Goal: Information Seeking & Learning: Learn about a topic

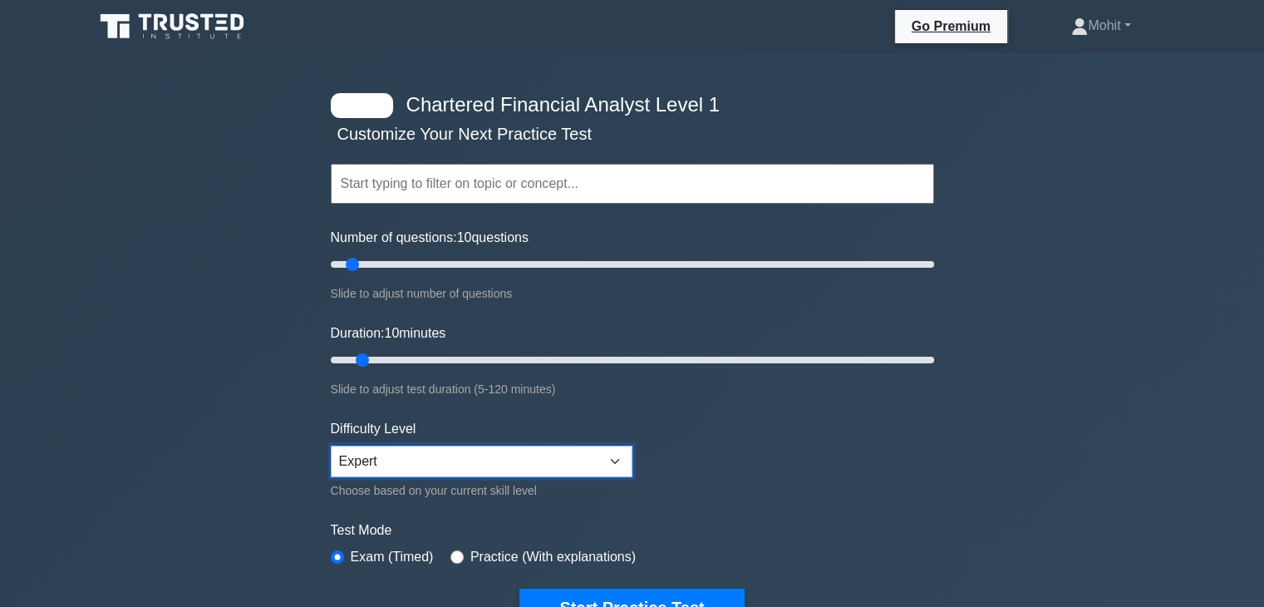
click at [608, 452] on select "Beginner Intermediate Expert" at bounding box center [482, 461] width 302 height 32
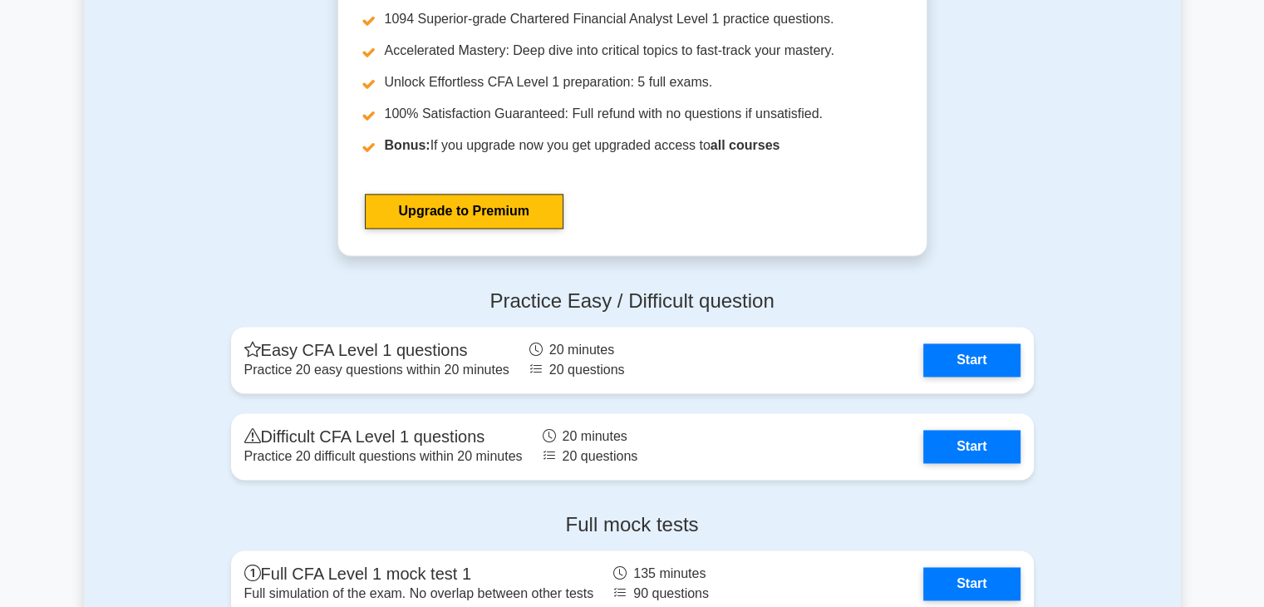
scroll to position [2380, 0]
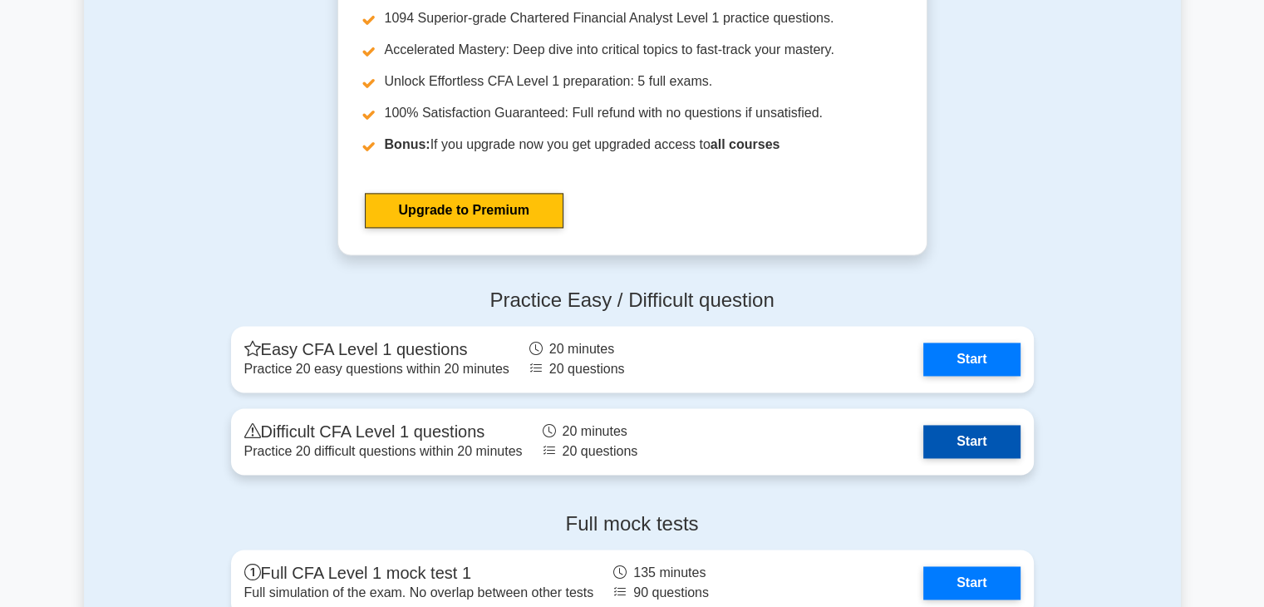
click at [977, 437] on link "Start" at bounding box center [971, 441] width 96 height 33
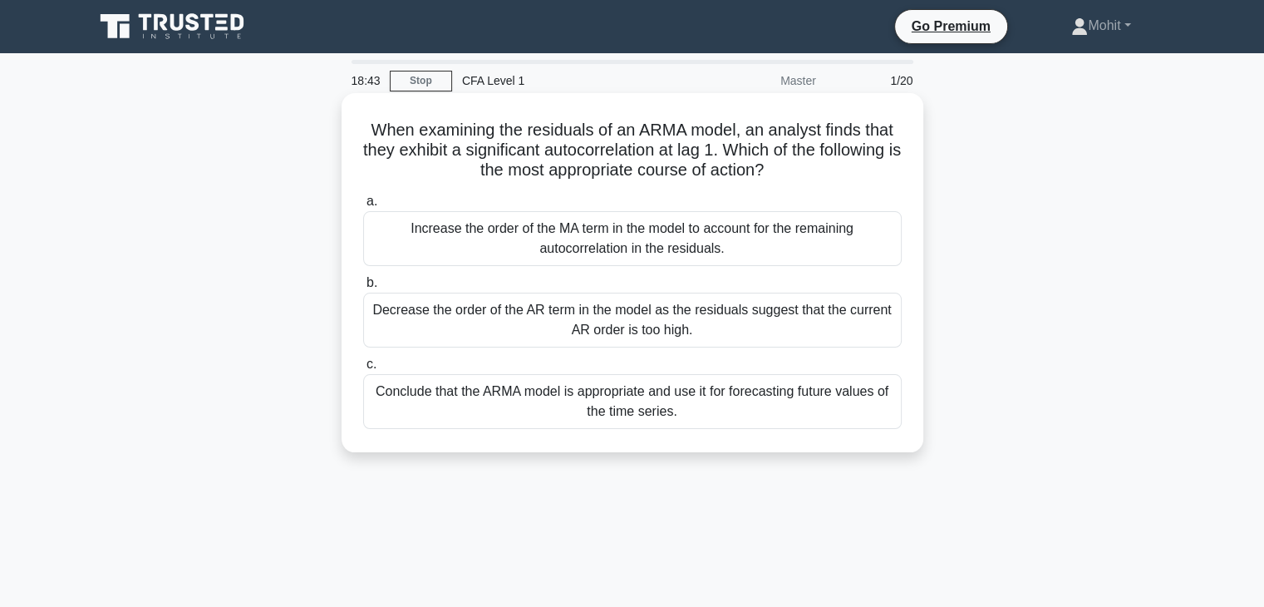
click at [853, 401] on div "Conclude that the ARMA model is appropriate and use it for forecasting future v…" at bounding box center [632, 401] width 538 height 55
click at [363, 370] on input "c. Conclude that the ARMA model is appropriate and use it for forecasting futur…" at bounding box center [363, 364] width 0 height 11
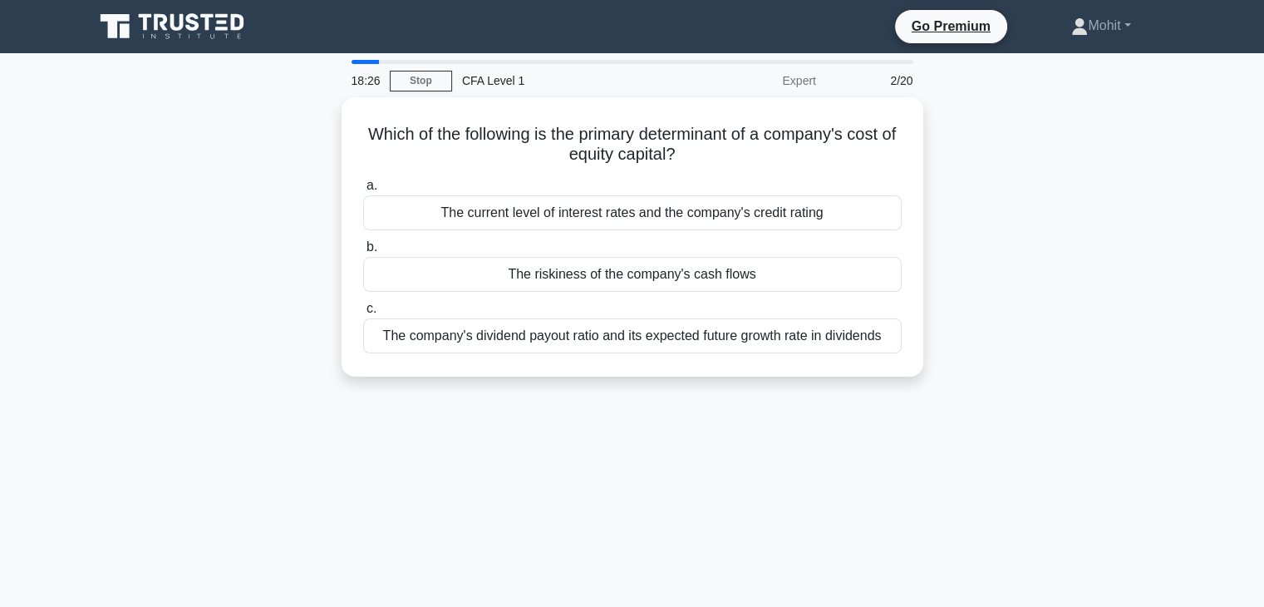
click at [853, 401] on div "18:26 Stop CFA Level 1 Expert 2/20 Which of the following is the primary determ…" at bounding box center [632, 475] width 1097 height 831
click at [853, 401] on div "18:16 Stop CFA Level 1 Expert 2/20 Which of the following is the primary determ…" at bounding box center [632, 475] width 1097 height 831
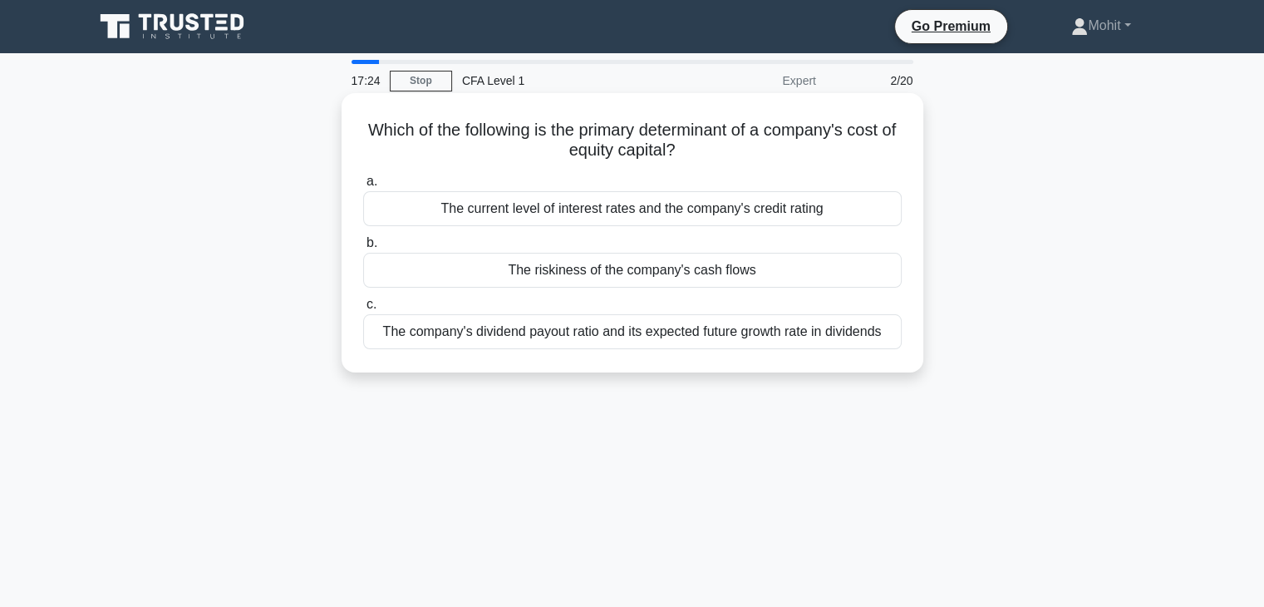
click at [815, 278] on div "The riskiness of the company's cash flows" at bounding box center [632, 270] width 538 height 35
click at [363, 248] on input "b. The riskiness of the company's cash flows" at bounding box center [363, 243] width 0 height 11
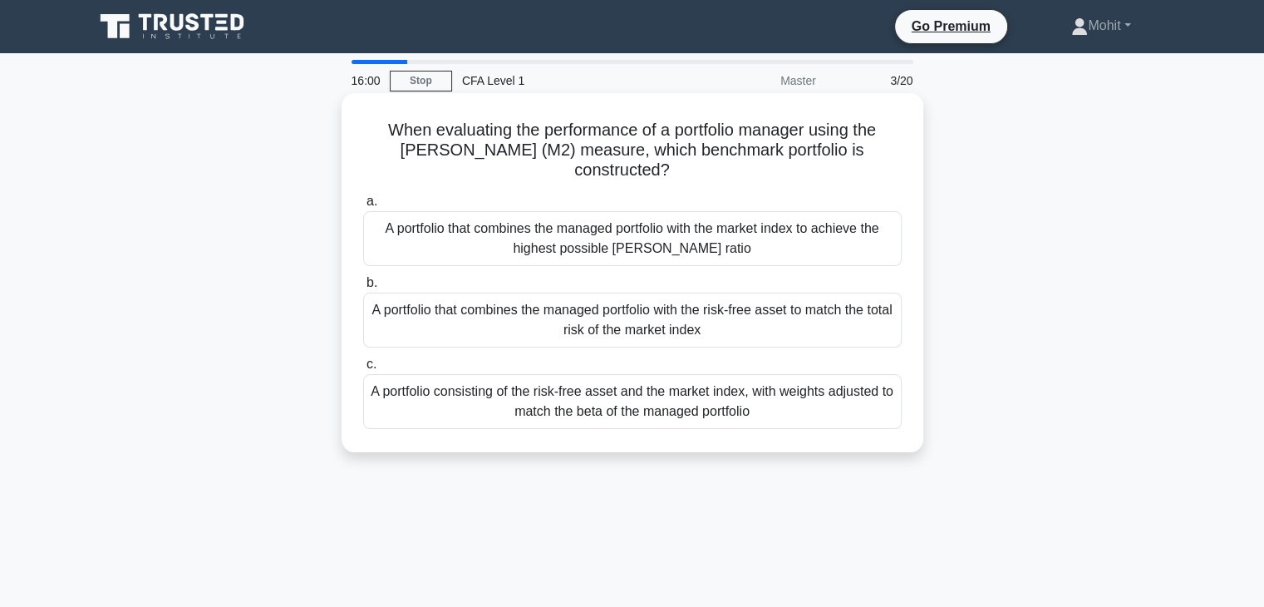
click at [715, 329] on div "A portfolio that combines the managed portfolio with the risk-free asset to mat…" at bounding box center [632, 320] width 538 height 55
click at [363, 288] on input "b. A portfolio that combines the managed portfolio with the risk-free asset to …" at bounding box center [363, 283] width 0 height 11
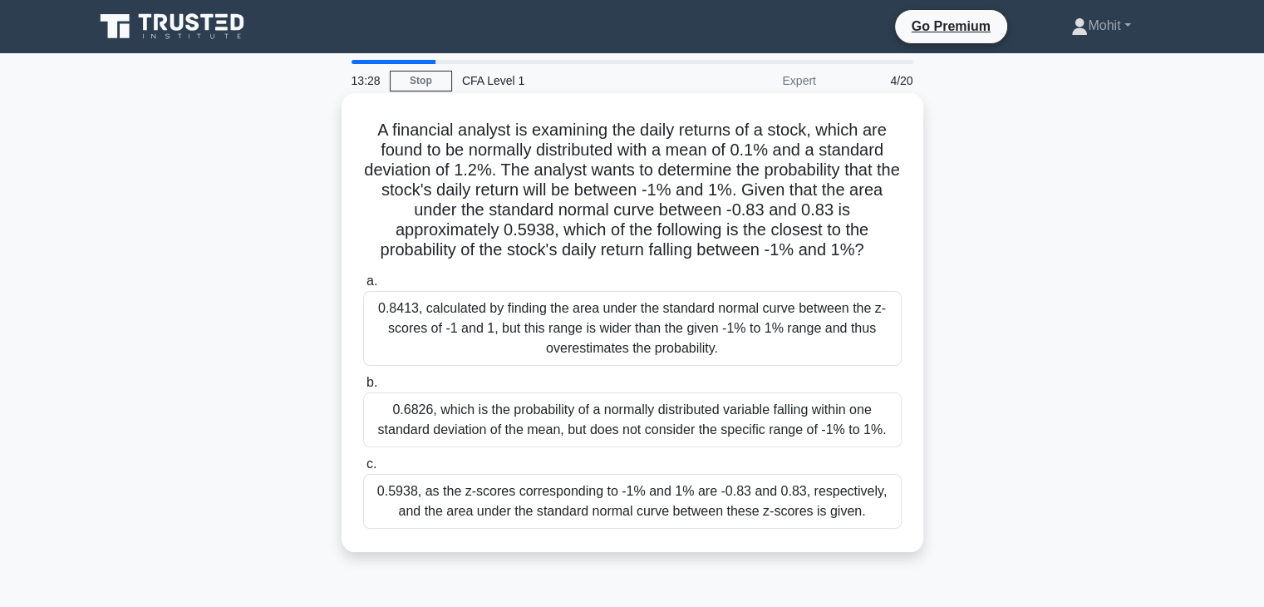
click at [707, 503] on div "0.5938, as the z-scores corresponding to -1% and 1% are -0.83 and 0.83, respect…" at bounding box center [632, 501] width 538 height 55
click at [363, 470] on input "c. 0.5938, as the z-scores corresponding to -1% and 1% are -0.83 and 0.83, resp…" at bounding box center [363, 464] width 0 height 11
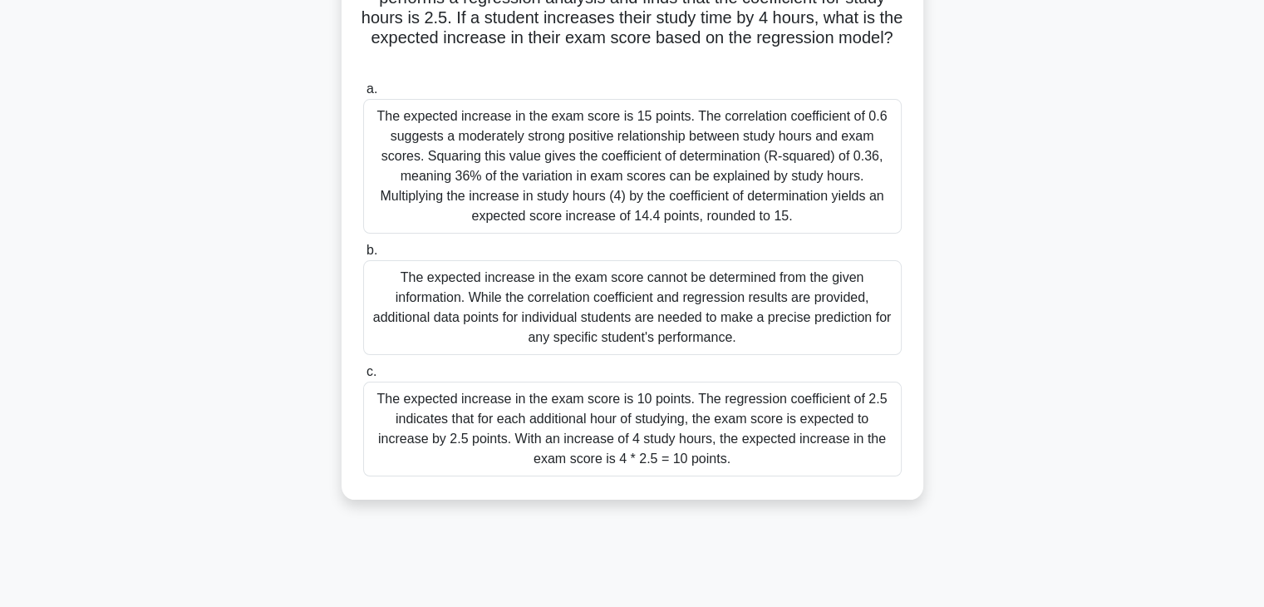
scroll to position [203, 0]
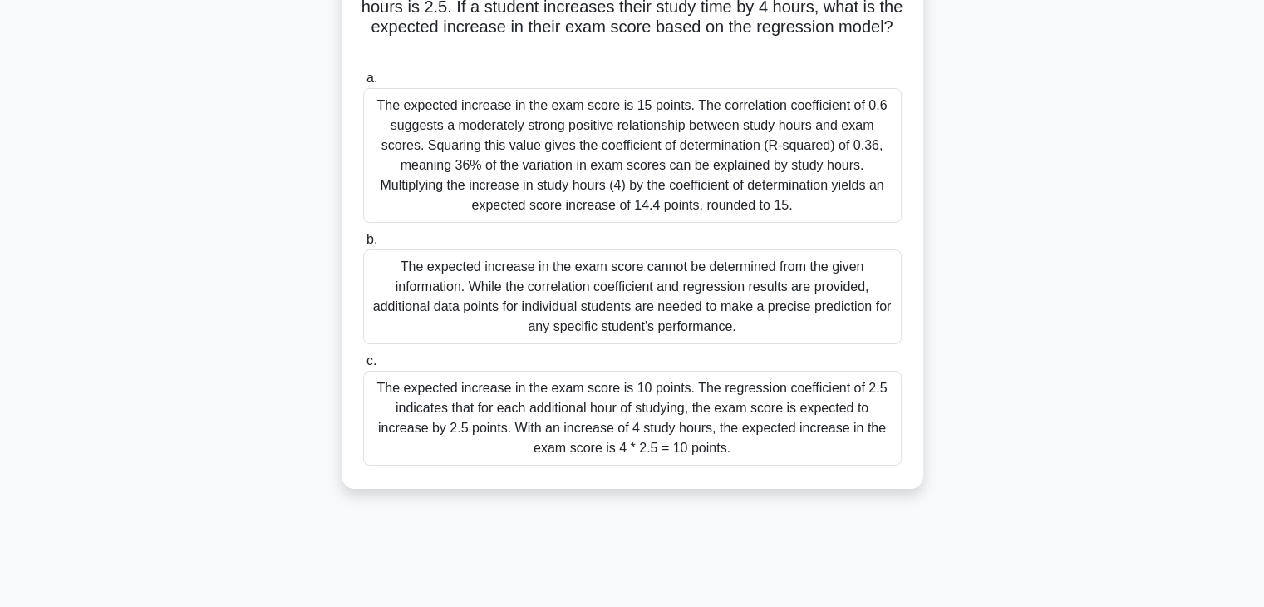
click at [789, 309] on div "The expected increase in the exam score cannot be determined from the given inf…" at bounding box center [632, 296] width 538 height 95
click at [363, 245] on input "b. The expected increase in the exam score cannot be determined from the given …" at bounding box center [363, 239] width 0 height 11
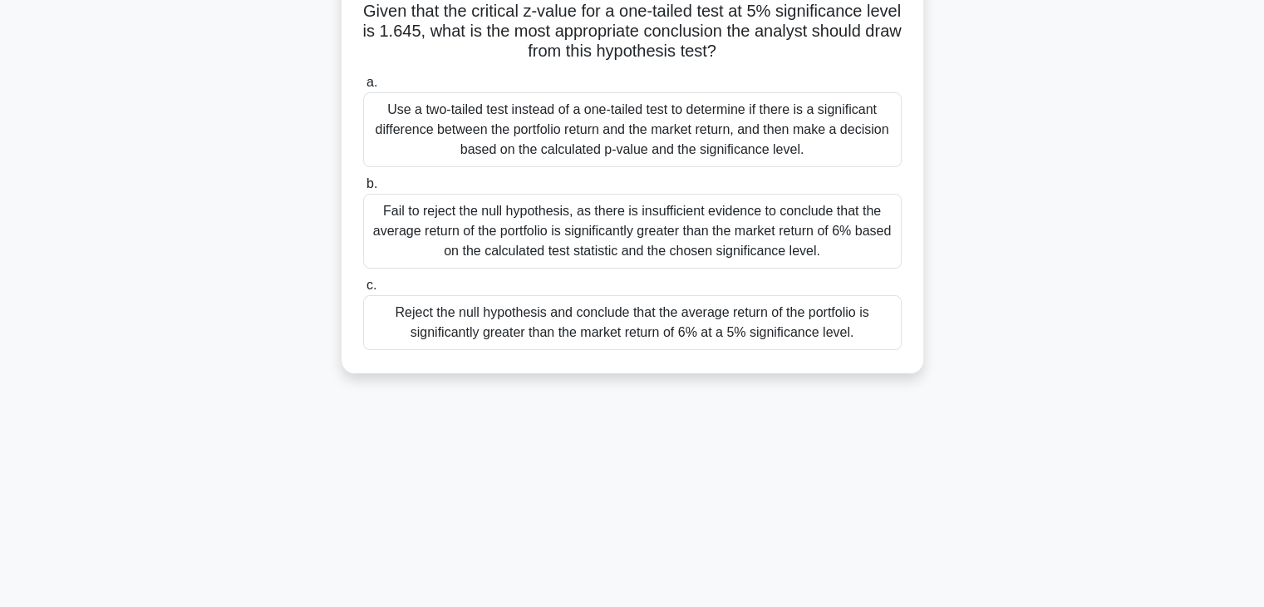
scroll to position [0, 0]
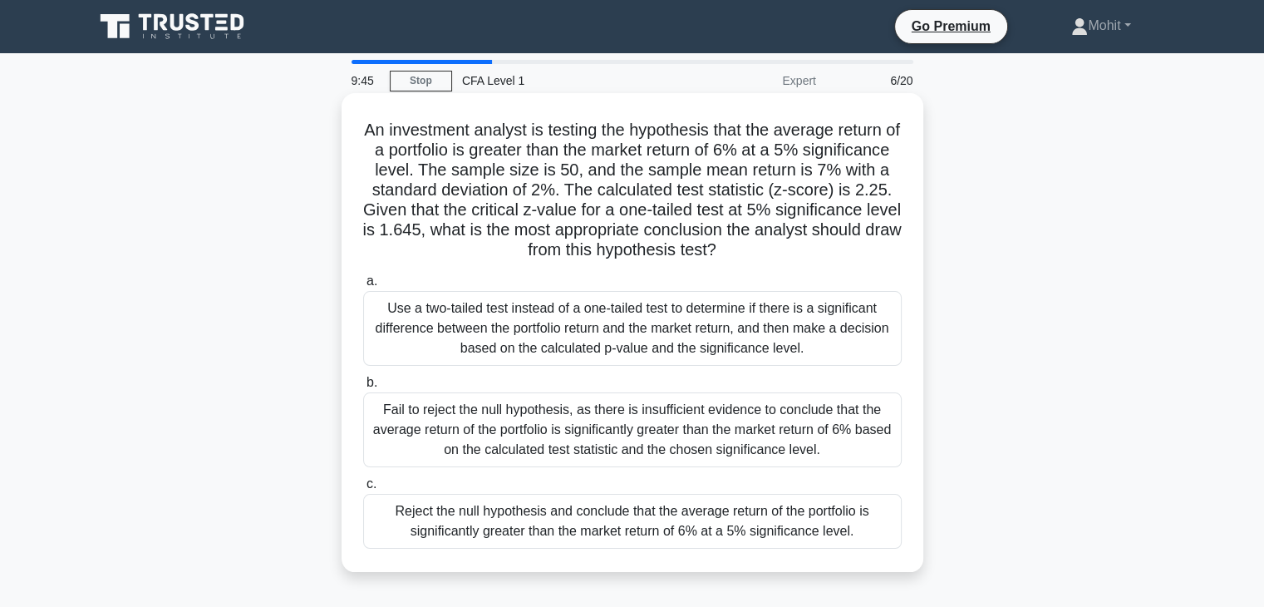
click at [671, 509] on div "Reject the null hypothesis and conclude that the average return of the portfoli…" at bounding box center [632, 521] width 538 height 55
click at [363, 489] on input "c. Reject the null hypothesis and conclude that the average return of the portf…" at bounding box center [363, 484] width 0 height 11
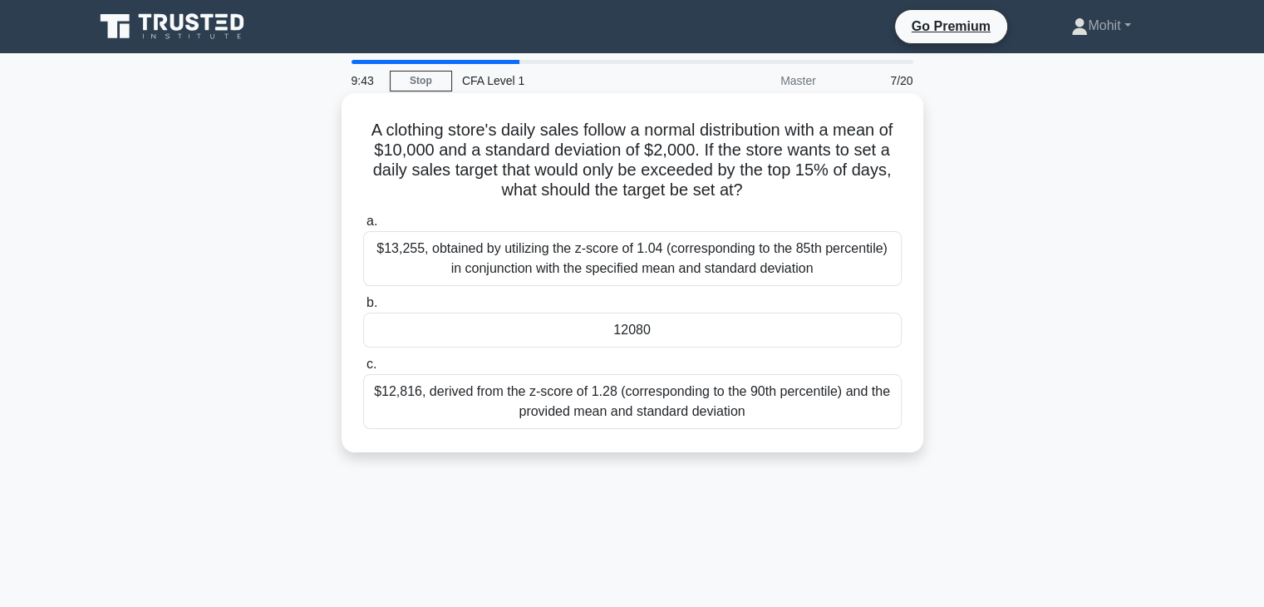
click at [706, 321] on div "12080" at bounding box center [632, 329] width 538 height 35
click at [363, 308] on input "b. 12080" at bounding box center [363, 302] width 0 height 11
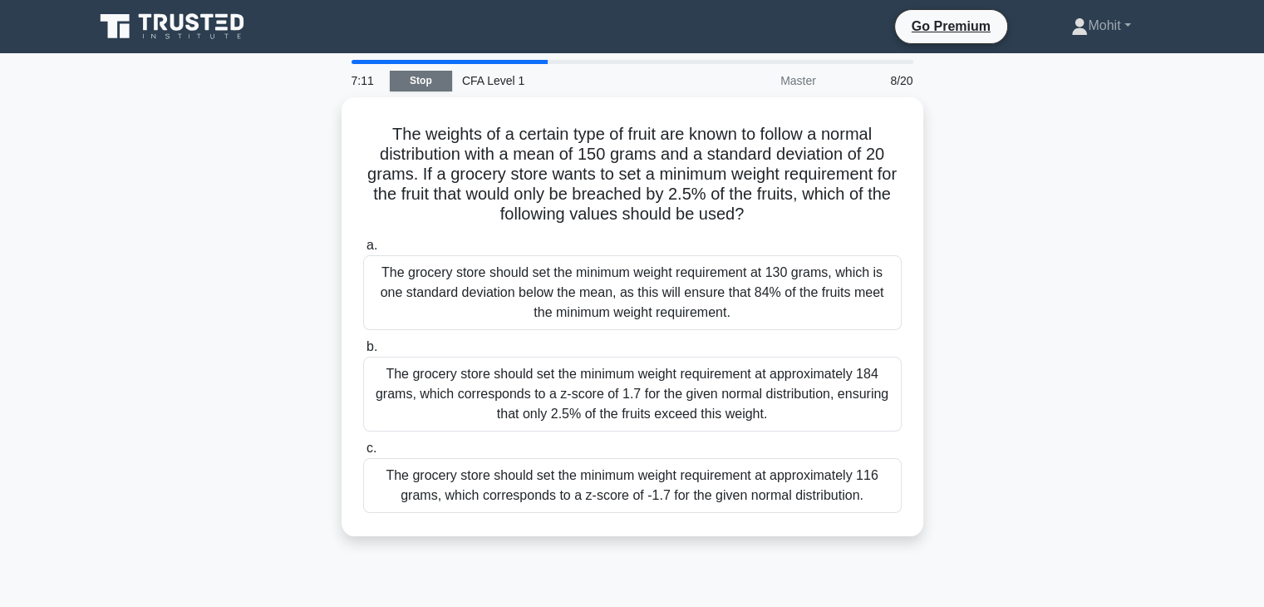
click at [445, 84] on link "Stop" at bounding box center [421, 81] width 62 height 21
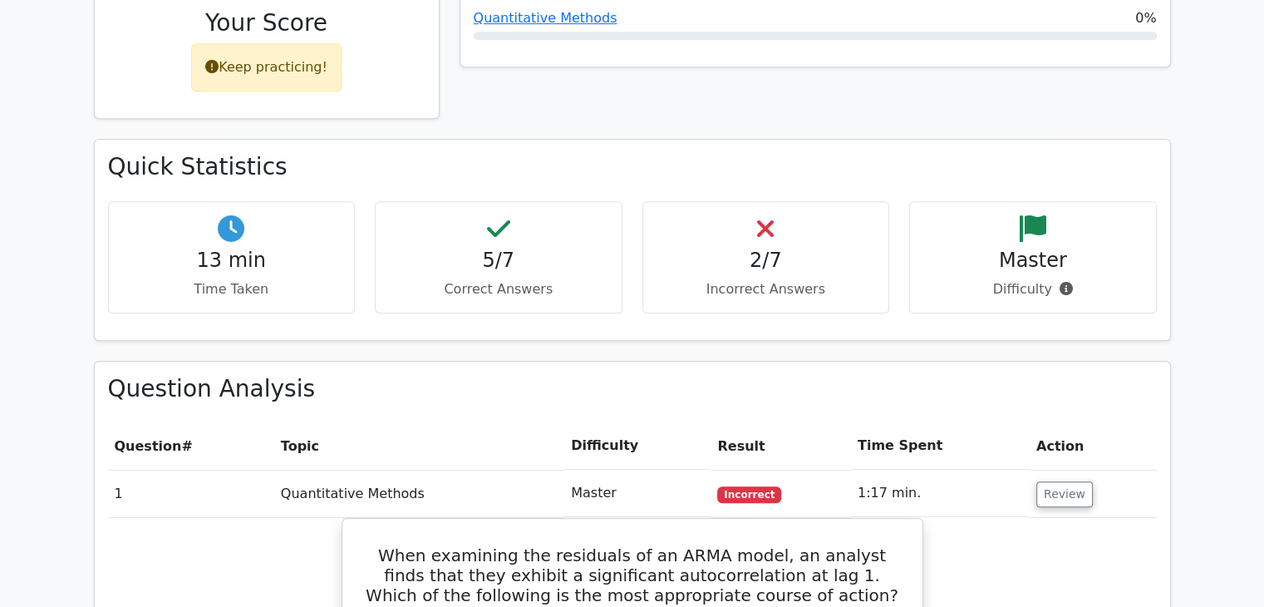
scroll to position [778, 0]
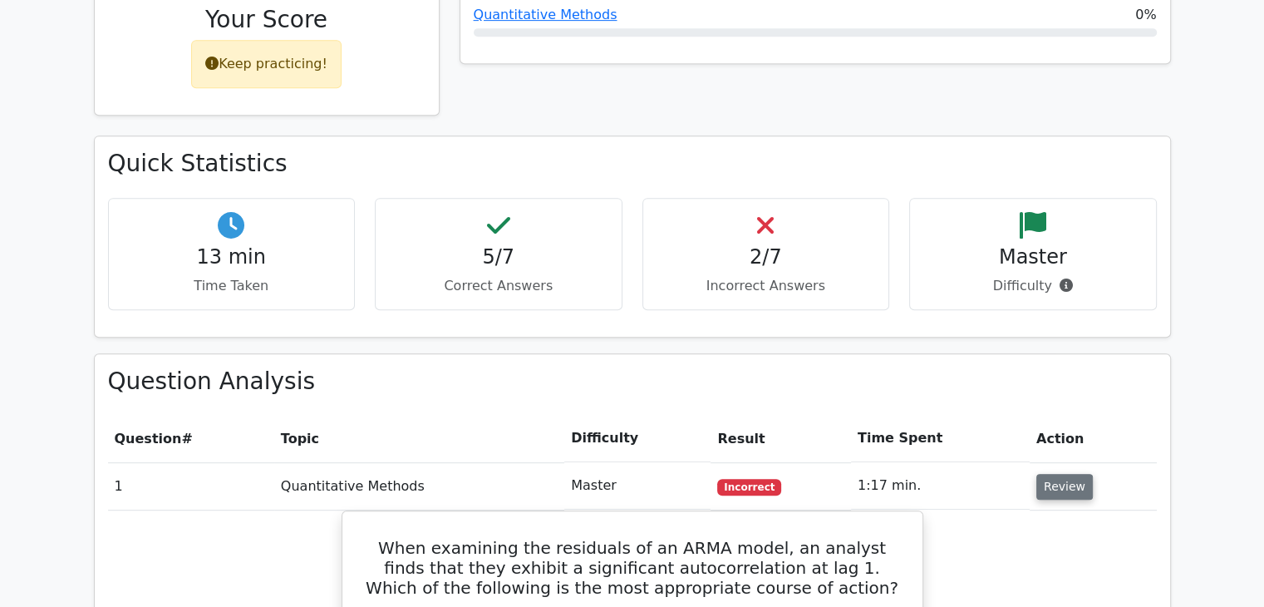
click at [1050, 474] on button "Review" at bounding box center [1064, 487] width 57 height 26
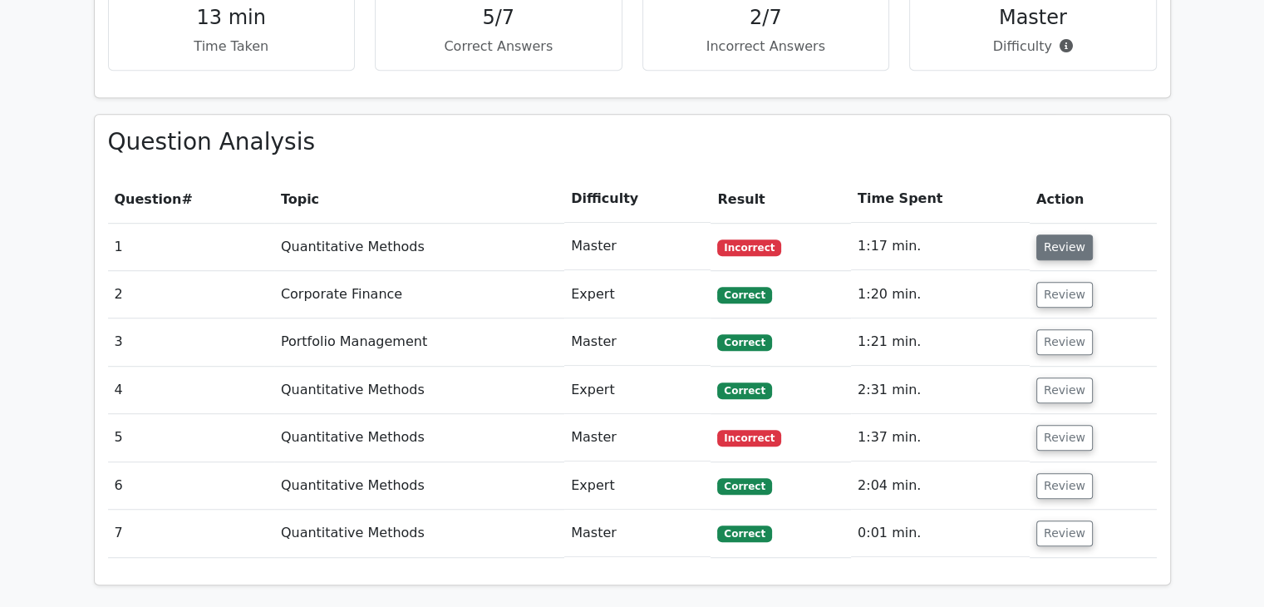
scroll to position [1026, 0]
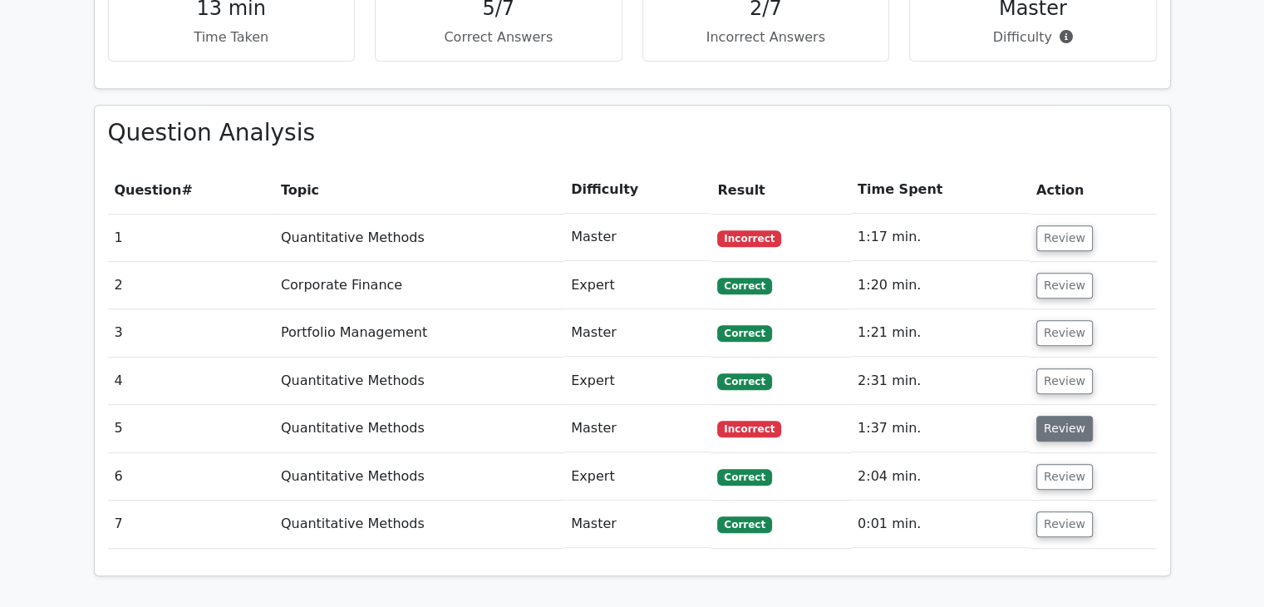
click at [1073, 415] on button "Review" at bounding box center [1064, 428] width 57 height 26
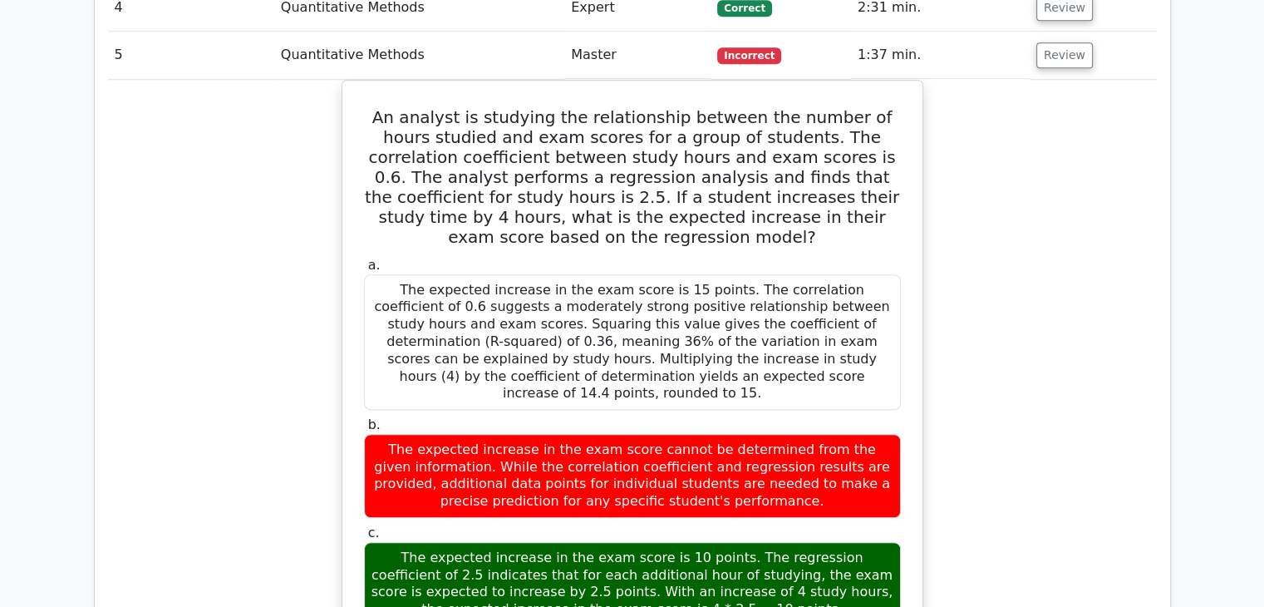
scroll to position [1396, 0]
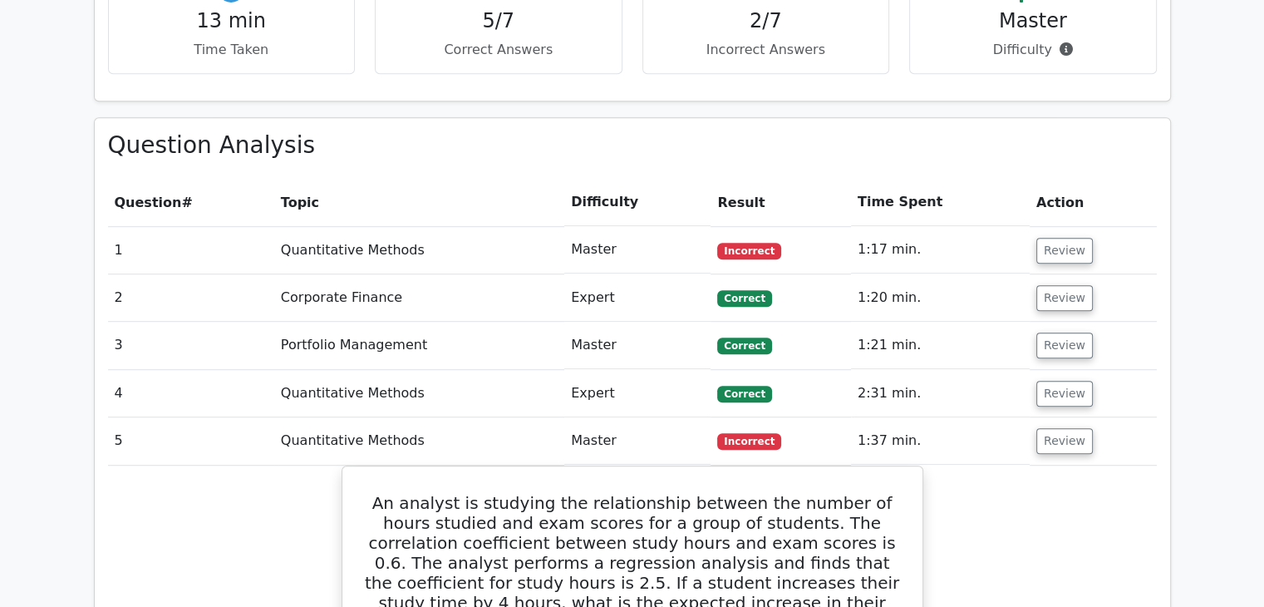
click at [1073, 428] on button "Review" at bounding box center [1064, 441] width 57 height 26
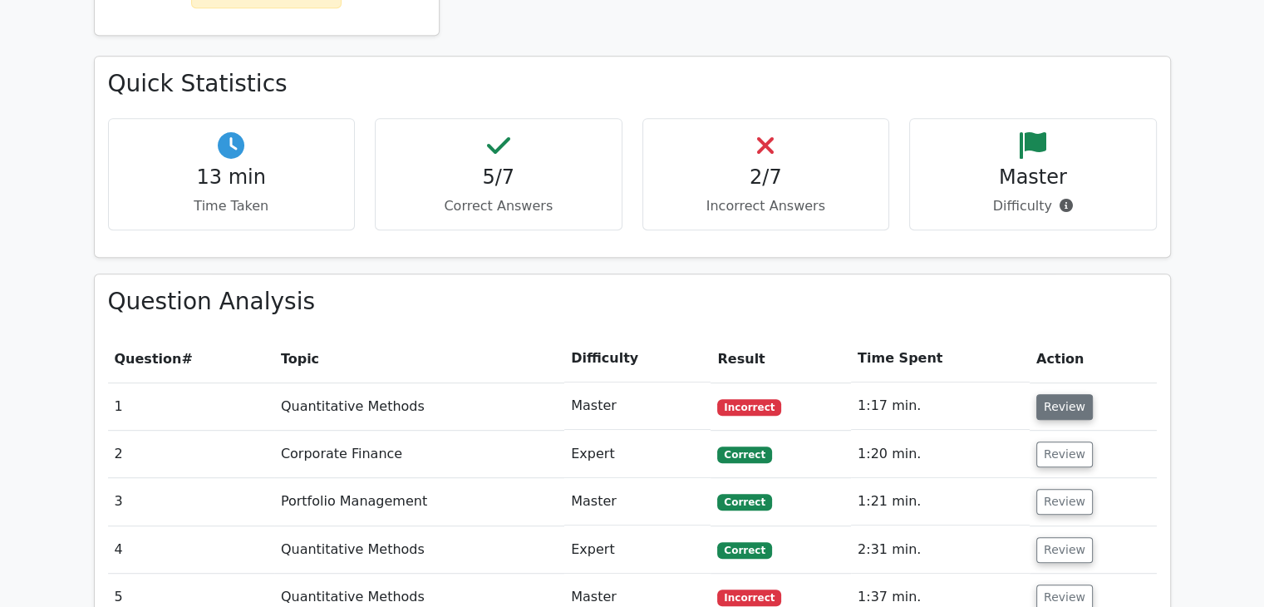
scroll to position [841, 0]
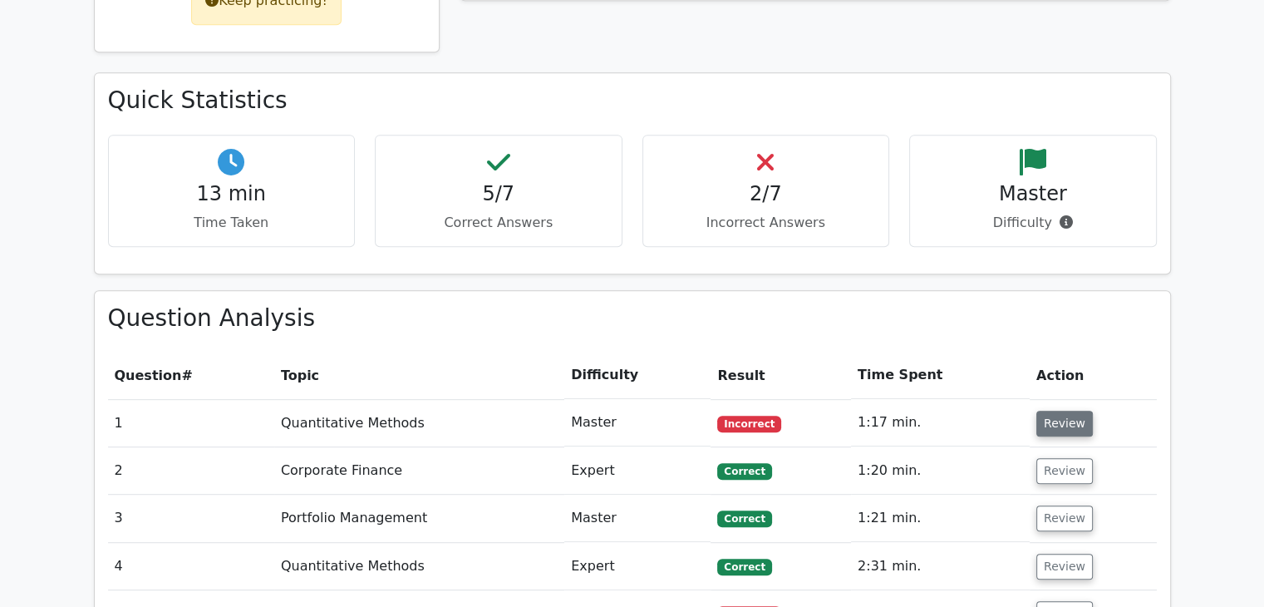
click at [1073, 411] on button "Review" at bounding box center [1064, 424] width 57 height 26
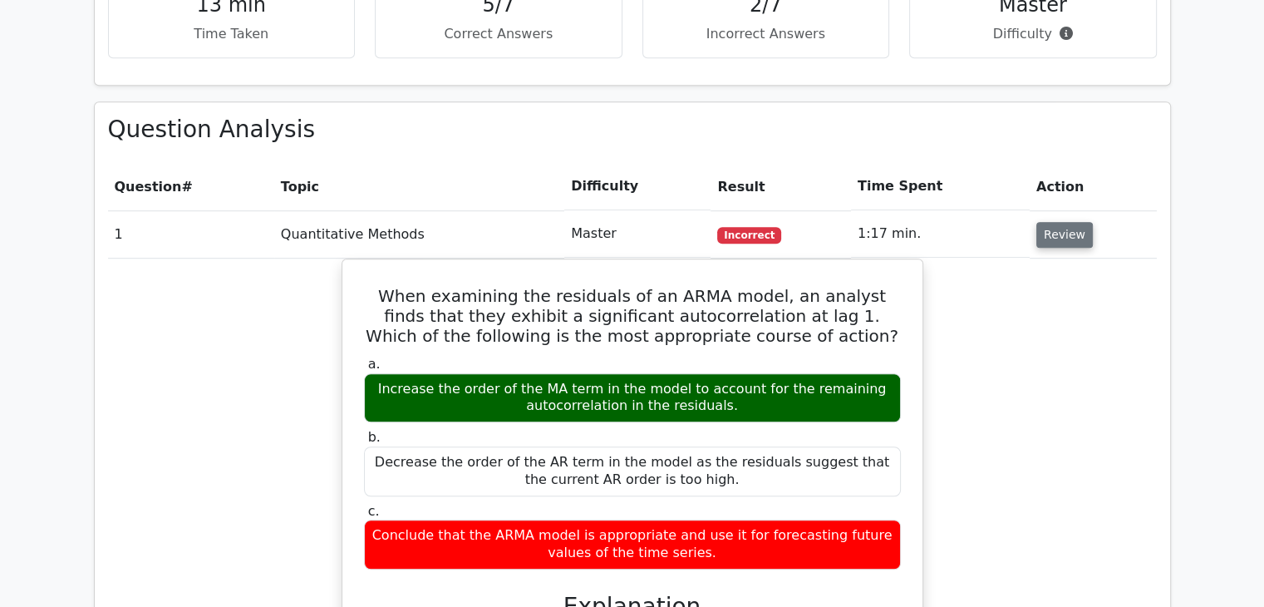
scroll to position [1030, 0]
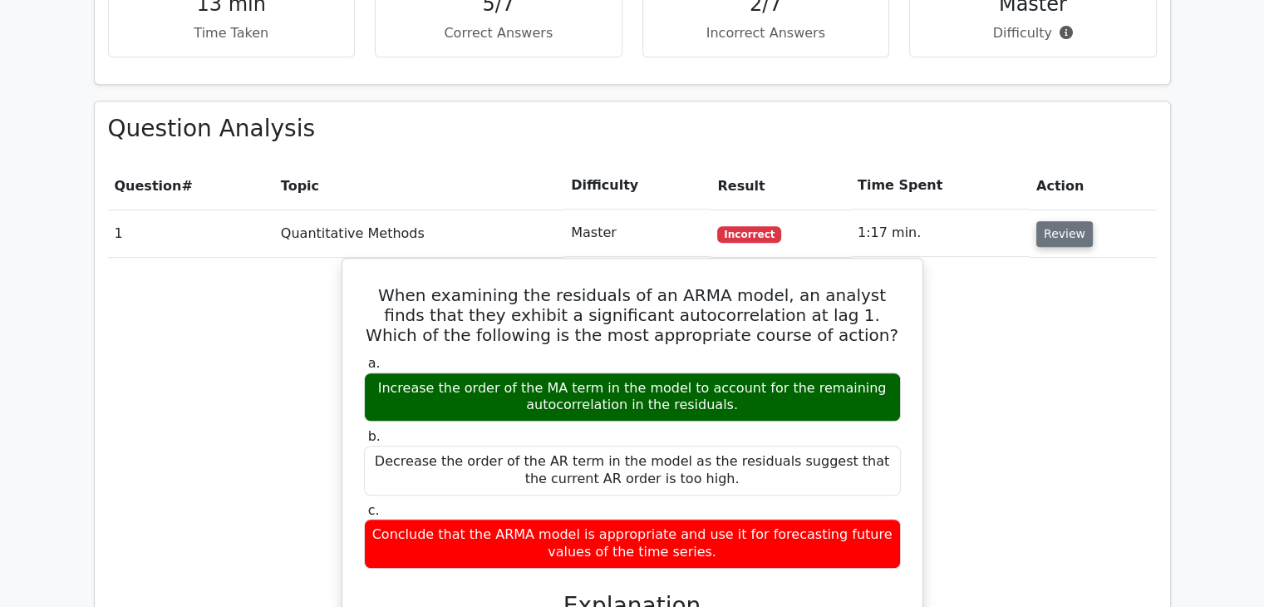
click at [1064, 221] on button "Review" at bounding box center [1064, 234] width 57 height 26
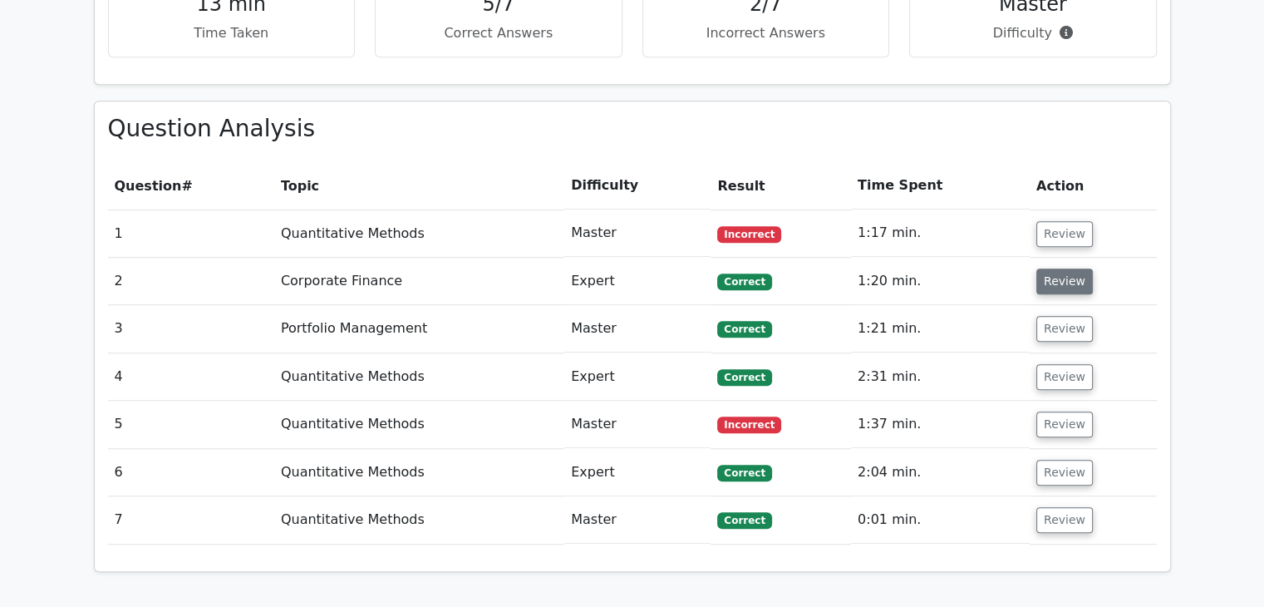
click at [1060, 268] on button "Review" at bounding box center [1064, 281] width 57 height 26
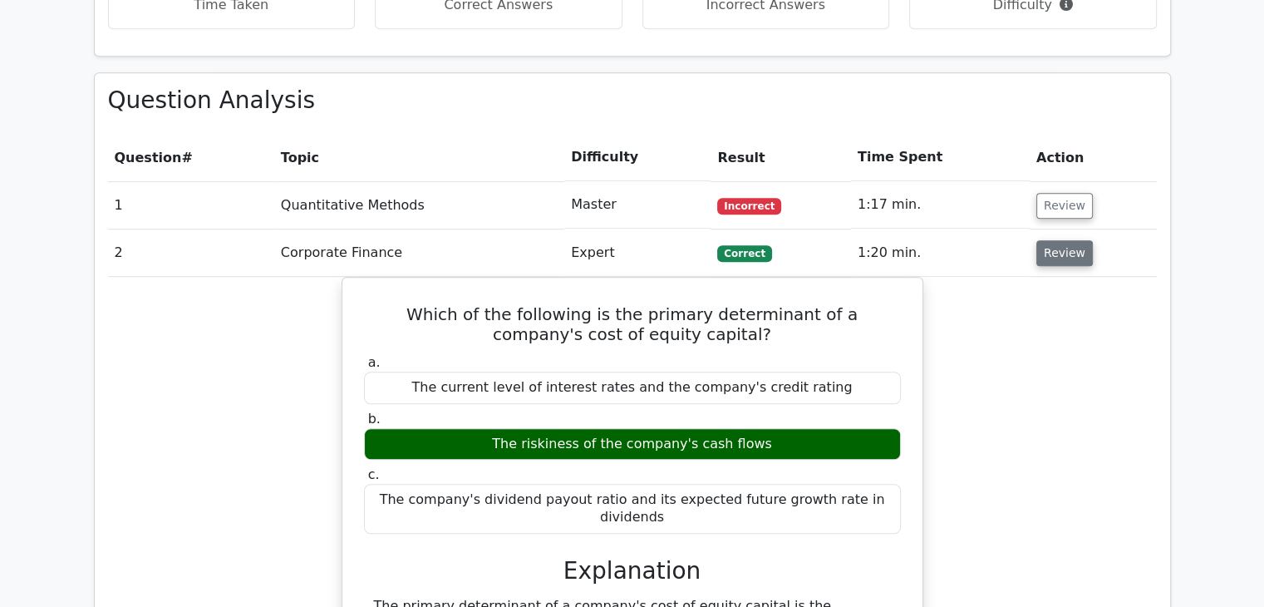
scroll to position [1060, 0]
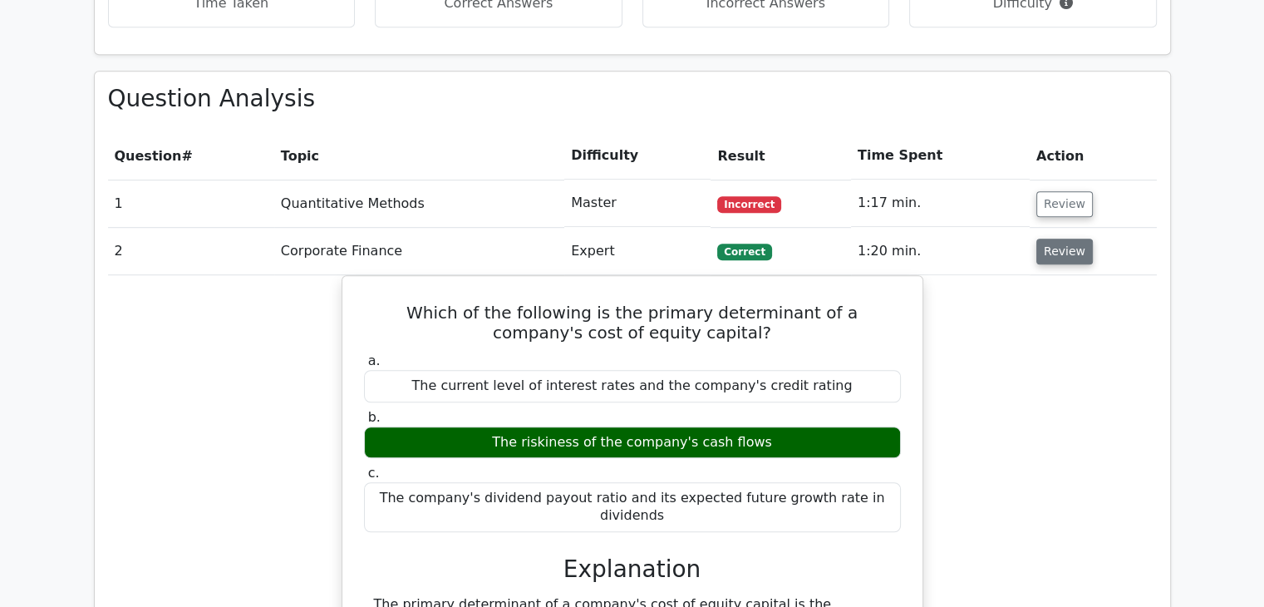
click at [1060, 238] on button "Review" at bounding box center [1064, 251] width 57 height 26
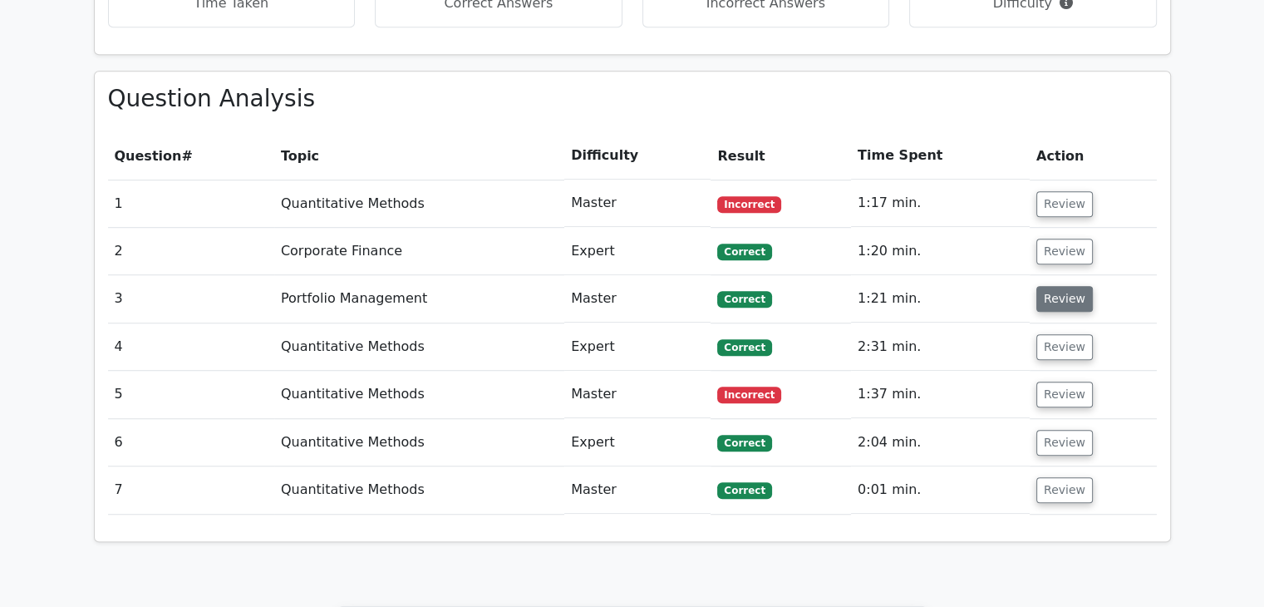
click at [1064, 286] on button "Review" at bounding box center [1064, 299] width 57 height 26
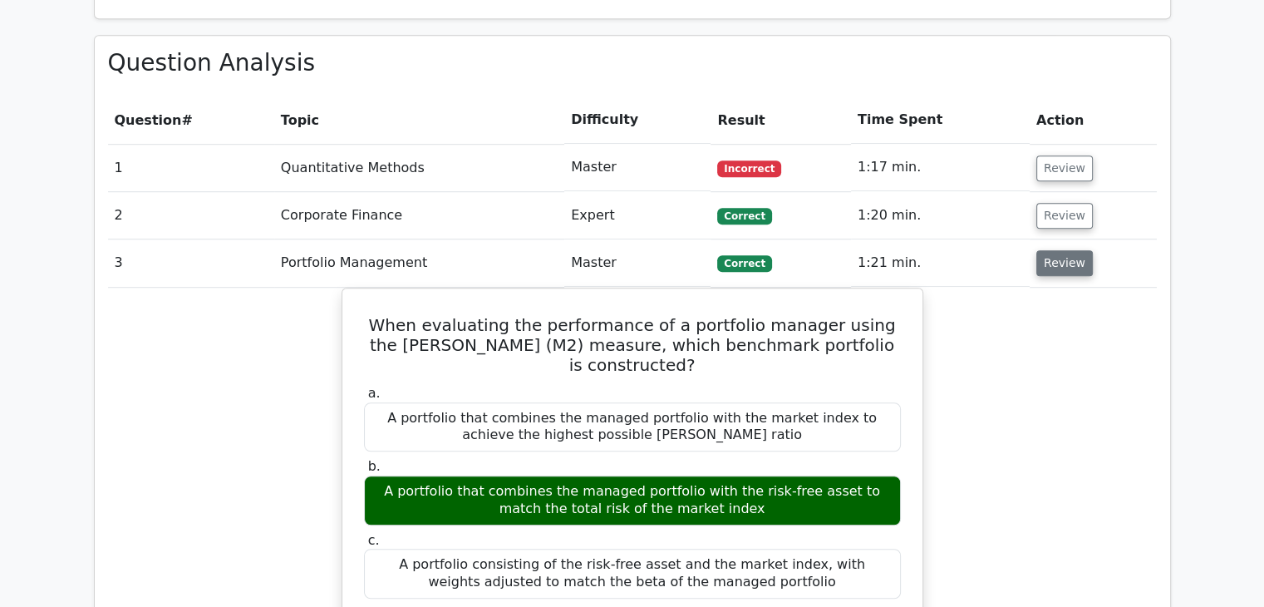
scroll to position [1100, 0]
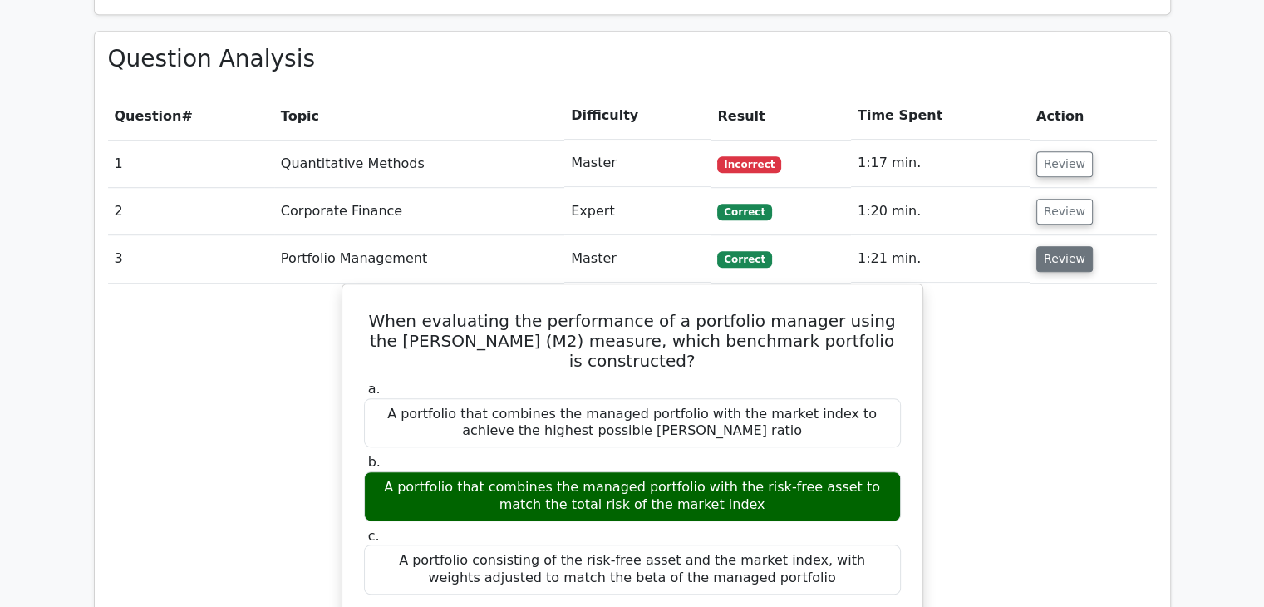
click at [1077, 246] on button "Review" at bounding box center [1064, 259] width 57 height 26
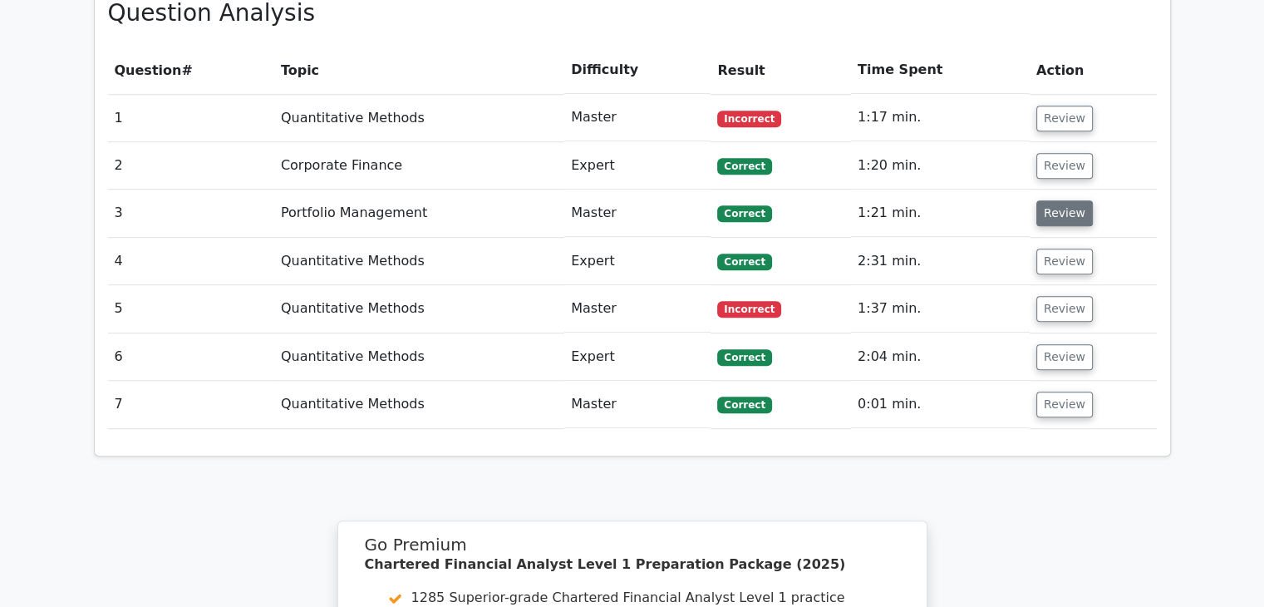
scroll to position [1147, 0]
click at [1077, 248] on button "Review" at bounding box center [1064, 261] width 57 height 26
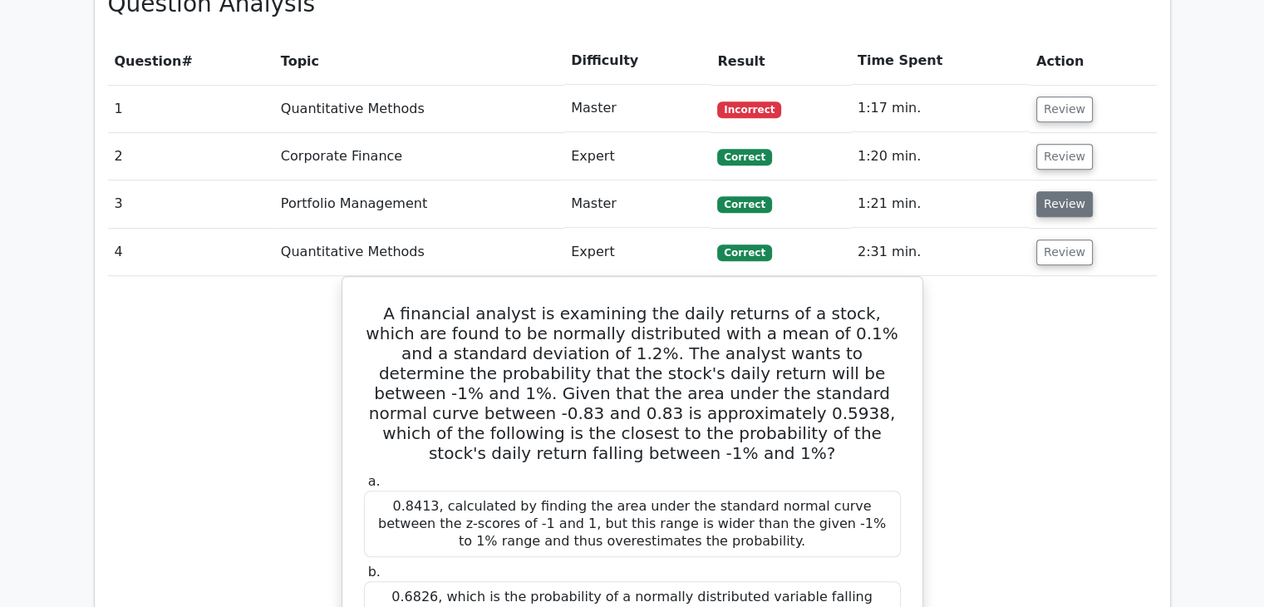
scroll to position [1156, 0]
click at [1077, 238] on button "Review" at bounding box center [1064, 251] width 57 height 26
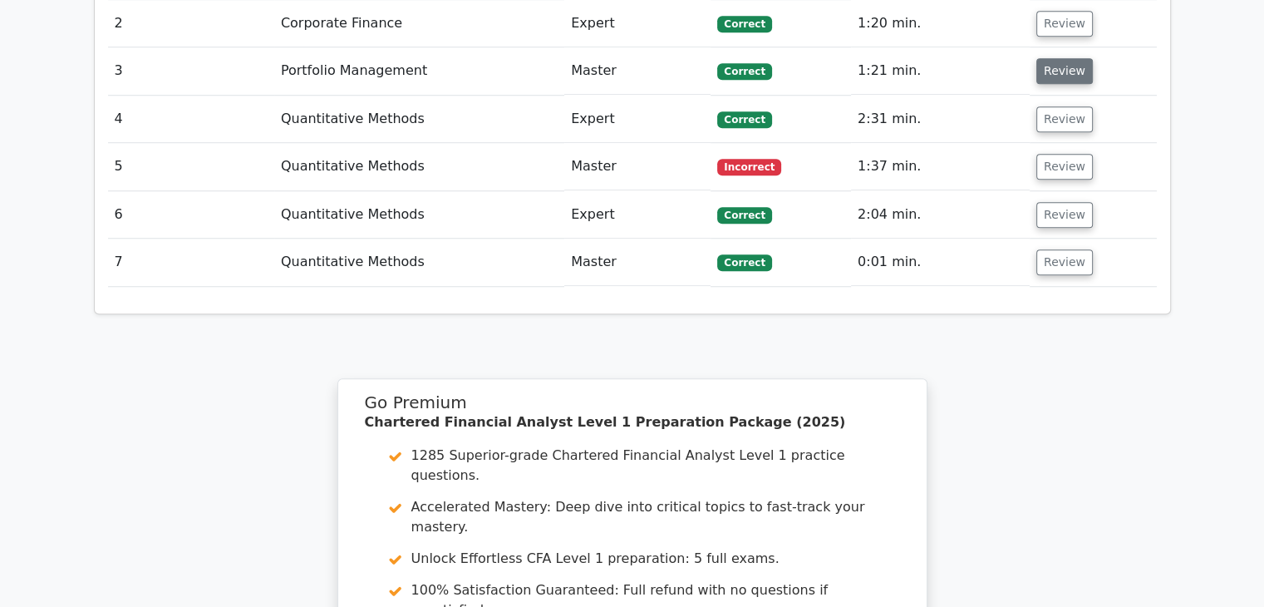
scroll to position [1289, 0]
click at [1077, 248] on button "Review" at bounding box center [1064, 261] width 57 height 26
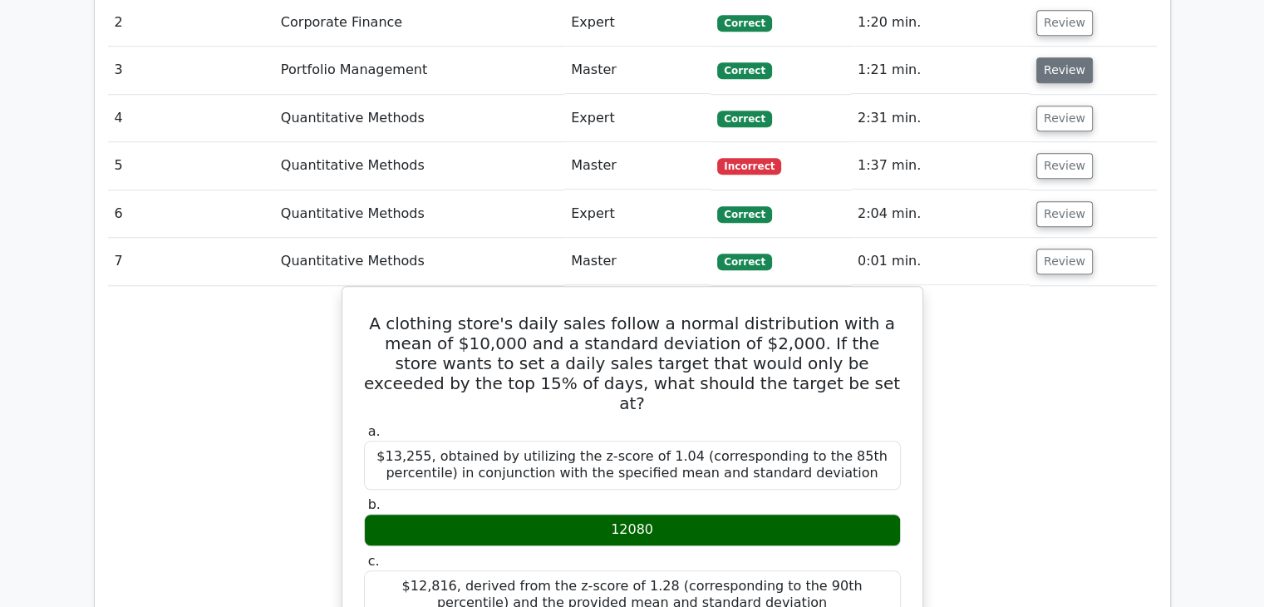
click at [1077, 248] on button "Review" at bounding box center [1064, 261] width 57 height 26
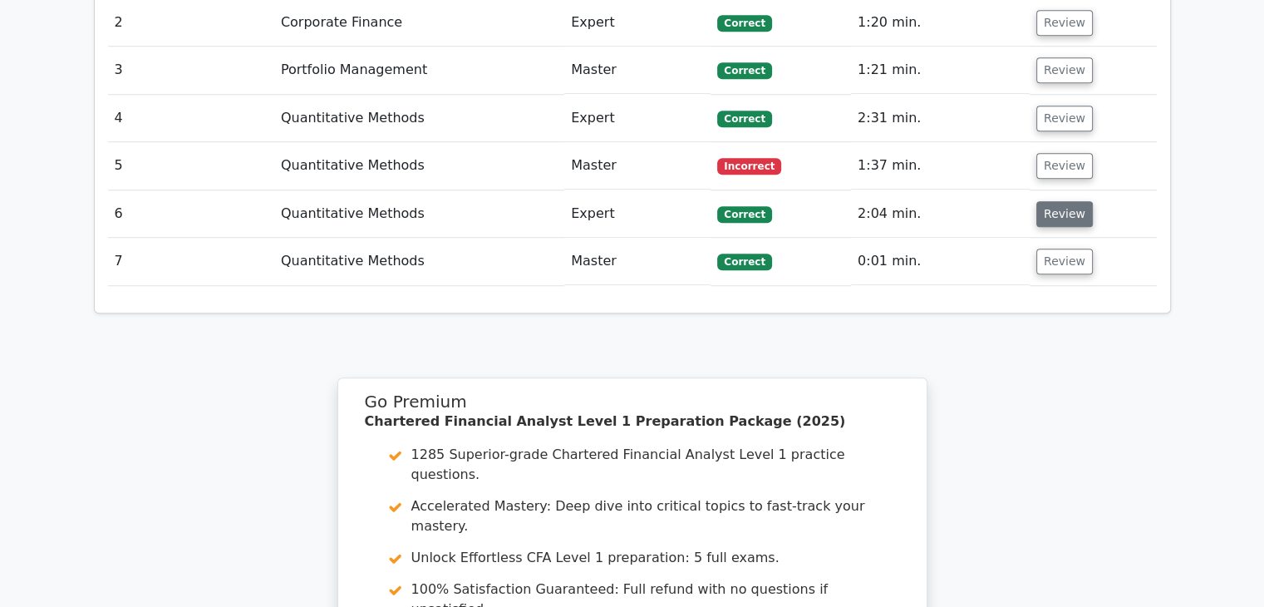
click at [1066, 201] on button "Review" at bounding box center [1064, 214] width 57 height 26
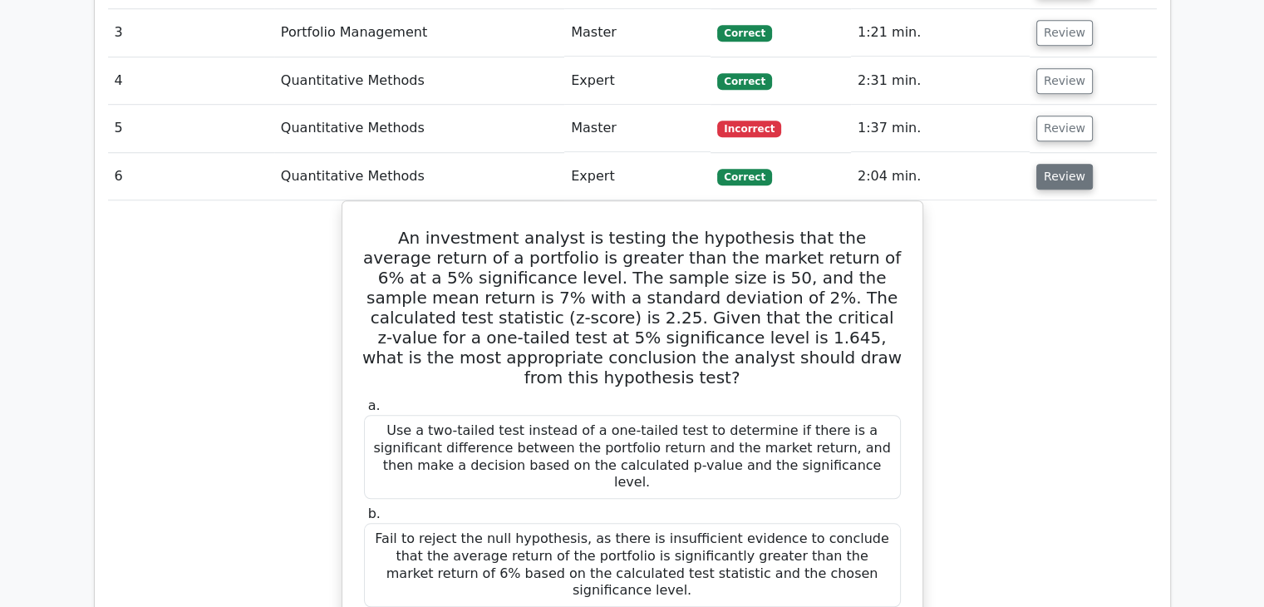
scroll to position [1328, 0]
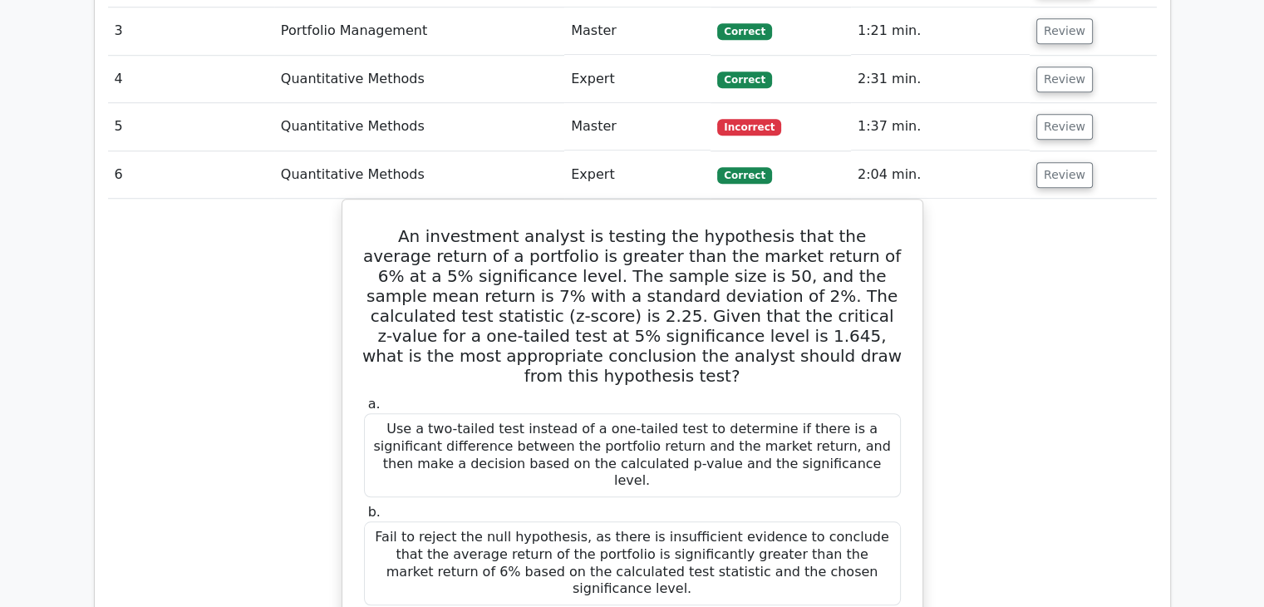
click at [1068, 151] on td "Review" at bounding box center [1093, 174] width 127 height 47
click at [1064, 162] on button "Review" at bounding box center [1064, 175] width 57 height 26
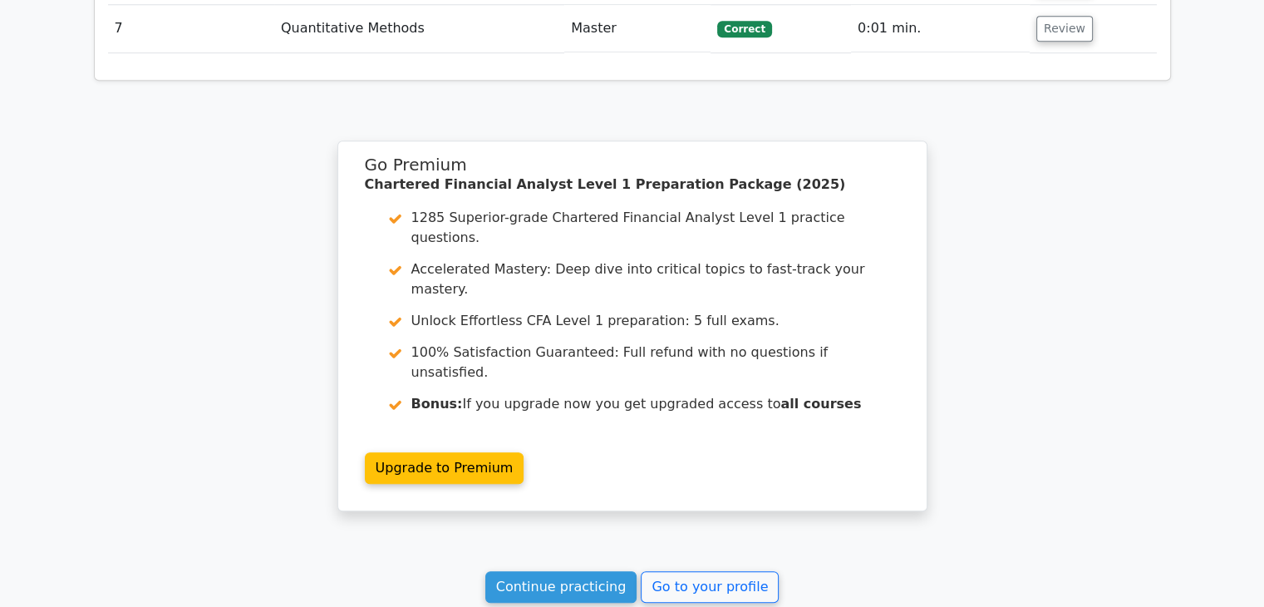
scroll to position [1569, 0]
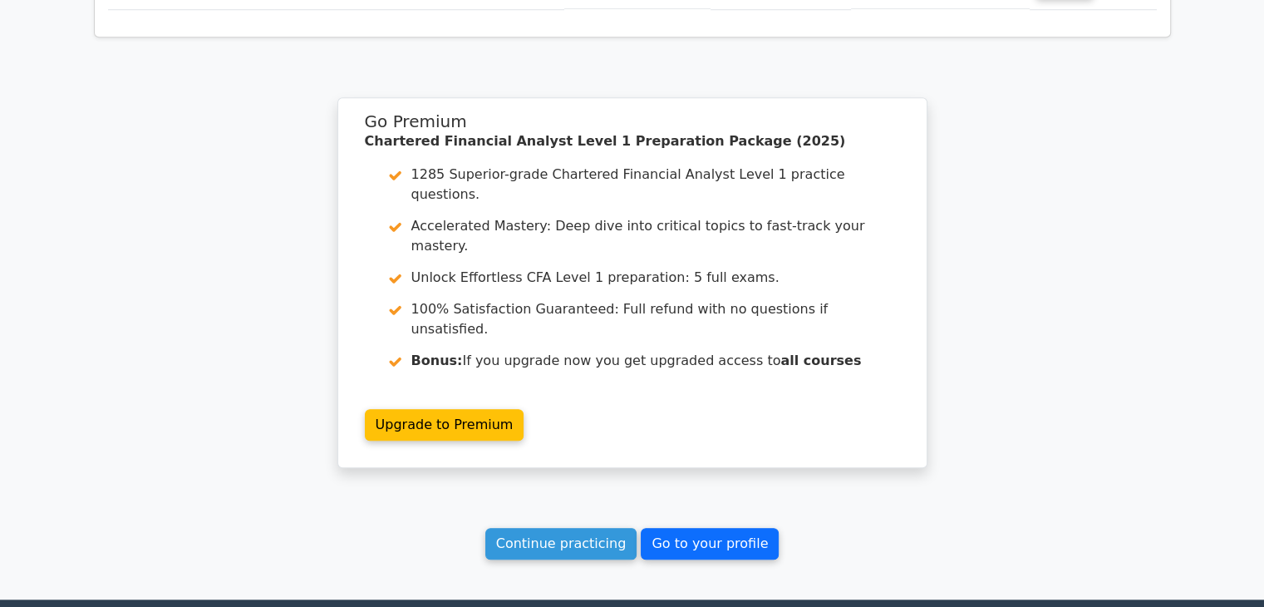
click at [700, 528] on link "Go to your profile" at bounding box center [710, 544] width 138 height 32
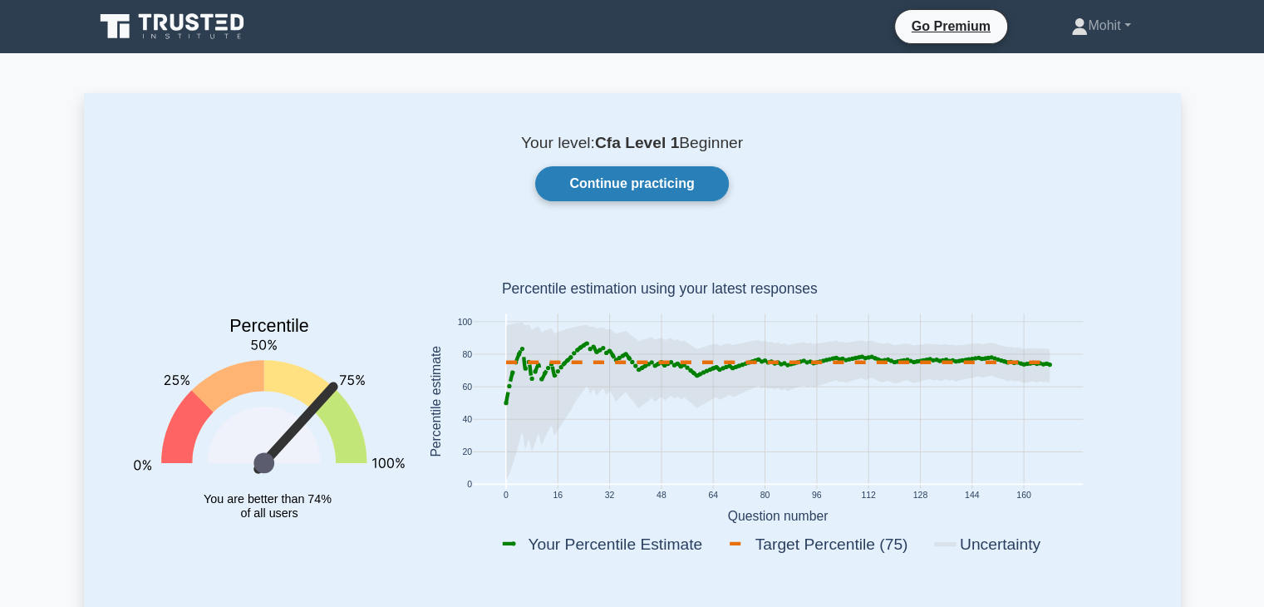
click at [666, 194] on link "Continue practicing" at bounding box center [631, 183] width 193 height 35
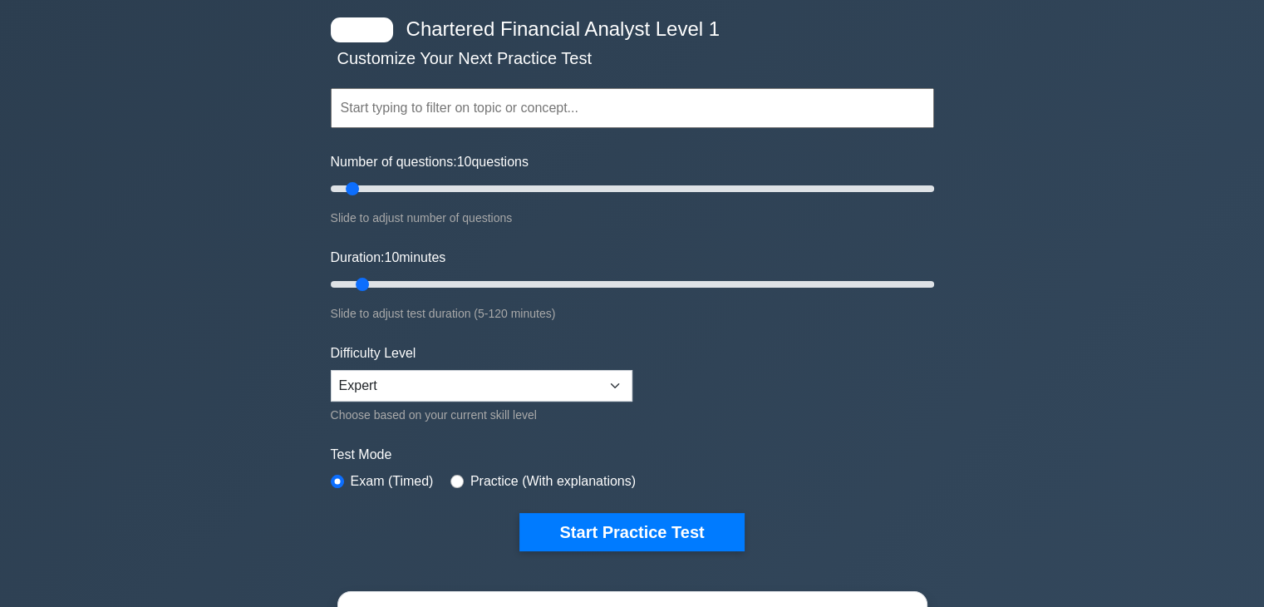
scroll to position [76, 0]
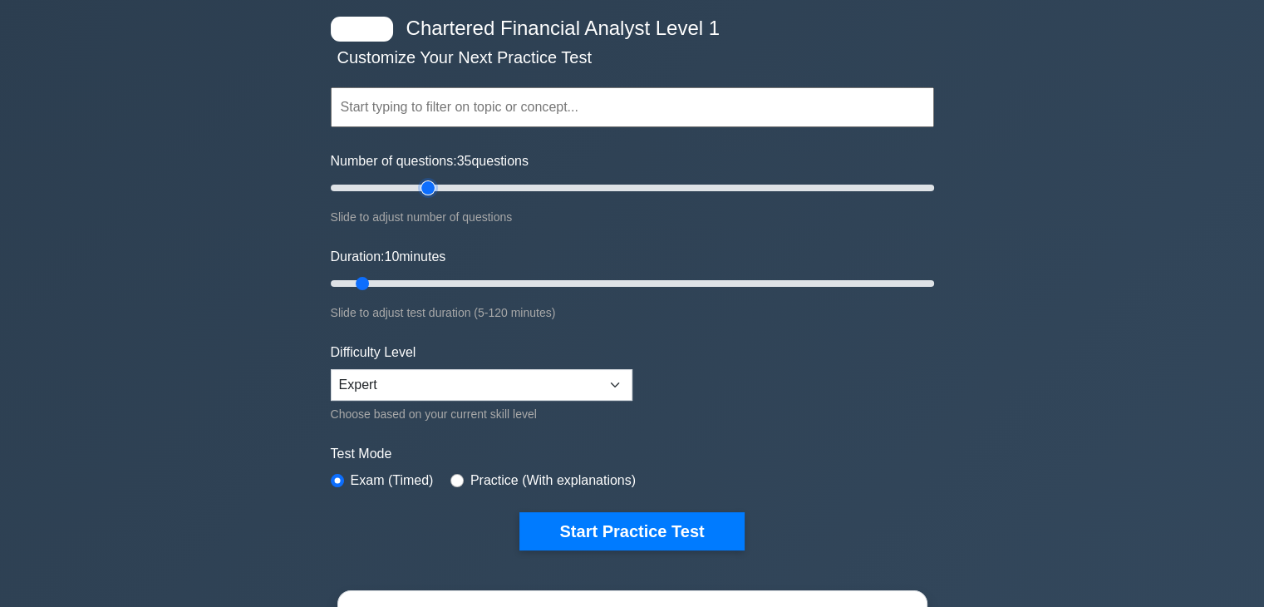
click at [426, 183] on input "Number of questions: 35 questions" at bounding box center [632, 188] width 603 height 20
click at [413, 185] on input "Number of questions: 30 questions" at bounding box center [632, 188] width 603 height 20
type input "40"
click at [442, 184] on input "Number of questions: 40 questions" at bounding box center [632, 188] width 603 height 20
click at [470, 273] on input "Duration: 30 minutes" at bounding box center [632, 283] width 603 height 20
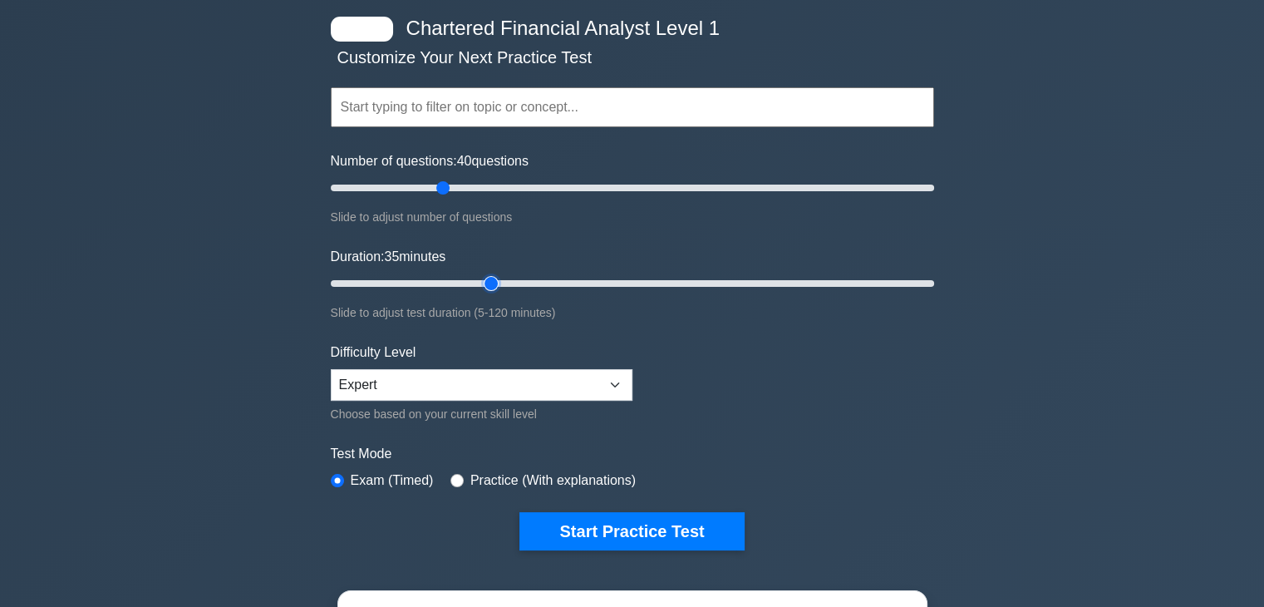
click at [503, 281] on input "Duration: 35 minutes" at bounding box center [632, 283] width 603 height 20
click at [529, 284] on input "Duration: 35 minutes" at bounding box center [632, 283] width 603 height 20
type input "45"
click at [544, 277] on input "Duration: 45 minutes" at bounding box center [632, 283] width 603 height 20
click at [529, 383] on select "Beginner Intermediate Expert" at bounding box center [482, 385] width 302 height 32
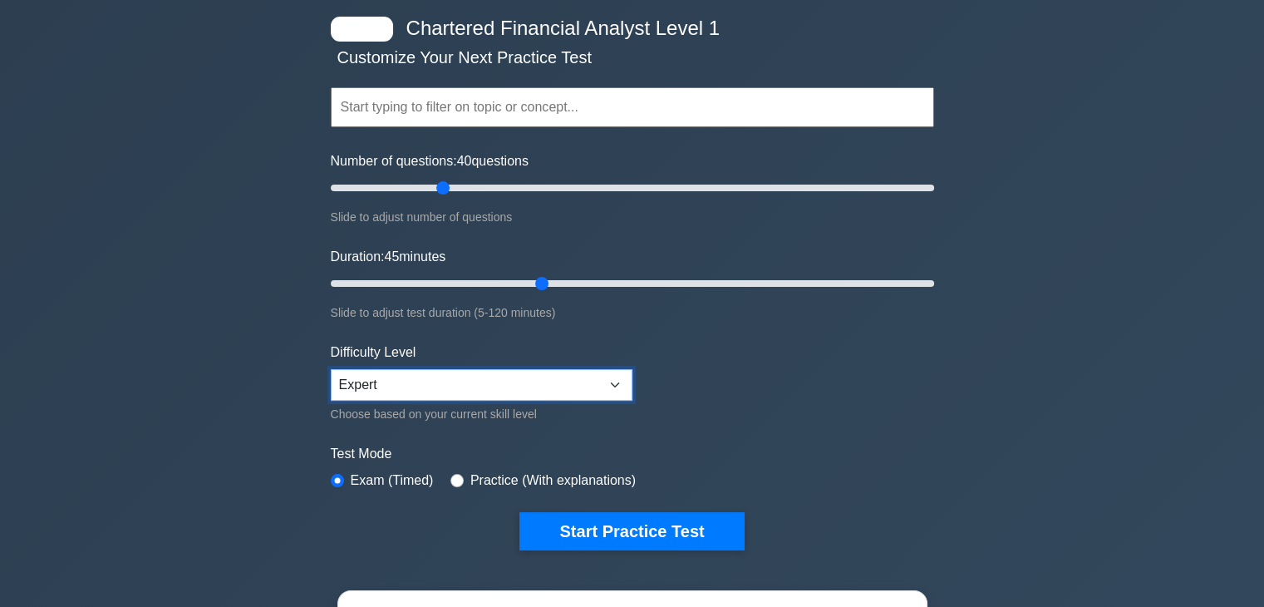
select select "beginner"
click at [331, 369] on select "Beginner Intermediate Expert" at bounding box center [482, 385] width 302 height 32
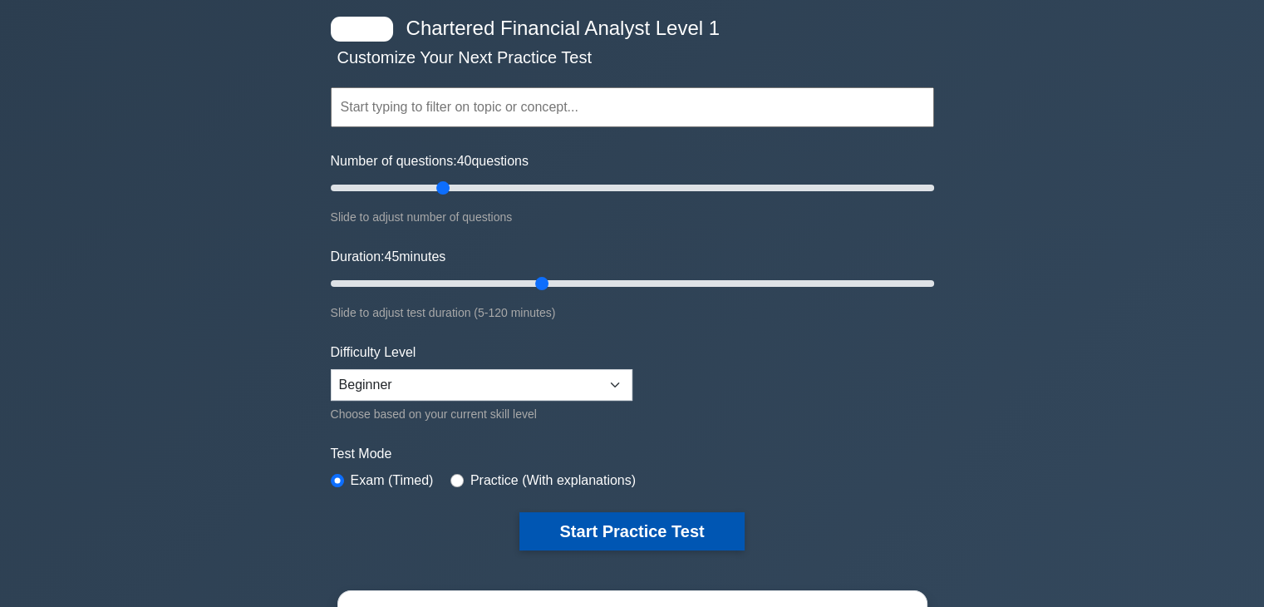
click at [538, 517] on button "Start Practice Test" at bounding box center [631, 531] width 224 height 38
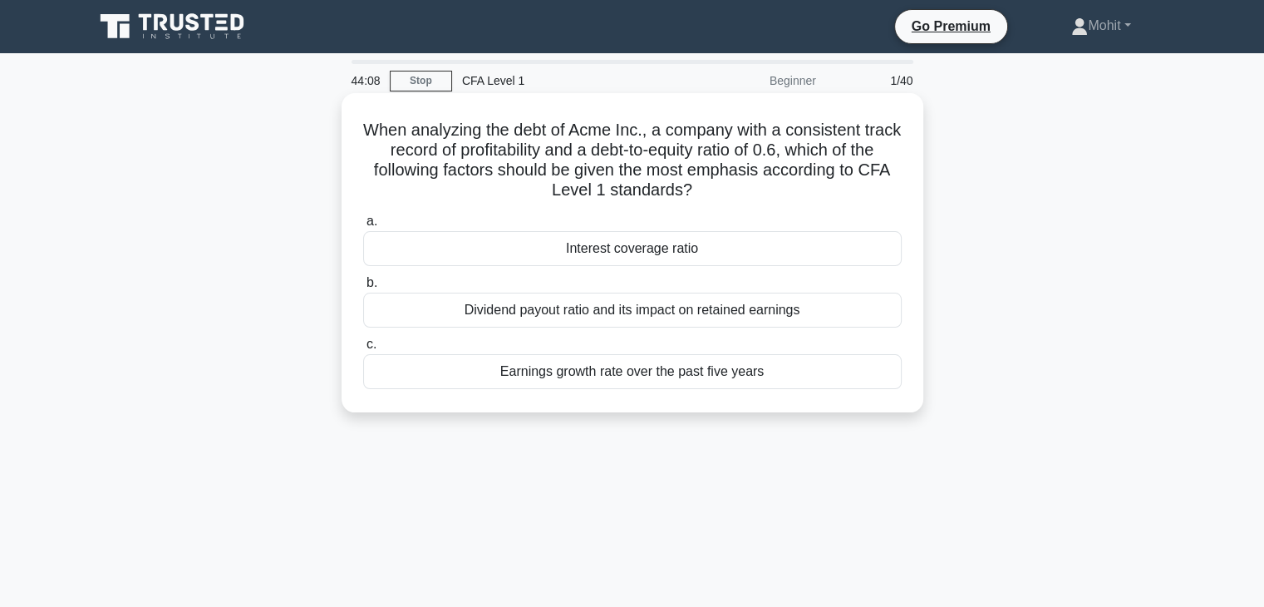
click at [642, 257] on div "Interest coverage ratio" at bounding box center [632, 248] width 538 height 35
click at [363, 227] on input "a. Interest coverage ratio" at bounding box center [363, 221] width 0 height 11
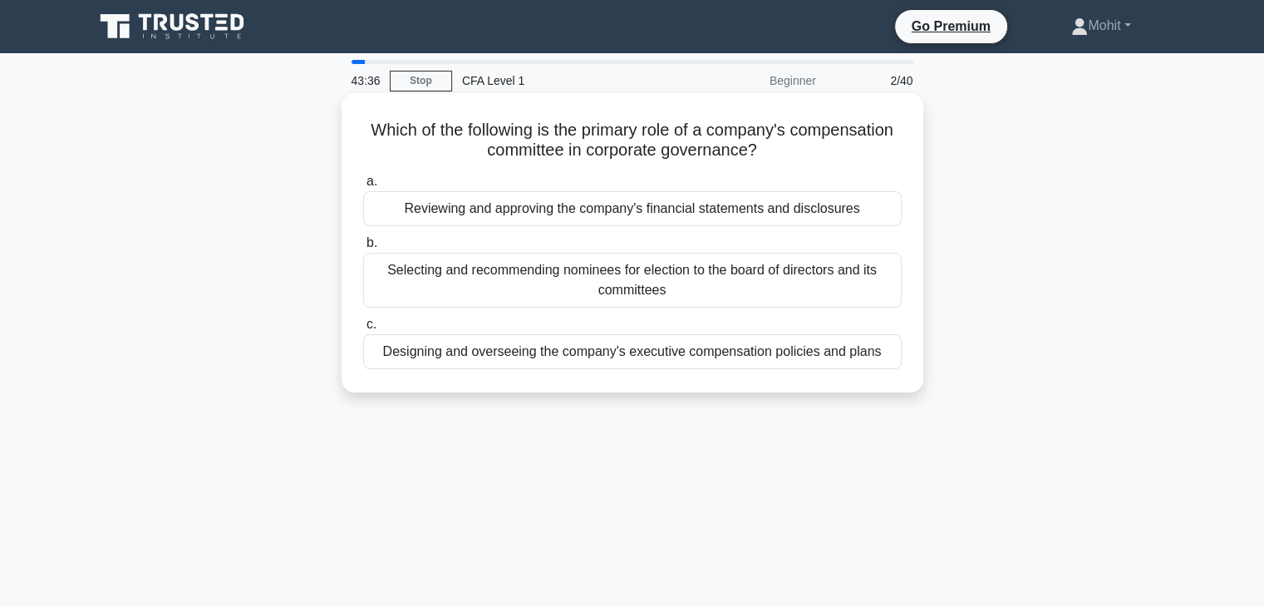
click at [551, 361] on div "Designing and overseeing the company's executive compensation policies and plans" at bounding box center [632, 351] width 538 height 35
click at [363, 330] on input "c. Designing and overseeing the company's executive compensation policies and p…" at bounding box center [363, 324] width 0 height 11
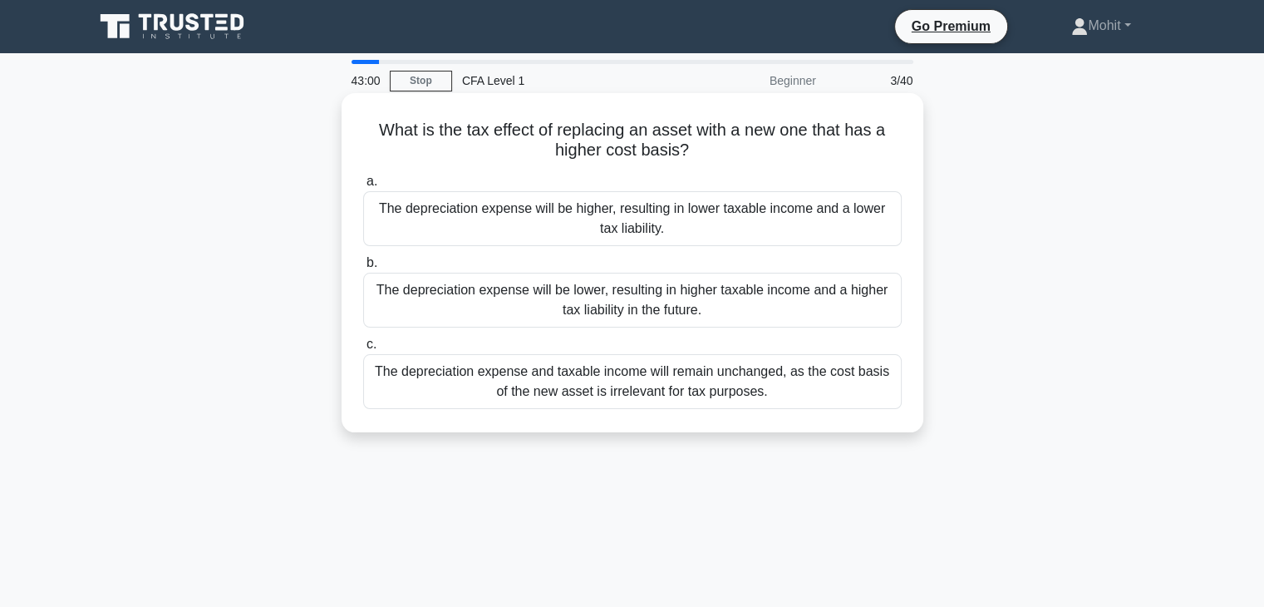
click at [478, 216] on div "The depreciation expense will be higher, resulting in lower taxable income and …" at bounding box center [632, 218] width 538 height 55
click at [363, 187] on input "a. The depreciation expense will be higher, resulting in lower taxable income a…" at bounding box center [363, 181] width 0 height 11
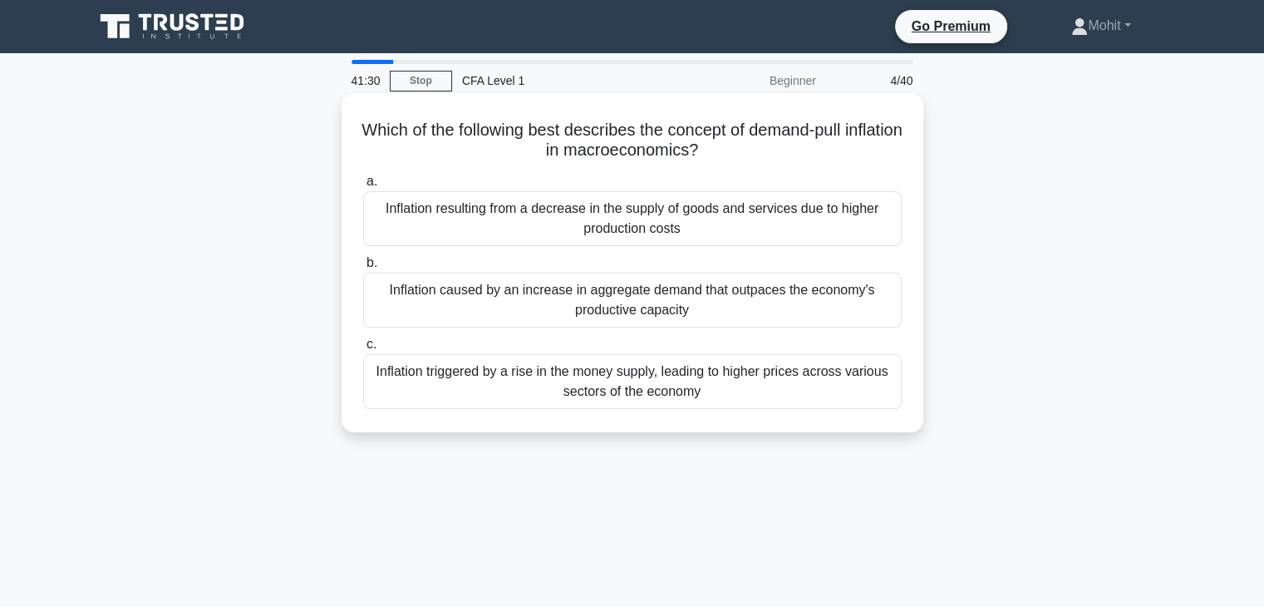
click at [535, 297] on div "Inflation caused by an increase in aggregate demand that outpaces the economy's…" at bounding box center [632, 300] width 538 height 55
click at [363, 268] on input "b. Inflation caused by an increase in aggregate demand that outpaces the econom…" at bounding box center [363, 263] width 0 height 11
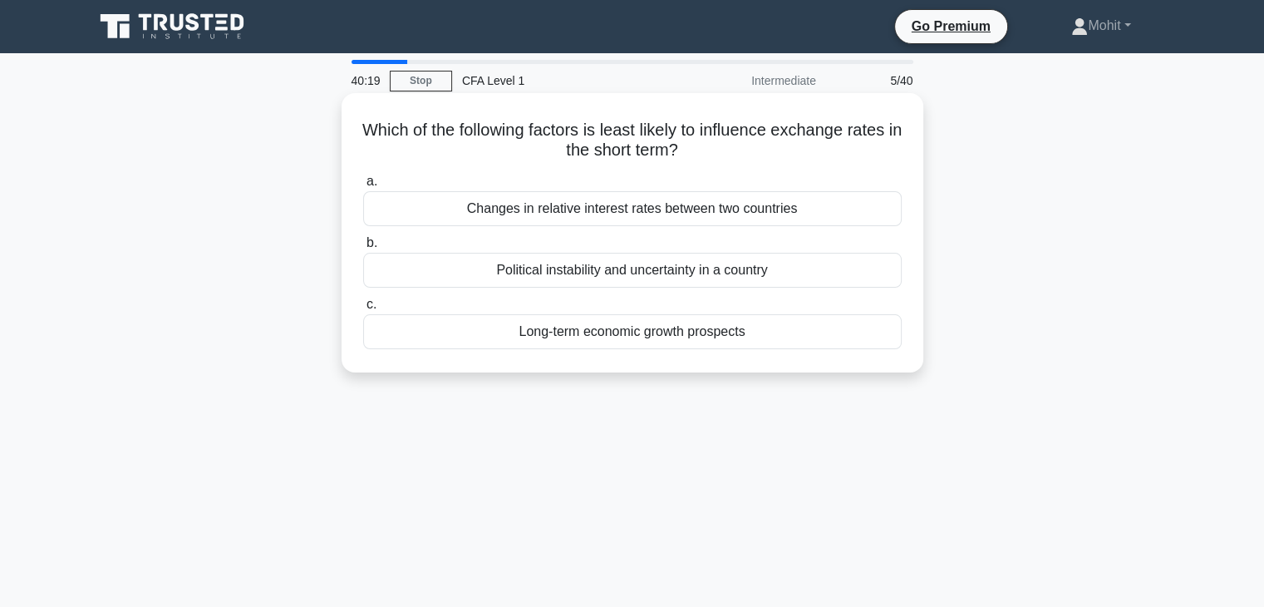
click at [570, 330] on div "Long-term economic growth prospects" at bounding box center [632, 331] width 538 height 35
click at [363, 310] on input "c. Long-term economic growth prospects" at bounding box center [363, 304] width 0 height 11
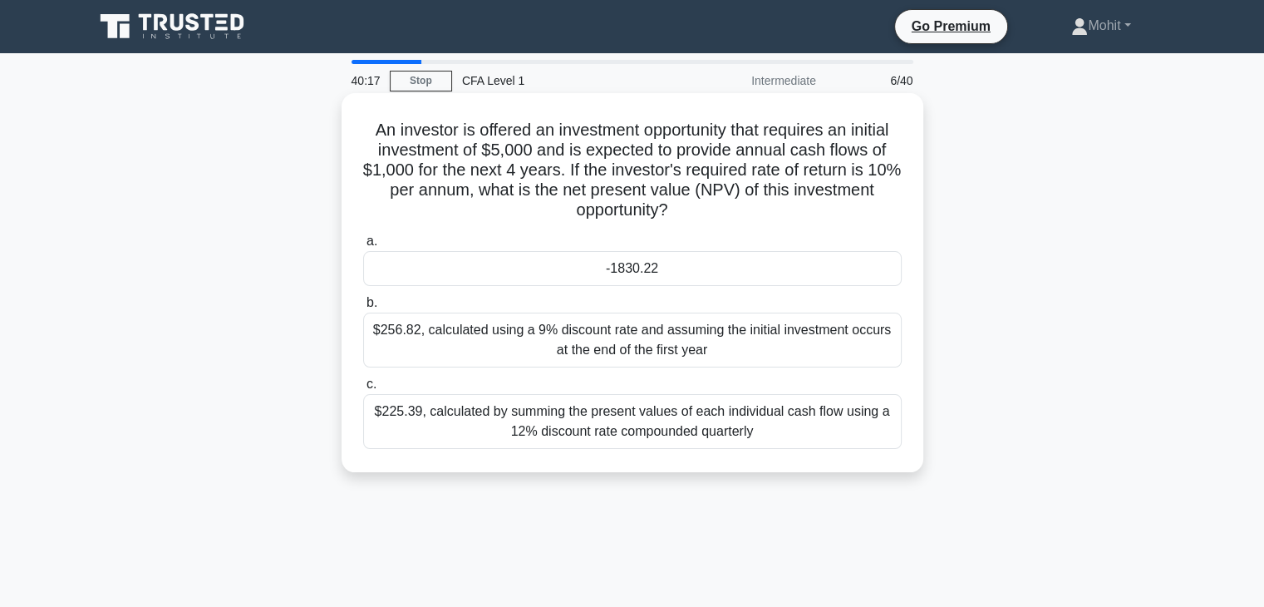
click at [631, 271] on div "-1830.22" at bounding box center [632, 268] width 538 height 35
click at [363, 247] on input "a. -1830.22" at bounding box center [363, 241] width 0 height 11
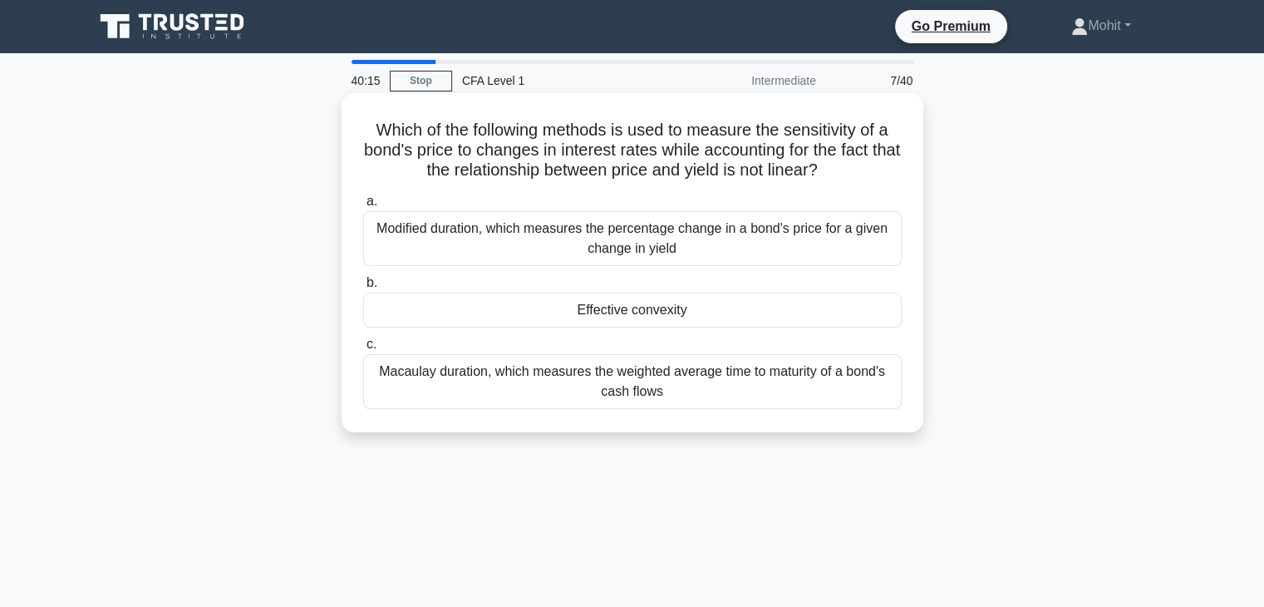
click at [624, 313] on div "Effective convexity" at bounding box center [632, 310] width 538 height 35
click at [363, 288] on input "b. Effective convexity" at bounding box center [363, 283] width 0 height 11
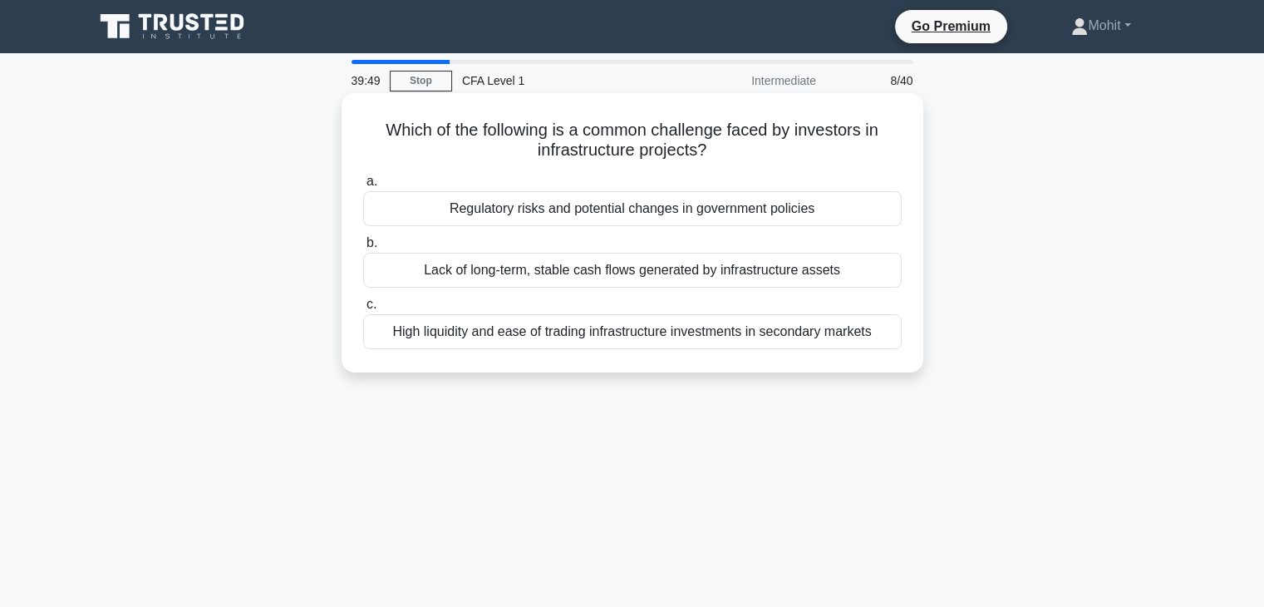
click at [658, 200] on div "Regulatory risks and potential changes in government policies" at bounding box center [632, 208] width 538 height 35
click at [363, 187] on input "a. Regulatory risks and potential changes in government policies" at bounding box center [363, 181] width 0 height 11
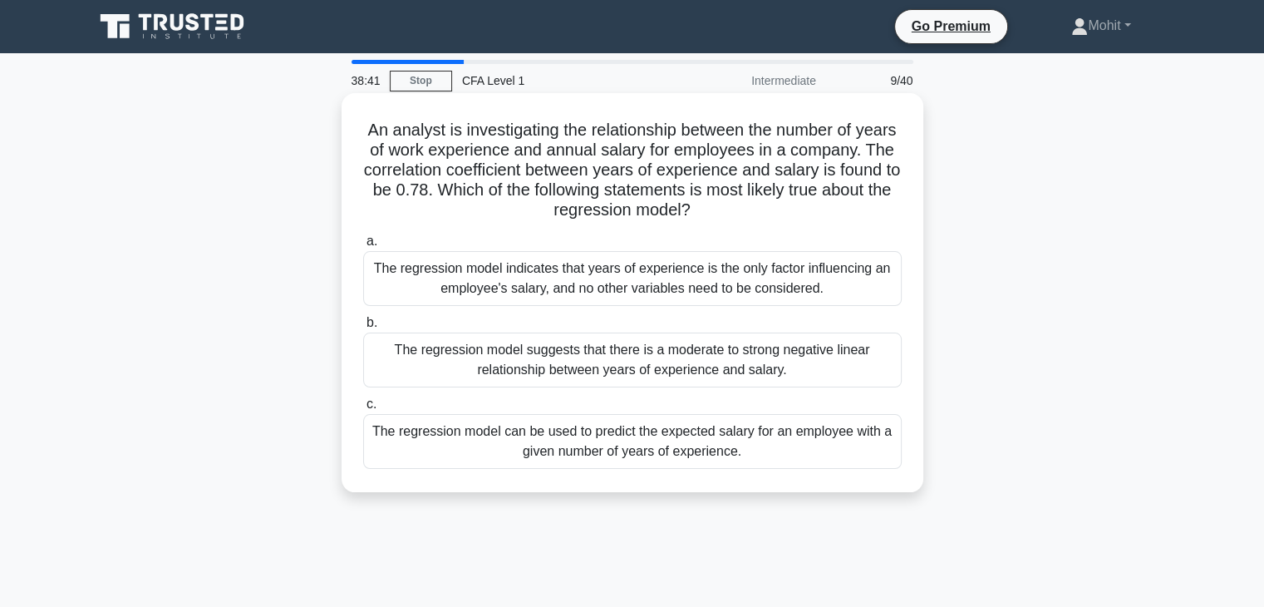
click at [871, 458] on div "The regression model can be used to predict the expected salary for an employee…" at bounding box center [632, 441] width 538 height 55
click at [363, 410] on input "c. The regression model can be used to predict the expected salary for an emplo…" at bounding box center [363, 404] width 0 height 11
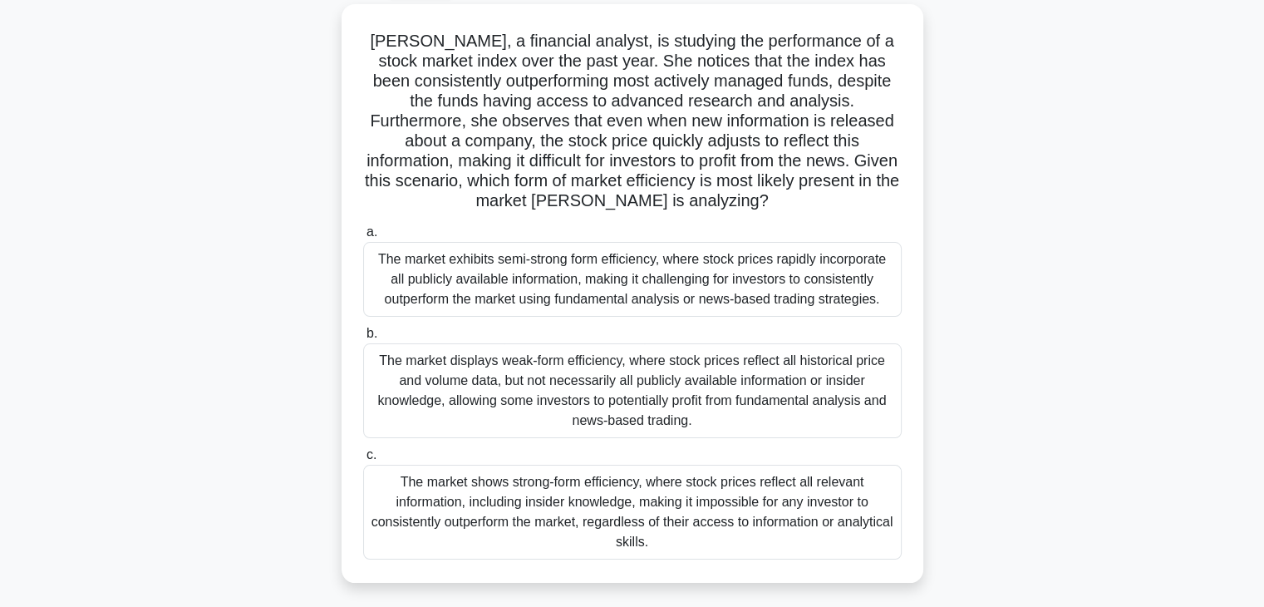
scroll to position [93, 0]
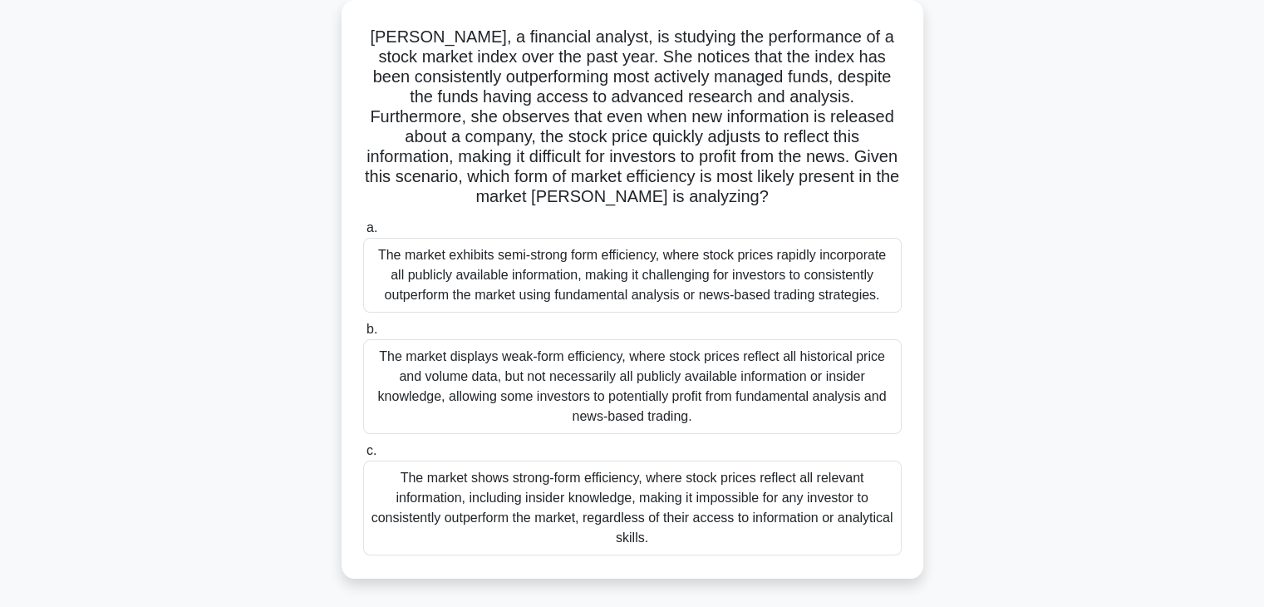
click at [871, 306] on div "The market exhibits semi-strong form efficiency, where stock prices rapidly inc…" at bounding box center [632, 275] width 538 height 75
click at [363, 234] on input "a. The market exhibits semi-strong form efficiency, where stock prices rapidly …" at bounding box center [363, 228] width 0 height 11
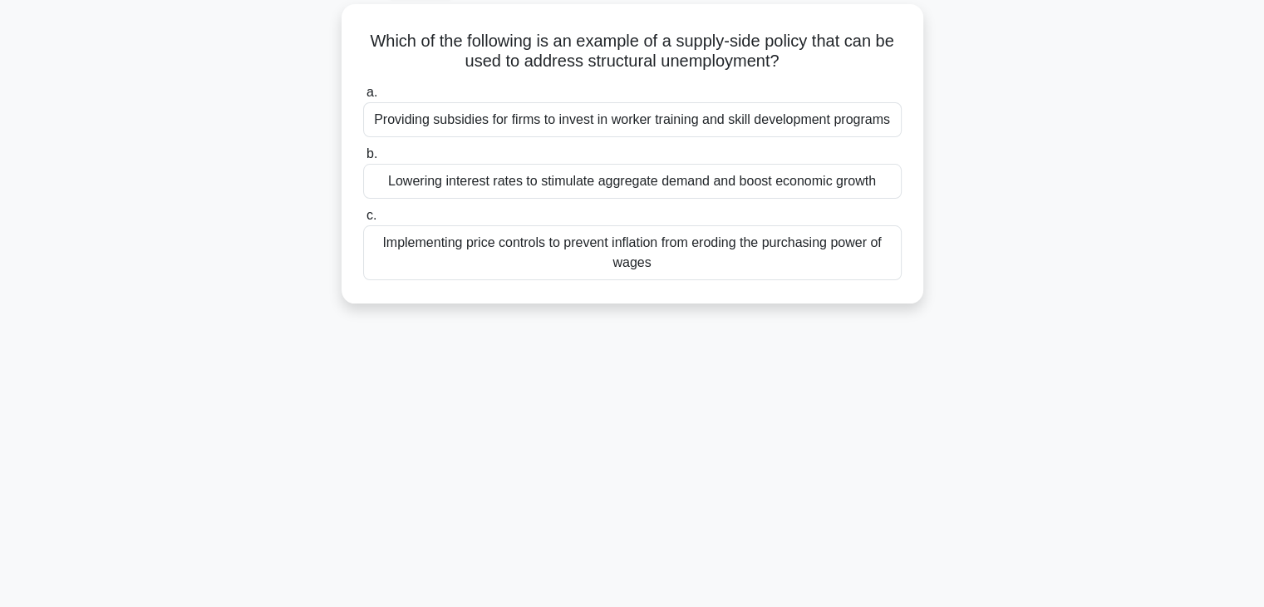
scroll to position [0, 0]
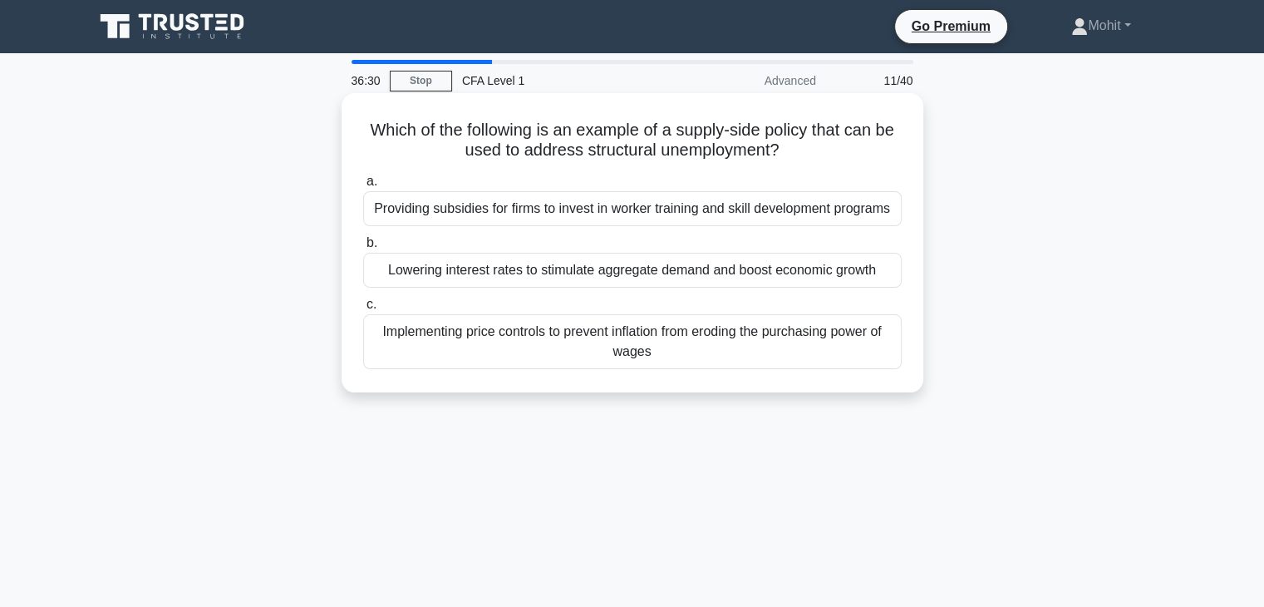
click at [831, 204] on div "Providing subsidies for firms to invest in worker training and skill developmen…" at bounding box center [632, 208] width 538 height 35
click at [363, 187] on input "a. Providing subsidies for firms to invest in worker training and skill develop…" at bounding box center [363, 181] width 0 height 11
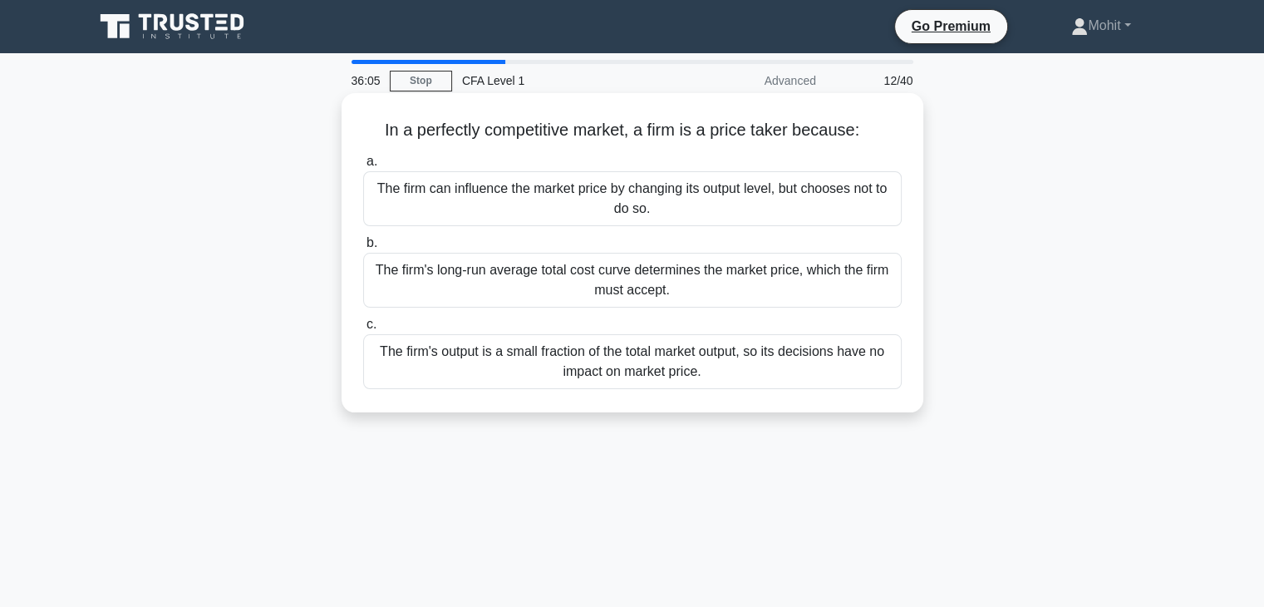
click at [743, 372] on div "The firm's output is a small fraction of the total market output, so its decisi…" at bounding box center [632, 361] width 538 height 55
click at [363, 330] on input "c. The firm's output is a small fraction of the total market output, so its dec…" at bounding box center [363, 324] width 0 height 11
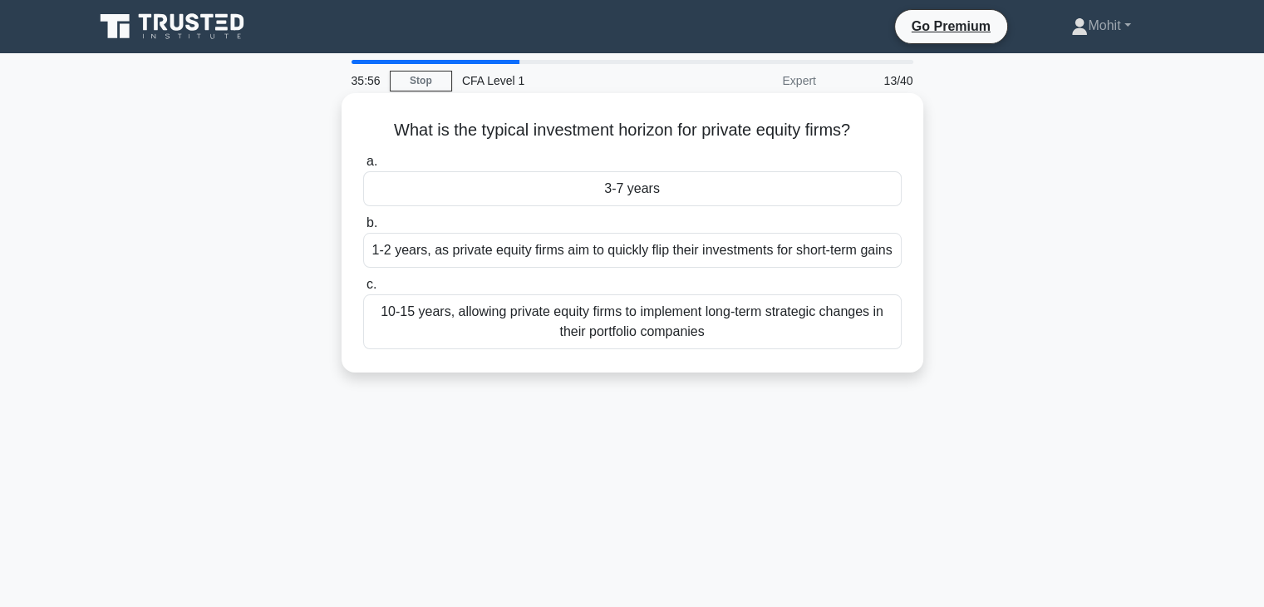
click at [642, 190] on div "3-7 years" at bounding box center [632, 188] width 538 height 35
click at [363, 167] on input "a. 3-7 years" at bounding box center [363, 161] width 0 height 11
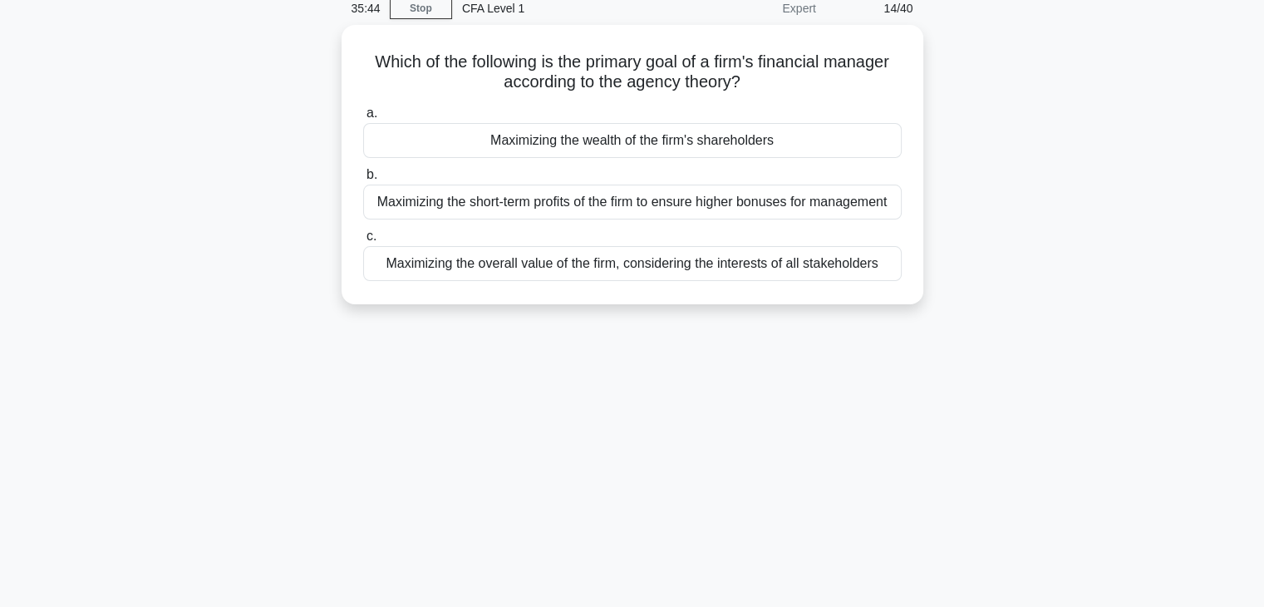
scroll to position [73, 0]
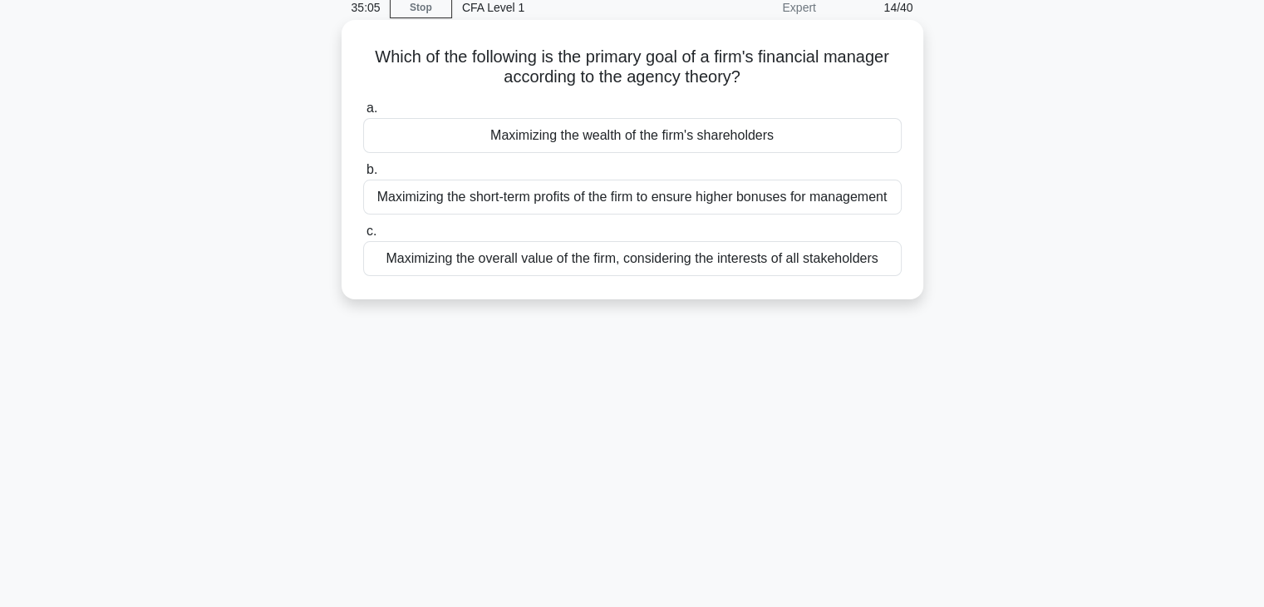
click at [690, 135] on div "Maximizing the wealth of the firm's shareholders" at bounding box center [632, 135] width 538 height 35
click at [363, 114] on input "a. Maximizing the wealth of the firm's shareholders" at bounding box center [363, 108] width 0 height 11
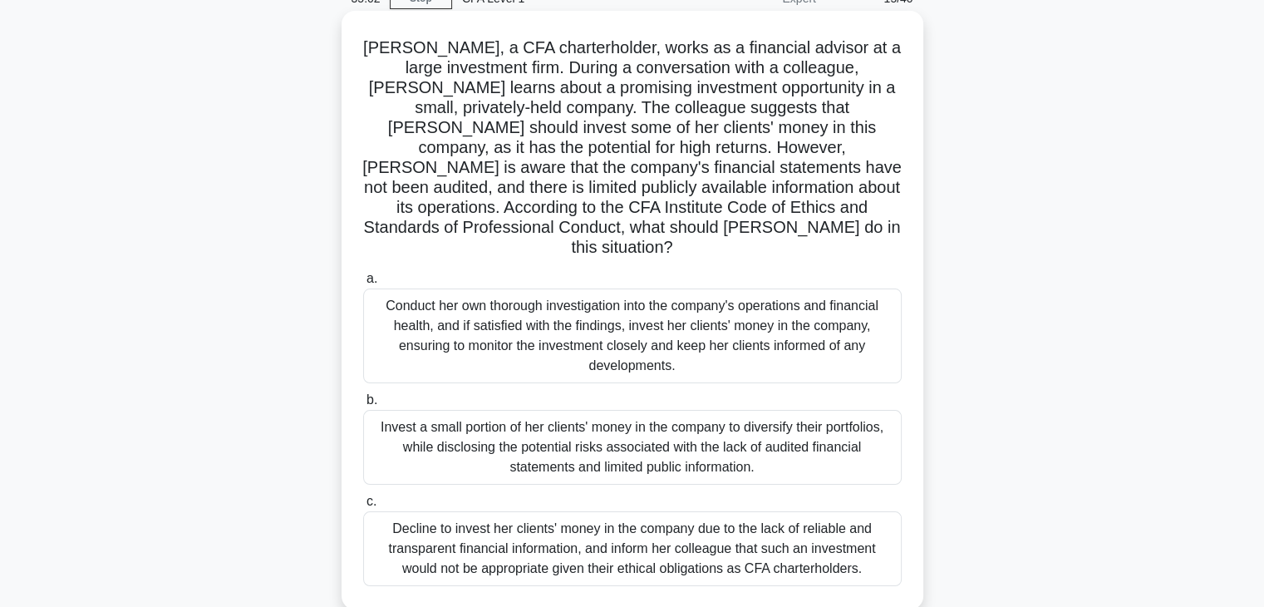
scroll to position [86, 0]
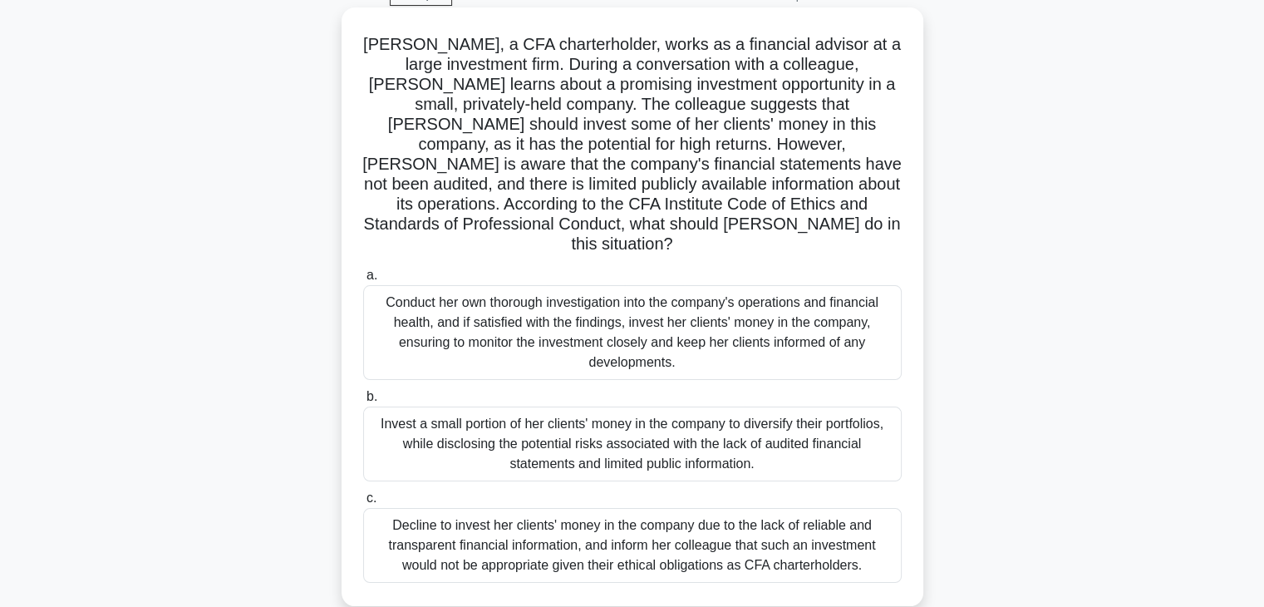
click at [474, 508] on div "Decline to invest her clients' money in the company due to the lack of reliable…" at bounding box center [632, 545] width 538 height 75
click at [363, 493] on input "c. Decline to invest her clients' money in the company due to the lack of relia…" at bounding box center [363, 498] width 0 height 11
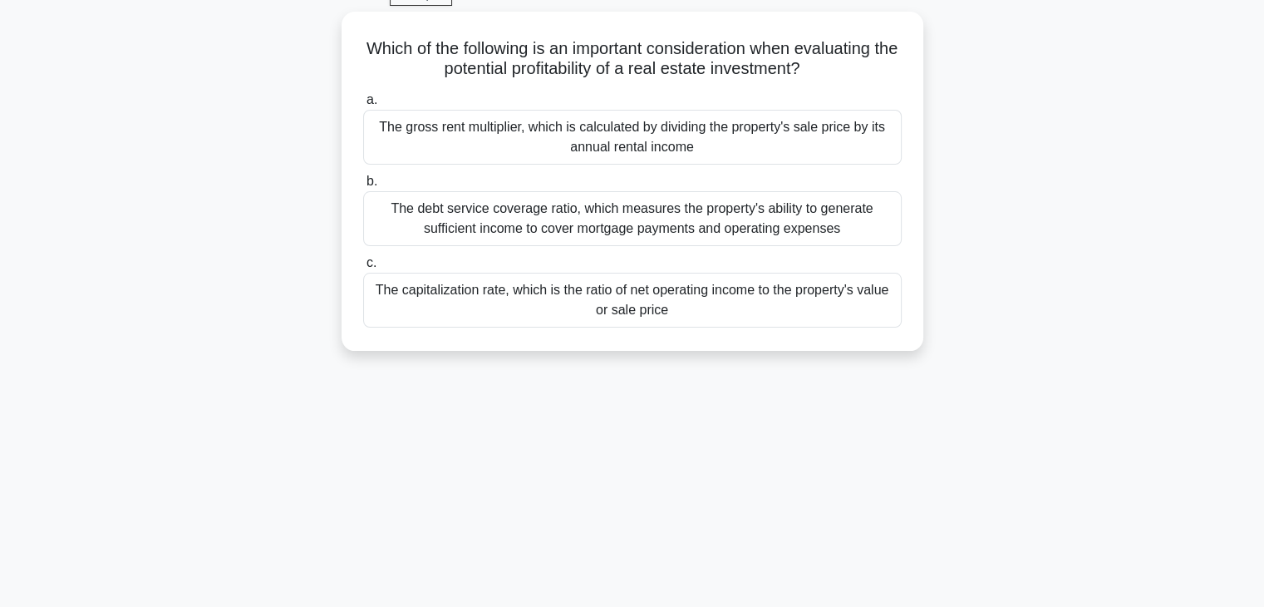
scroll to position [0, 0]
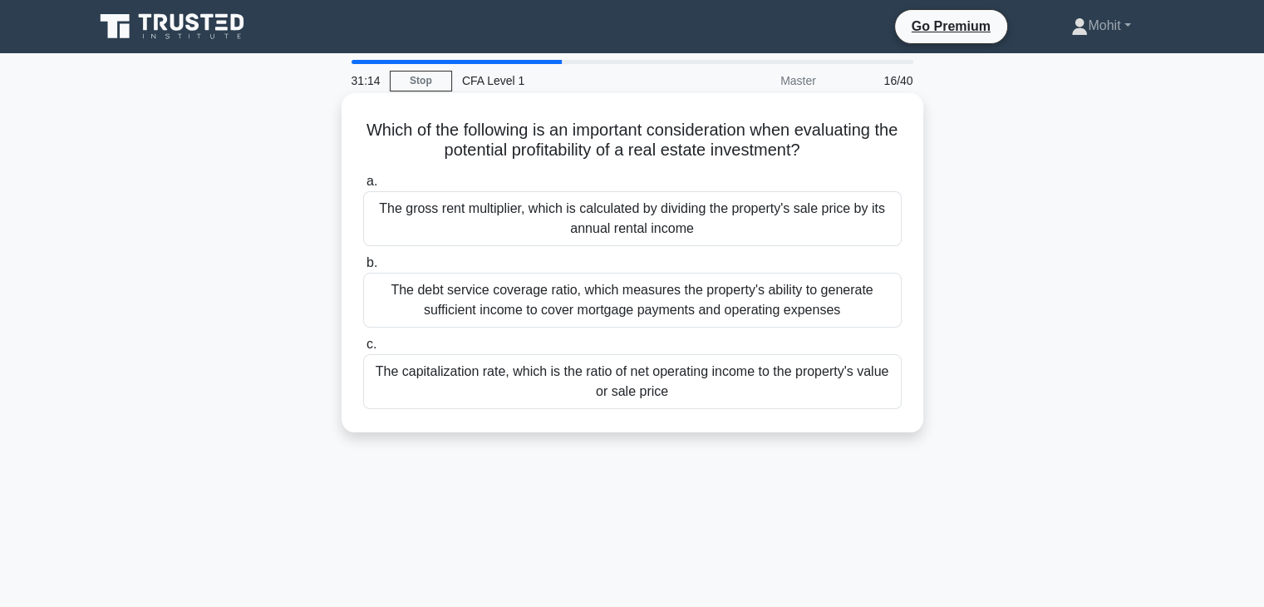
click at [595, 243] on div "The gross rent multiplier, which is calculated by dividing the property's sale …" at bounding box center [632, 218] width 538 height 55
click at [363, 187] on input "a. The gross rent multiplier, which is calculated by dividing the property's sa…" at bounding box center [363, 181] width 0 height 11
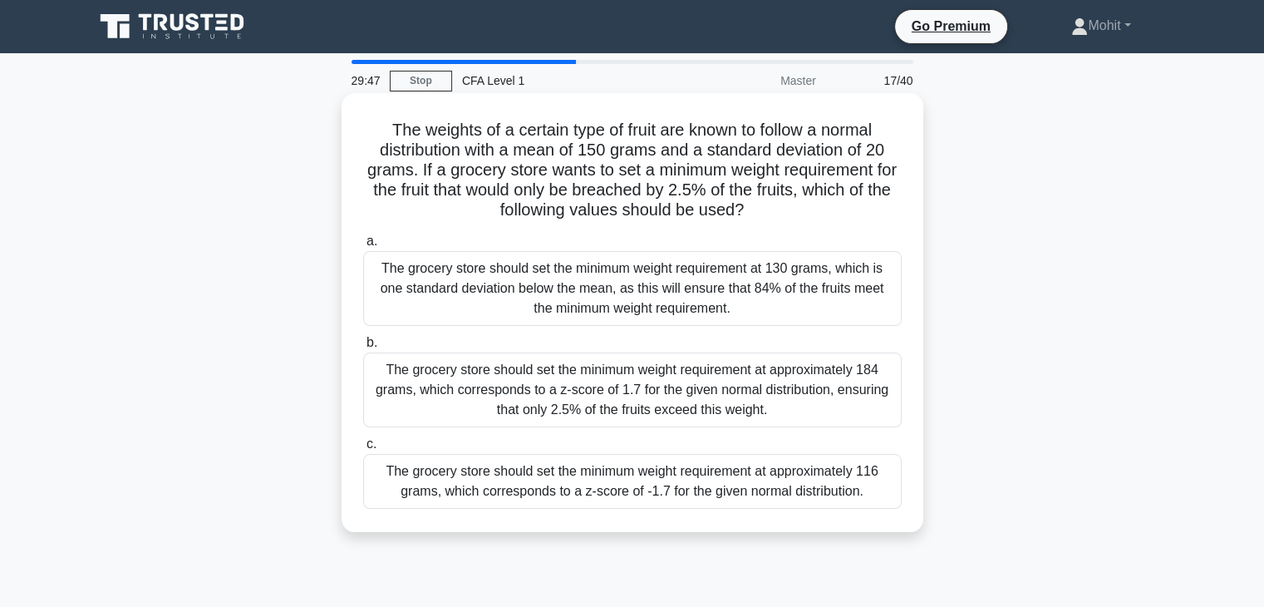
click at [632, 492] on div "The grocery store should set the minimum weight requirement at approximately 11…" at bounding box center [632, 481] width 538 height 55
click at [363, 450] on input "c. The grocery store should set the minimum weight requirement at approximately…" at bounding box center [363, 444] width 0 height 11
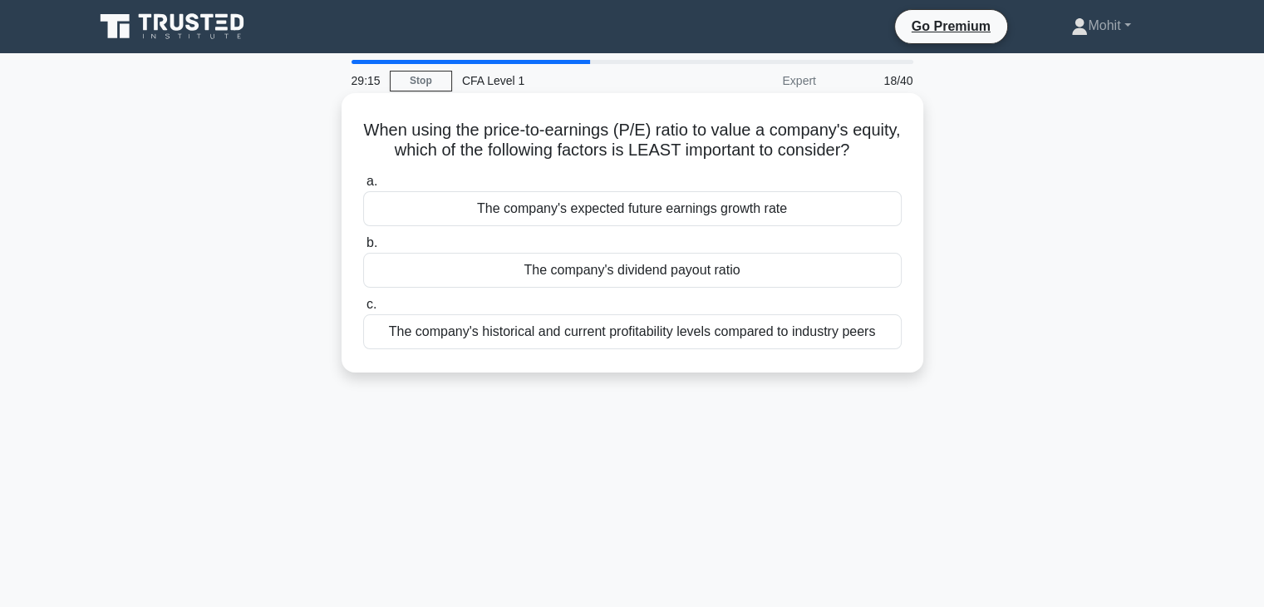
click at [614, 288] on div "The company's dividend payout ratio" at bounding box center [632, 270] width 538 height 35
click at [363, 248] on input "b. The company's dividend payout ratio" at bounding box center [363, 243] width 0 height 11
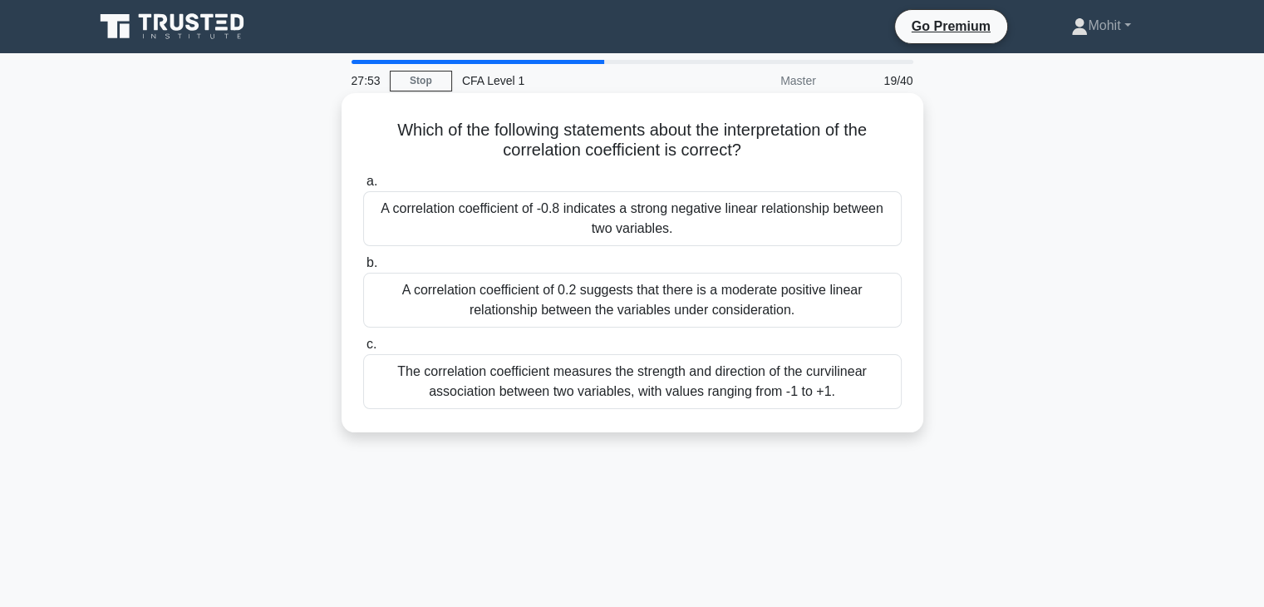
click at [588, 396] on div "The correlation coefficient measures the strength and direction of the curvilin…" at bounding box center [632, 381] width 538 height 55
click at [363, 350] on input "c. The correlation coefficient measures the strength and direction of the curvi…" at bounding box center [363, 344] width 0 height 11
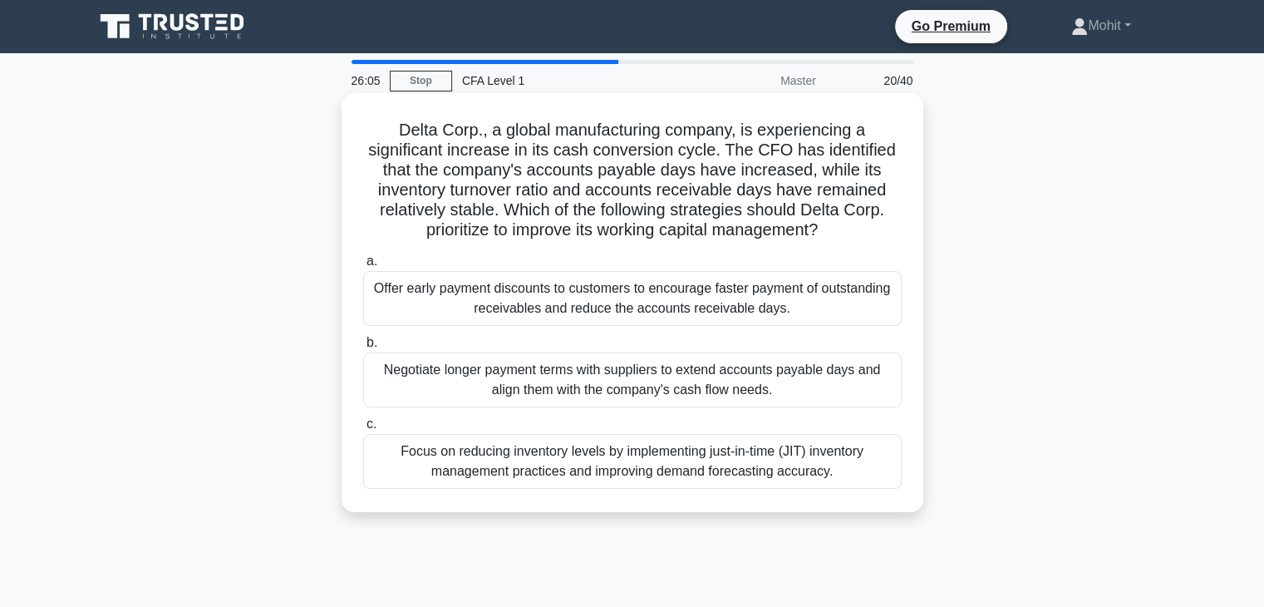
click at [582, 457] on div "Focus on reducing inventory levels by implementing just-in-time (JIT) inventory…" at bounding box center [632, 461] width 538 height 55
click at [363, 430] on input "c. Focus on reducing inventory levels by implementing just-in-time (JIT) invent…" at bounding box center [363, 424] width 0 height 11
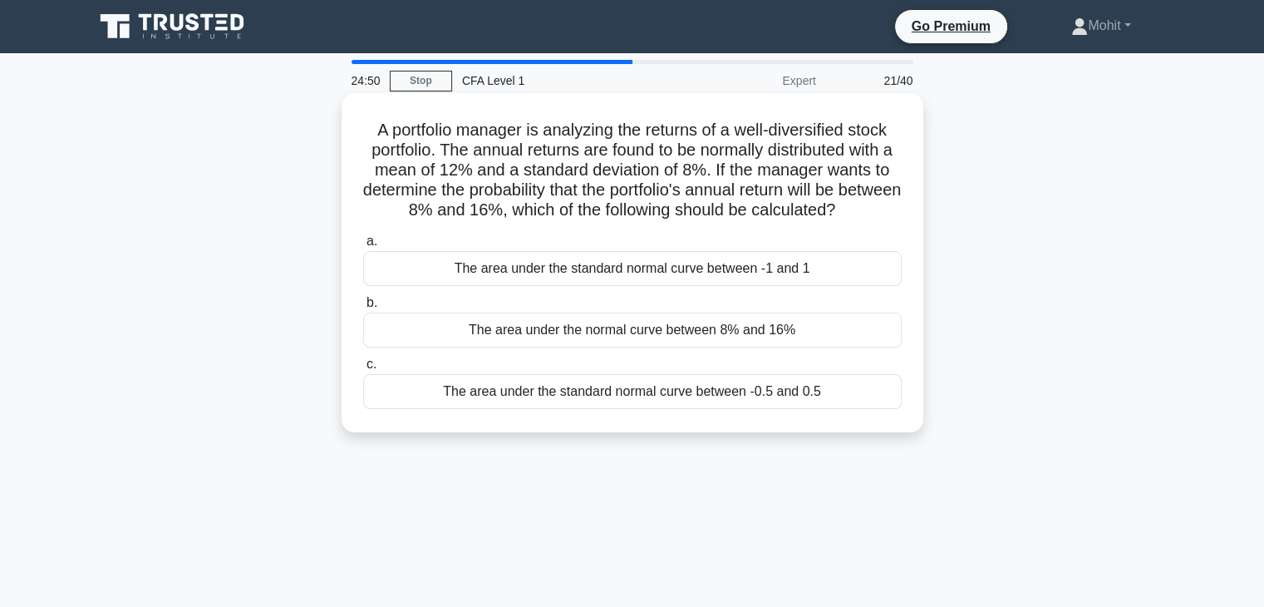
click at [658, 324] on div "The area under the normal curve between 8% and 16%" at bounding box center [632, 329] width 538 height 35
click at [363, 308] on input "b. The area under the normal curve between 8% and 16%" at bounding box center [363, 302] width 0 height 11
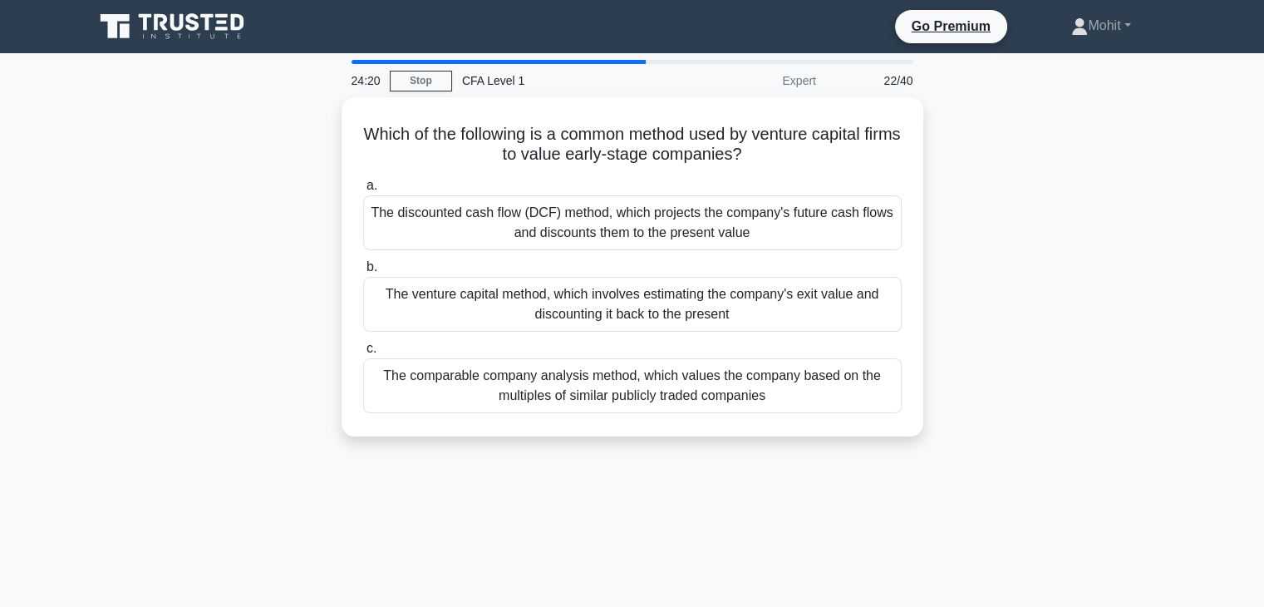
click at [658, 324] on div "The venture capital method, which involves estimating the company's exit value …" at bounding box center [632, 304] width 538 height 55
click at [363, 273] on input "b. The venture capital method, which involves estimating the company's exit val…" at bounding box center [363, 267] width 0 height 11
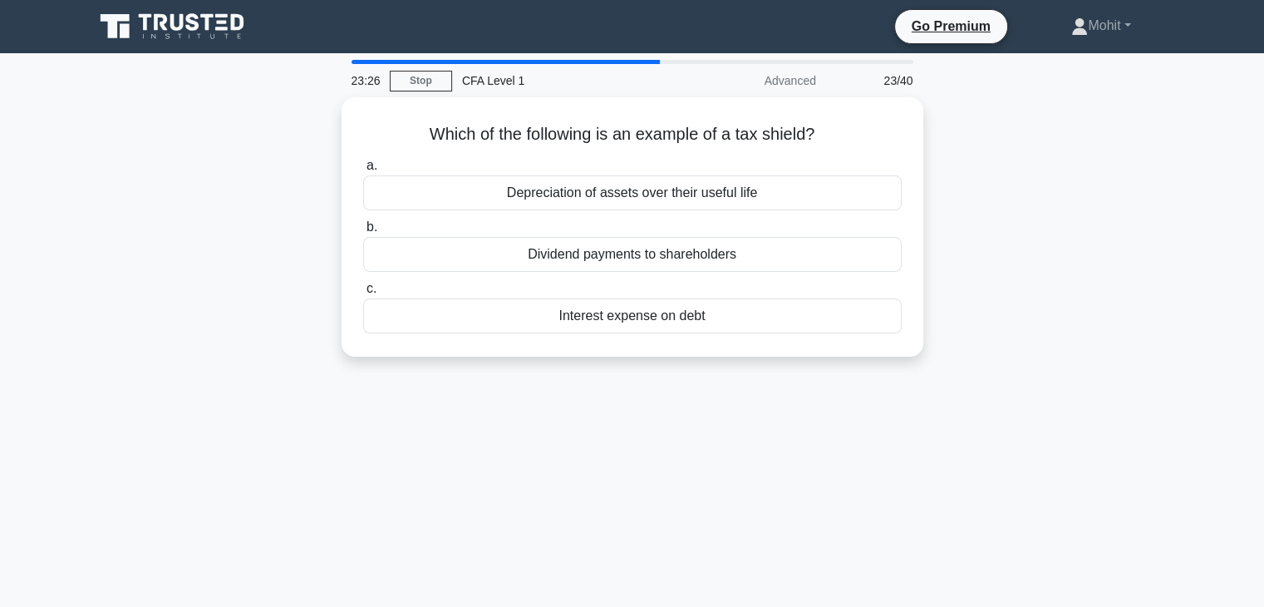
click at [658, 324] on div "Interest expense on debt" at bounding box center [632, 315] width 538 height 35
click at [363, 294] on input "c. Interest expense on debt" at bounding box center [363, 288] width 0 height 11
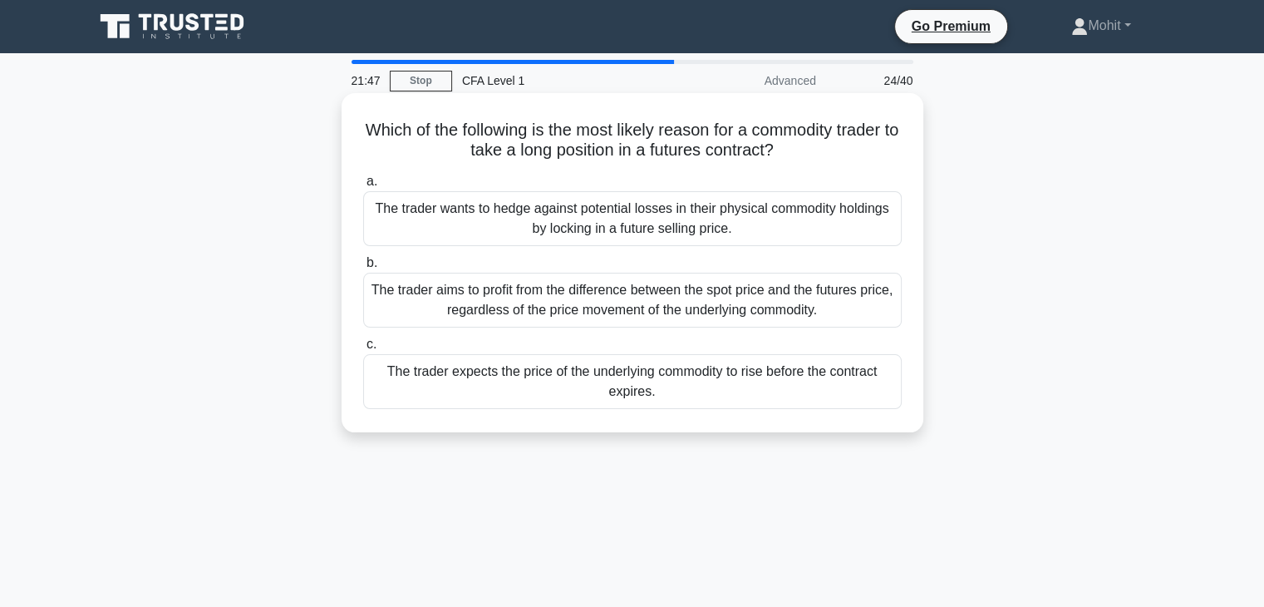
click at [647, 226] on div "The trader wants to hedge against potential losses in their physical commodity …" at bounding box center [632, 218] width 538 height 55
click at [363, 187] on input "a. The trader wants to hedge against potential losses in their physical commodi…" at bounding box center [363, 181] width 0 height 11
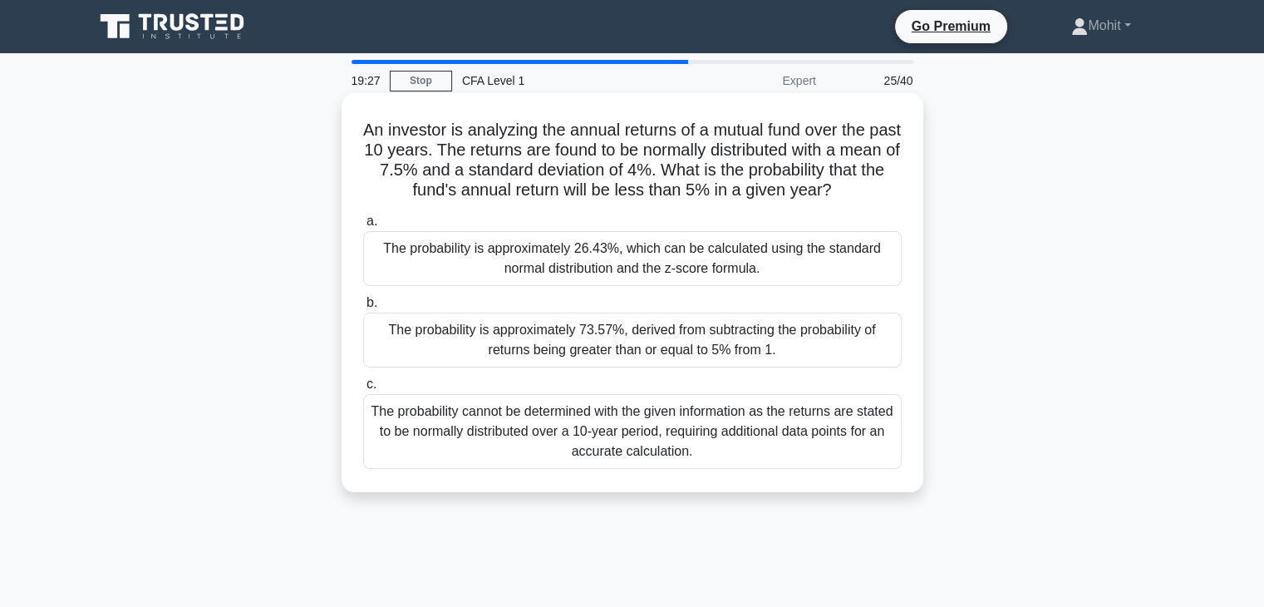
click at [644, 429] on div "The probability cannot be determined with the given information as the returns …" at bounding box center [632, 431] width 538 height 75
click at [363, 390] on input "c. The probability cannot be determined with the given information as the retur…" at bounding box center [363, 384] width 0 height 11
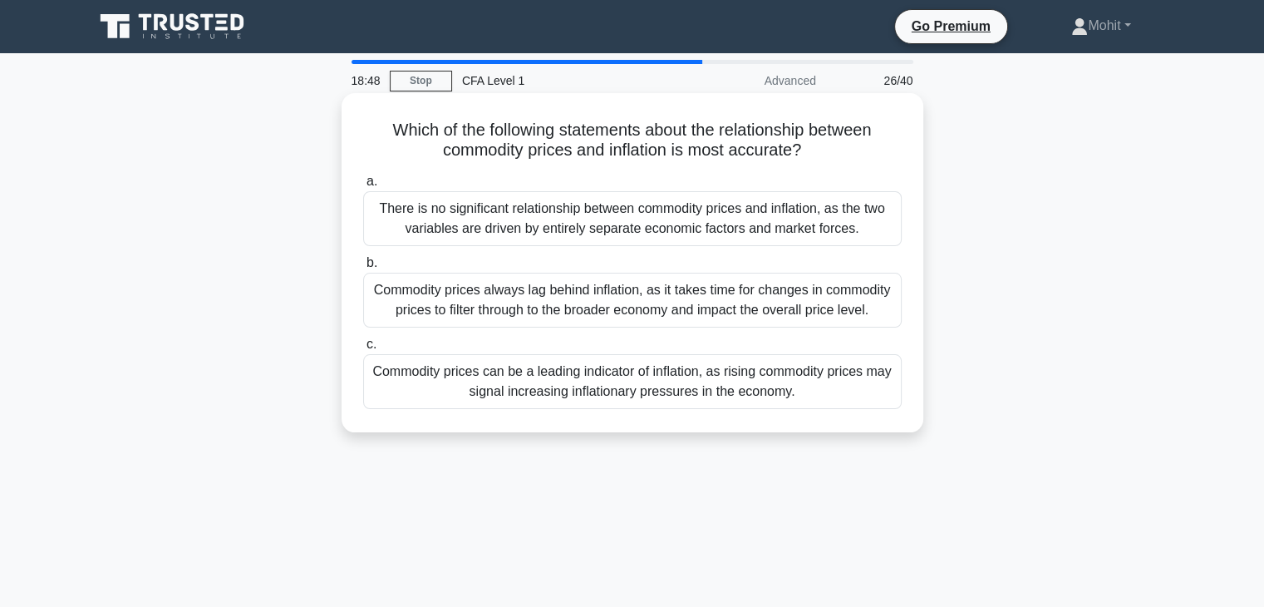
click at [613, 376] on div "Commodity prices can be a leading indicator of inflation, as rising commodity p…" at bounding box center [632, 381] width 538 height 55
click at [363, 350] on input "c. Commodity prices can be a leading indicator of inflation, as rising commodit…" at bounding box center [363, 344] width 0 height 11
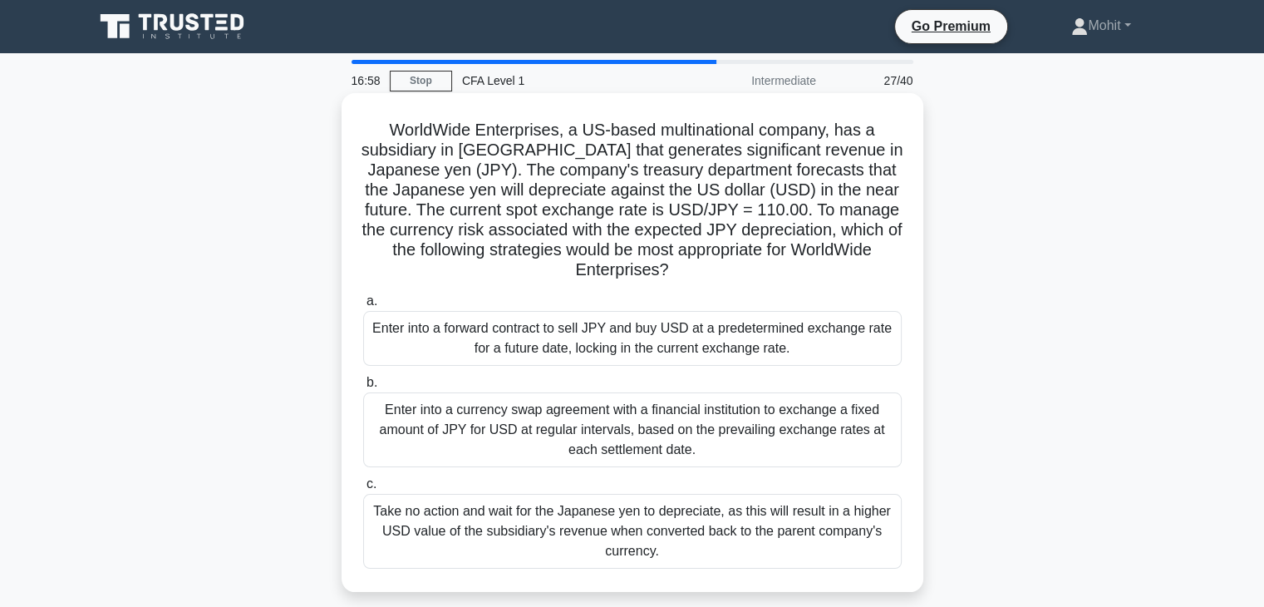
click at [613, 343] on div "Enter into a forward contract to sell JPY and buy USD at a predetermined exchan…" at bounding box center [632, 338] width 538 height 55
click at [363, 307] on input "a. Enter into a forward contract to sell JPY and buy USD at a predetermined exc…" at bounding box center [363, 301] width 0 height 11
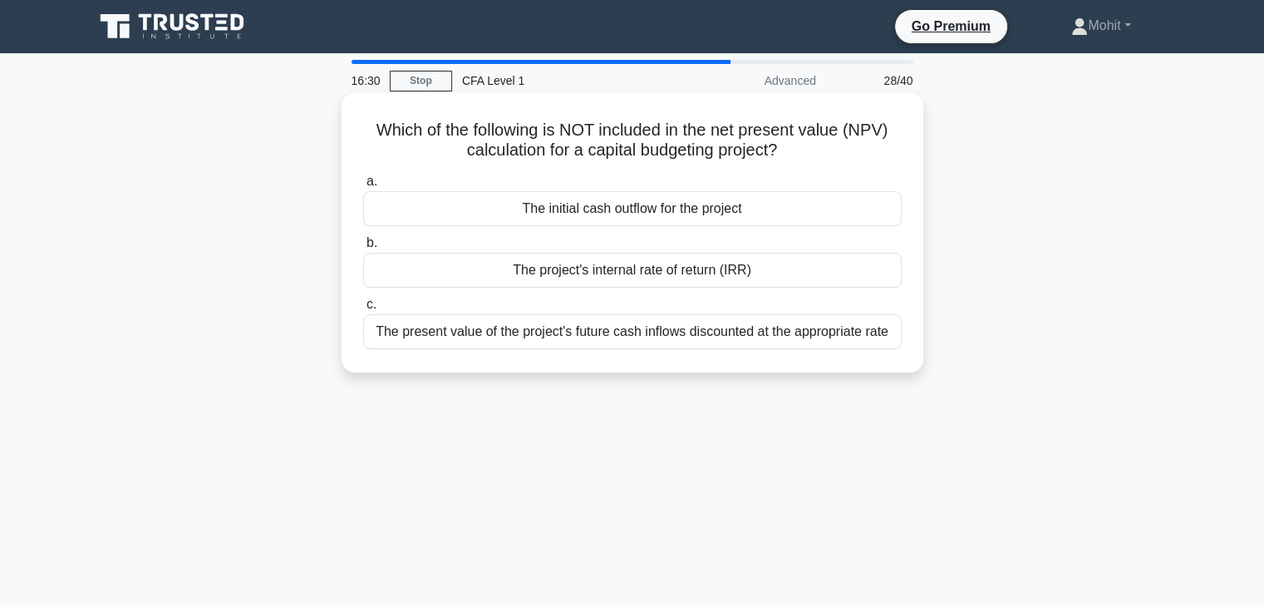
click at [542, 270] on div "The project's internal rate of return (IRR)" at bounding box center [632, 270] width 538 height 35
click at [363, 248] on input "b. The project's internal rate of return (IRR)" at bounding box center [363, 243] width 0 height 11
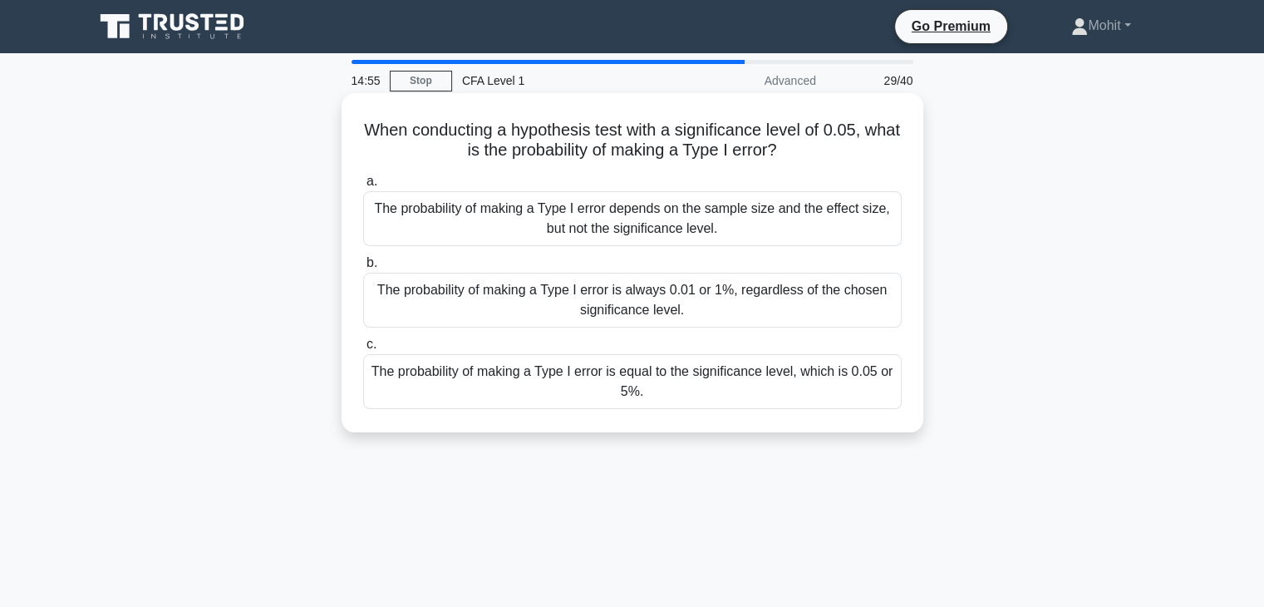
click at [578, 325] on div "The probability of making a Type I error is always 0.01 or 1%, regardless of th…" at bounding box center [632, 300] width 538 height 55
click at [363, 268] on input "b. The probability of making a Type I error is always 0.01 or 1%, regardless of…" at bounding box center [363, 263] width 0 height 11
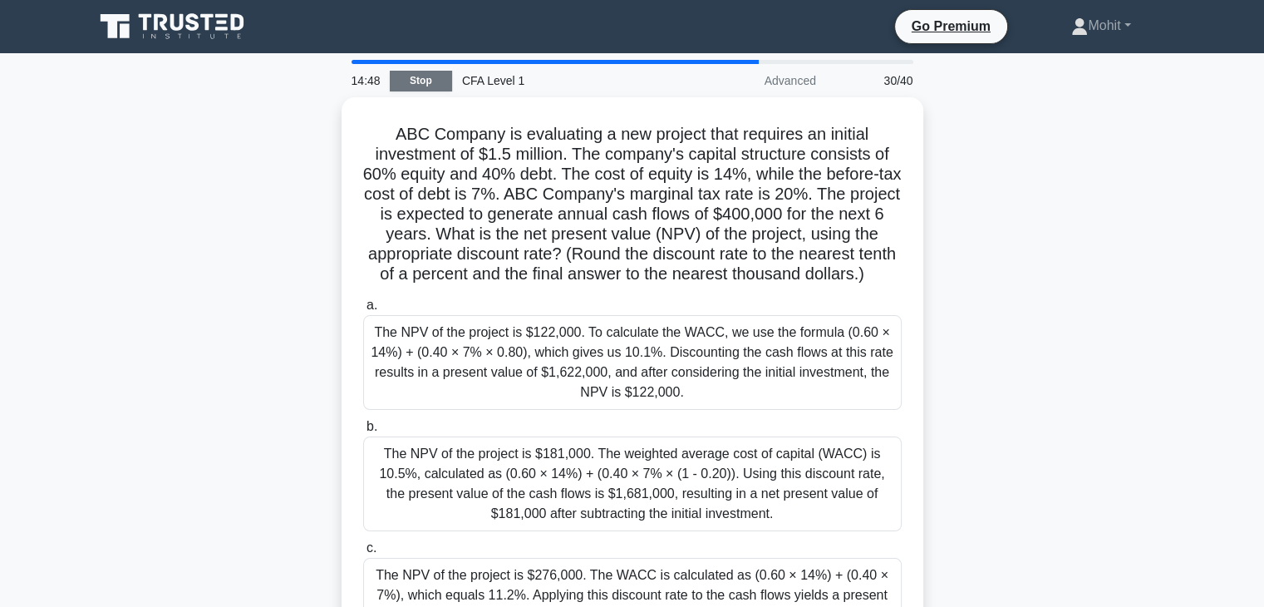
click at [425, 84] on link "Stop" at bounding box center [421, 81] width 62 height 21
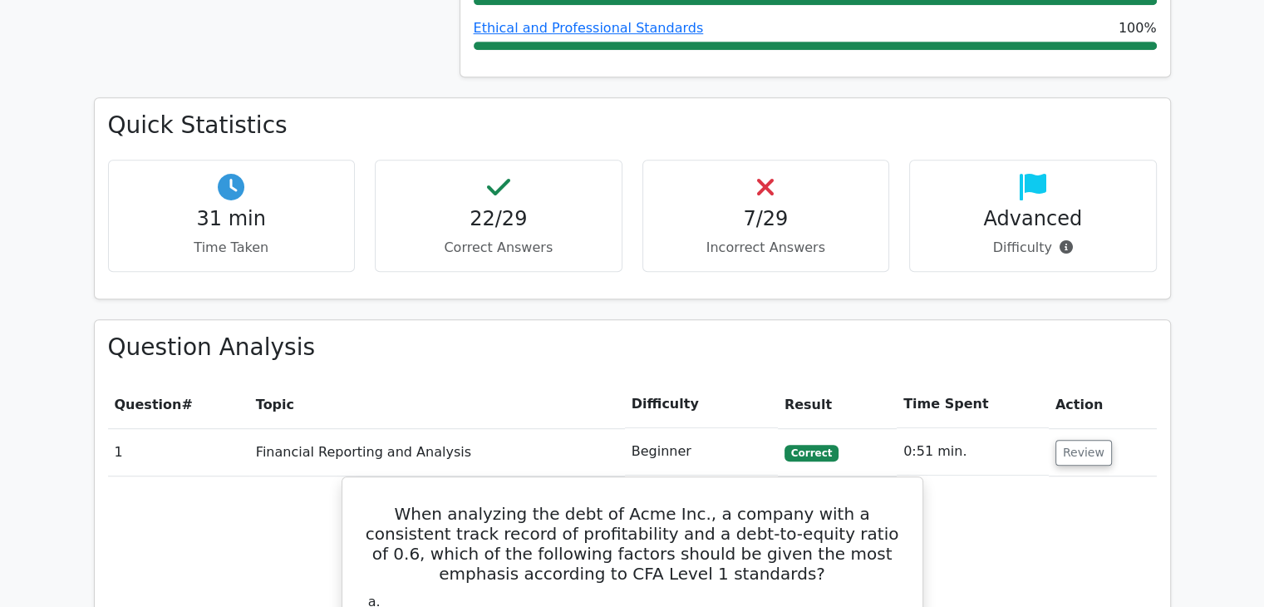
scroll to position [994, 0]
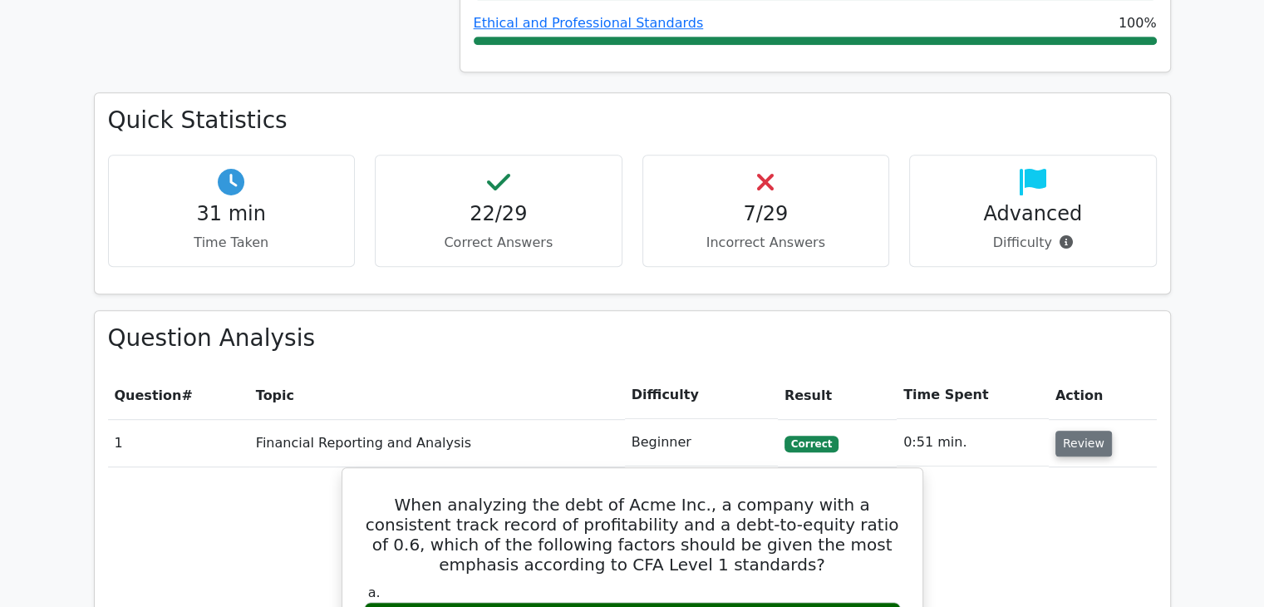
click at [1058, 430] on button "Review" at bounding box center [1083, 443] width 57 height 26
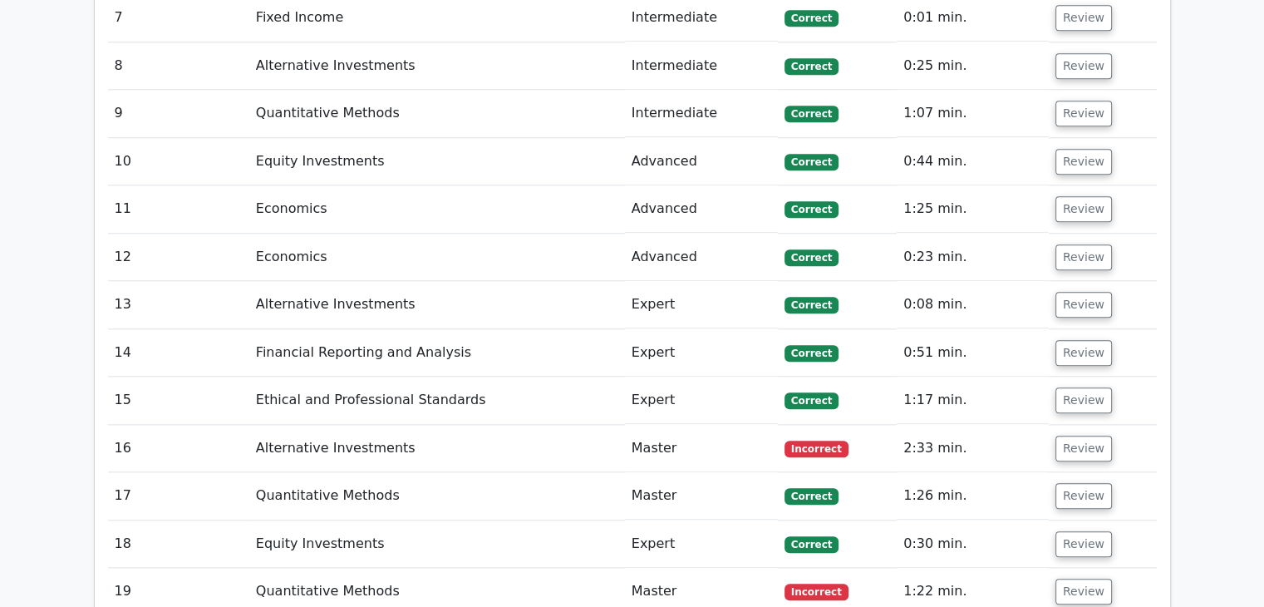
scroll to position [1708, 0]
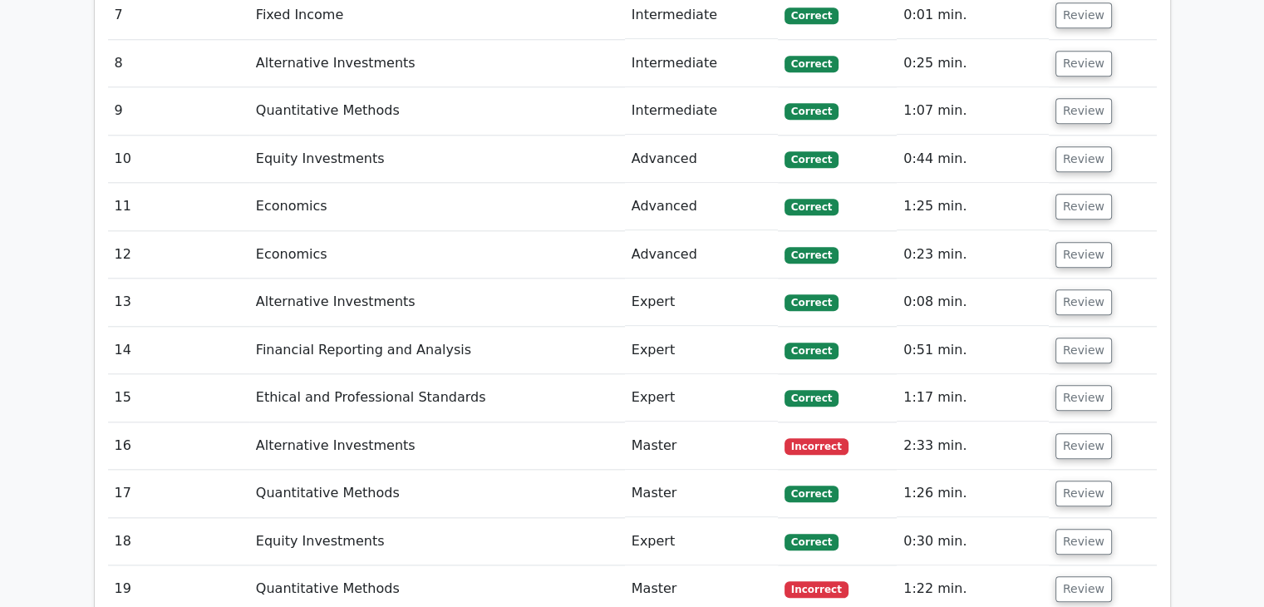
click at [1058, 433] on button "Review" at bounding box center [1083, 446] width 57 height 26
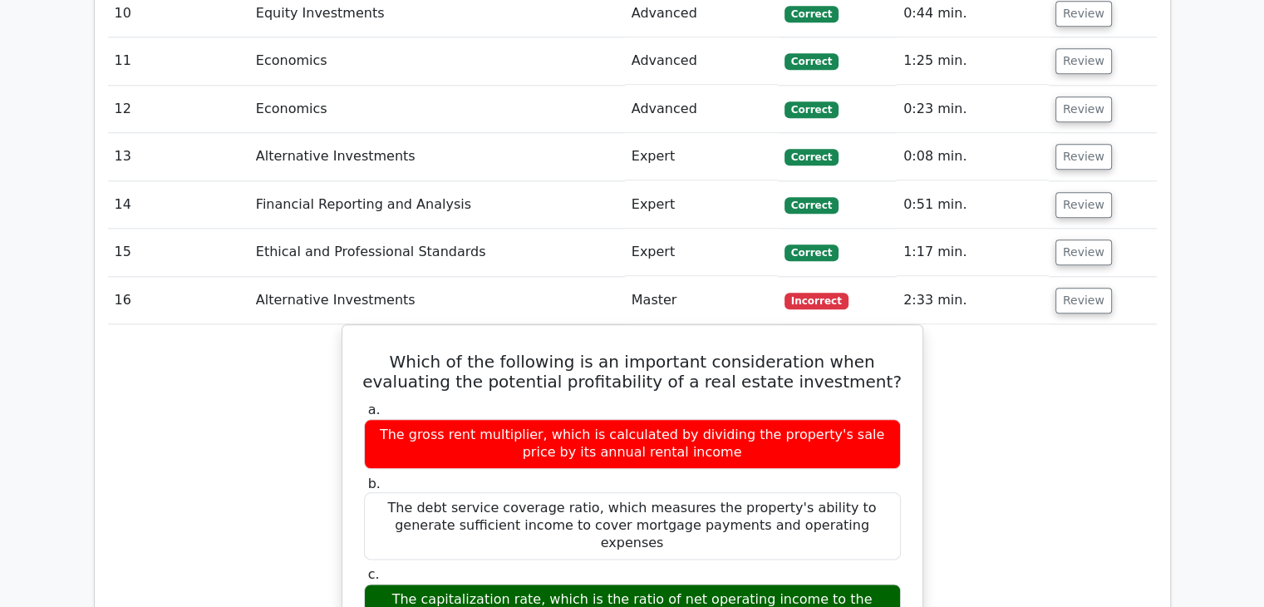
scroll to position [1851, 0]
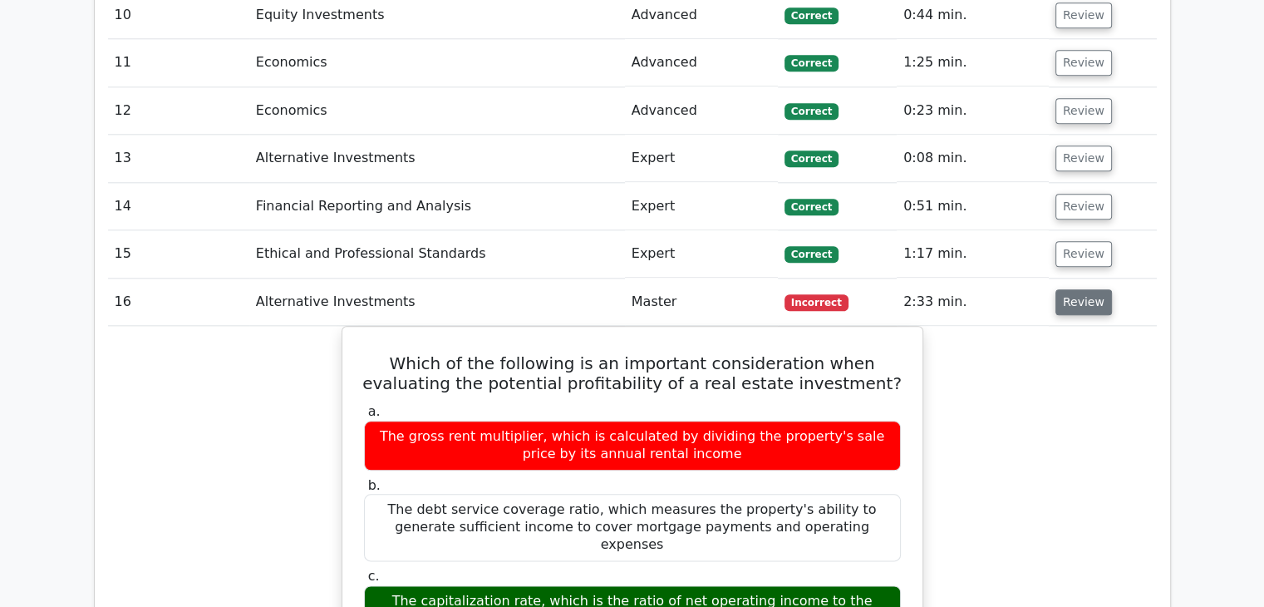
click at [1069, 289] on button "Review" at bounding box center [1083, 302] width 57 height 26
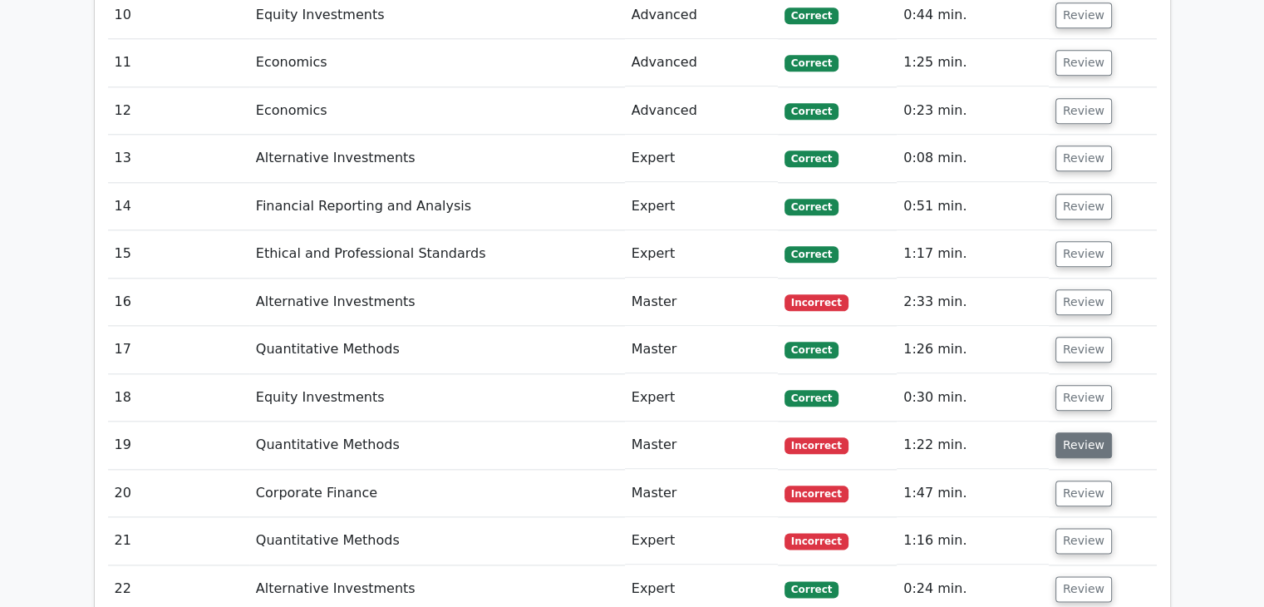
click at [1077, 432] on button "Review" at bounding box center [1083, 445] width 57 height 26
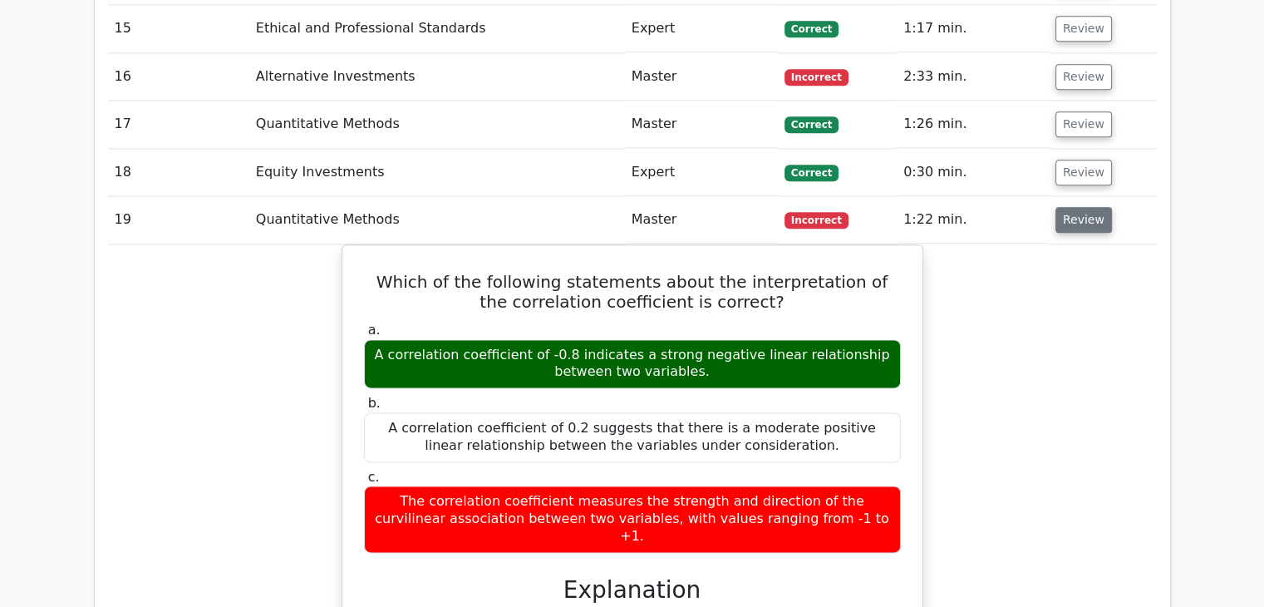
scroll to position [2074, 0]
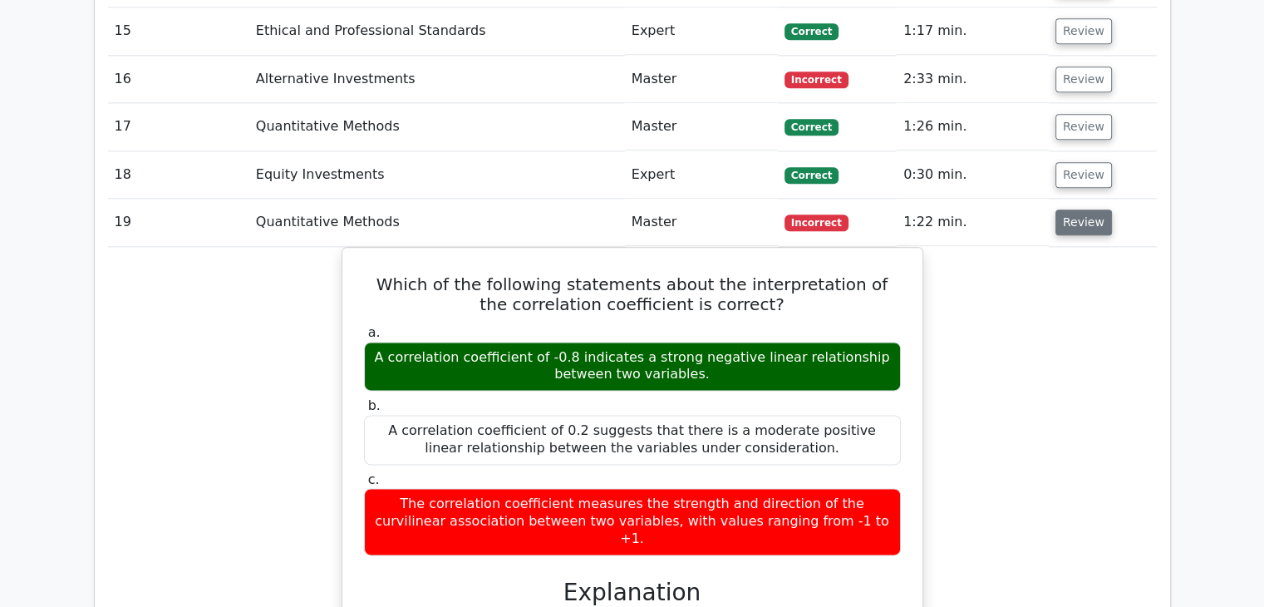
click at [1061, 209] on button "Review" at bounding box center [1083, 222] width 57 height 26
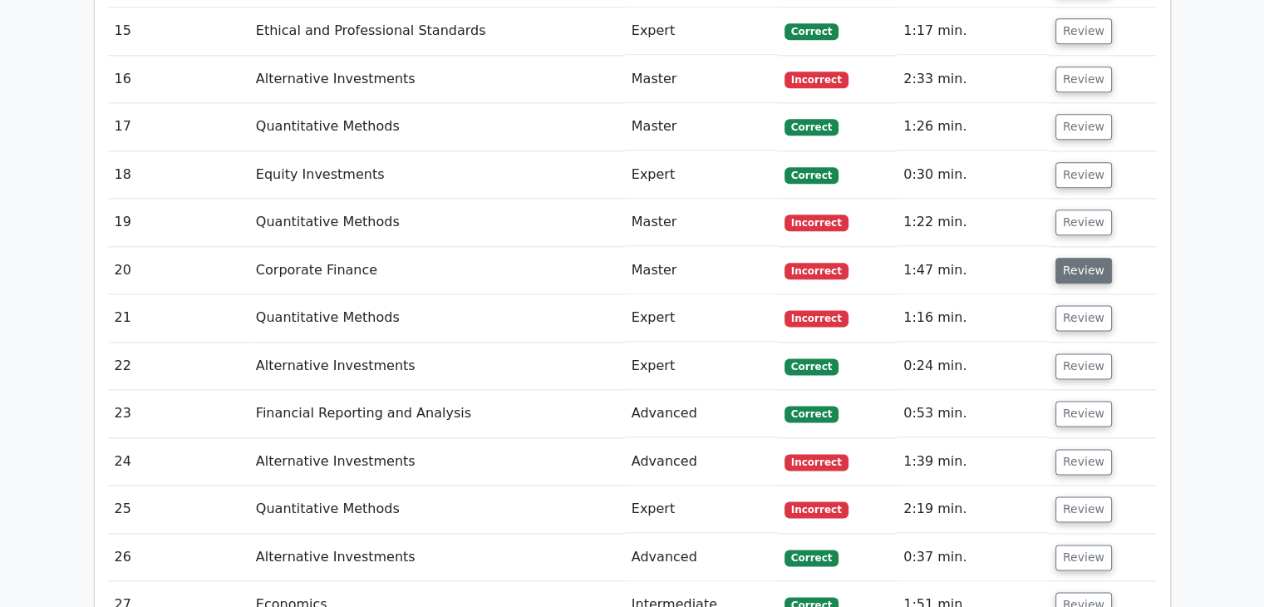
click at [1064, 258] on button "Review" at bounding box center [1083, 271] width 57 height 26
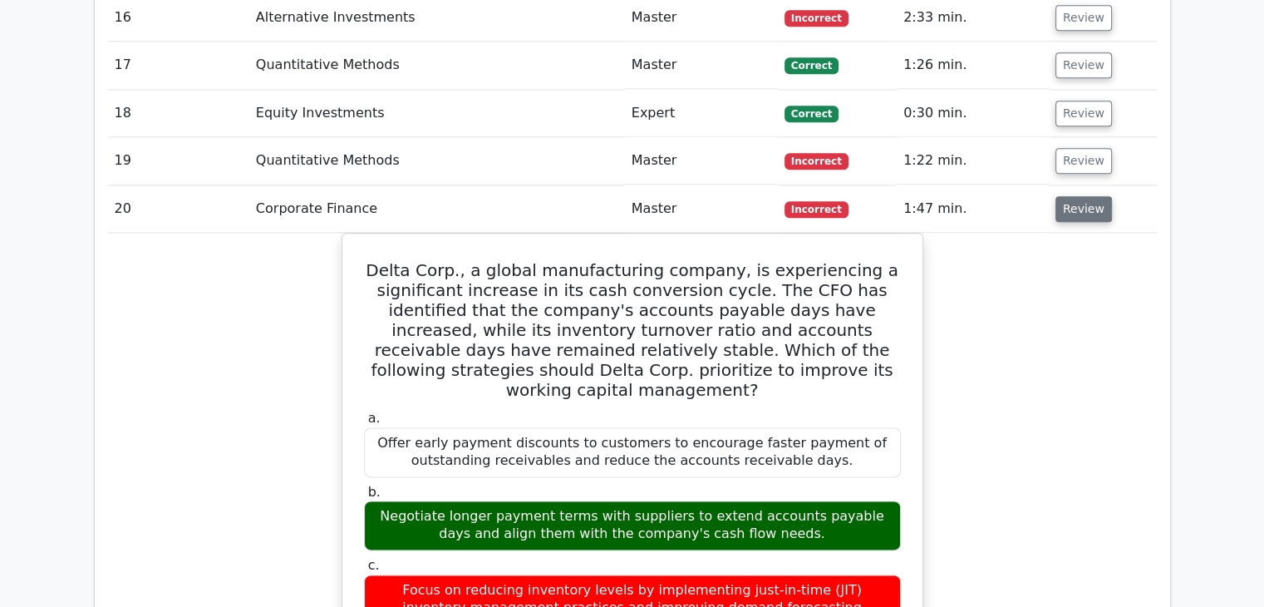
scroll to position [2127, 0]
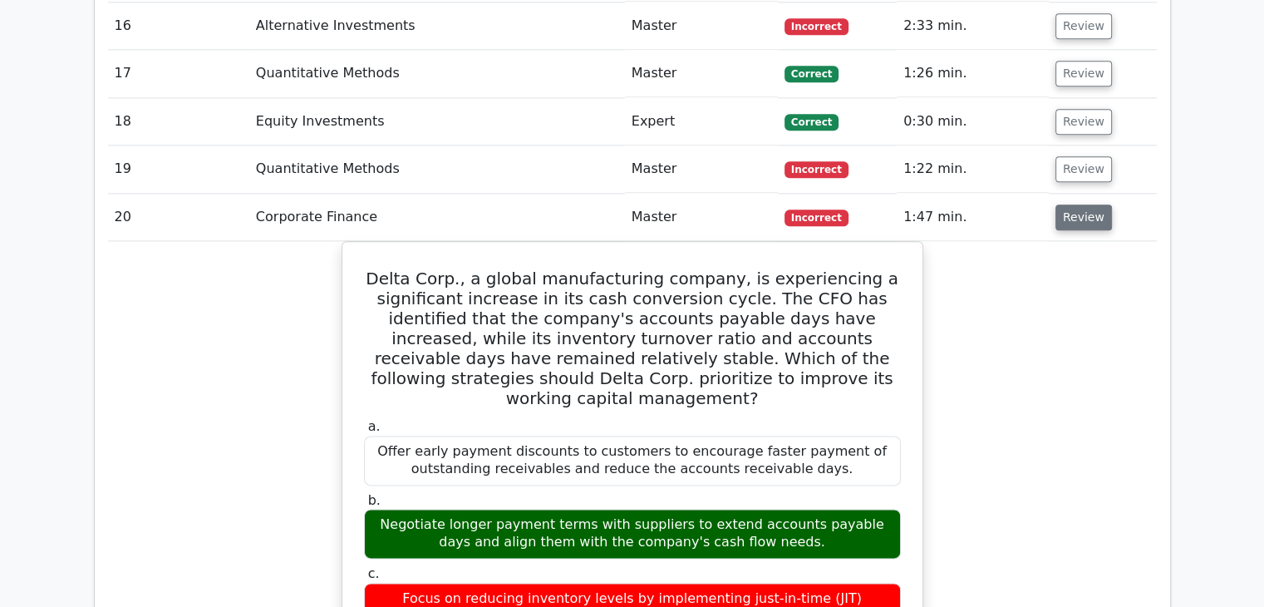
click at [1074, 204] on button "Review" at bounding box center [1083, 217] width 57 height 26
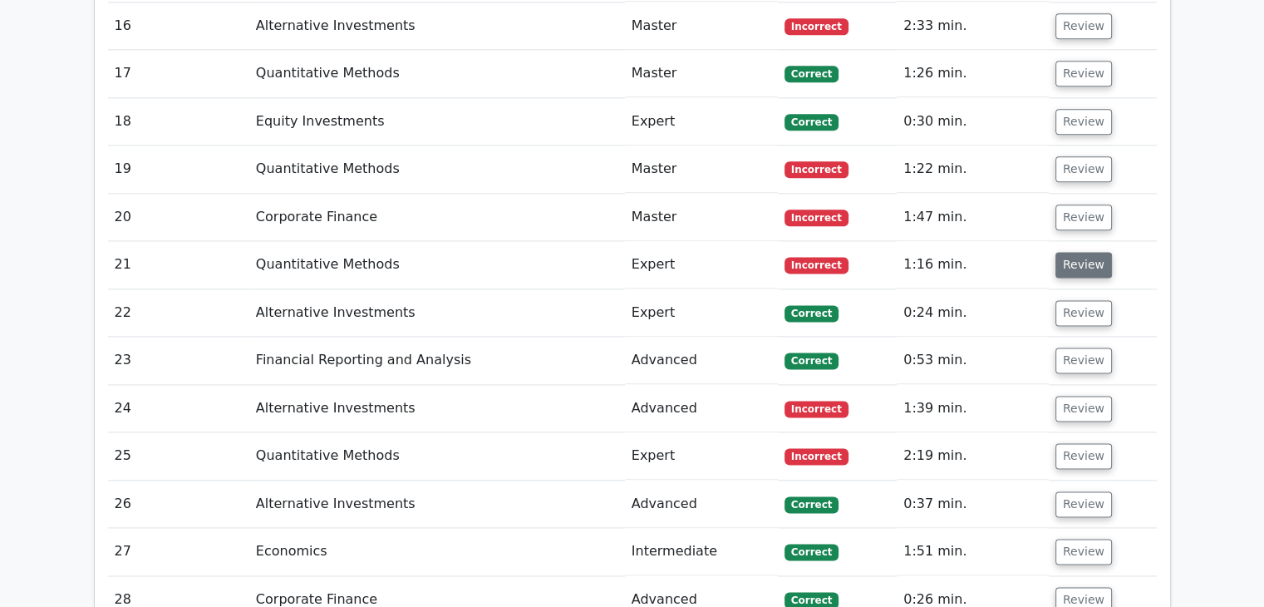
click at [1074, 252] on button "Review" at bounding box center [1083, 265] width 57 height 26
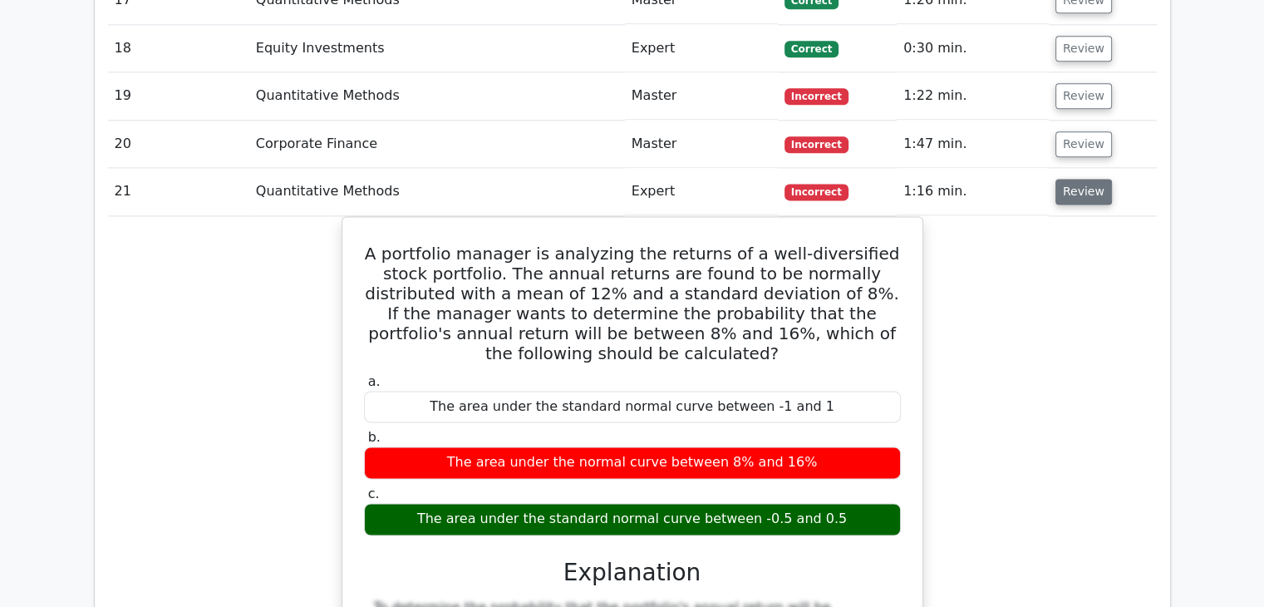
scroll to position [2200, 0]
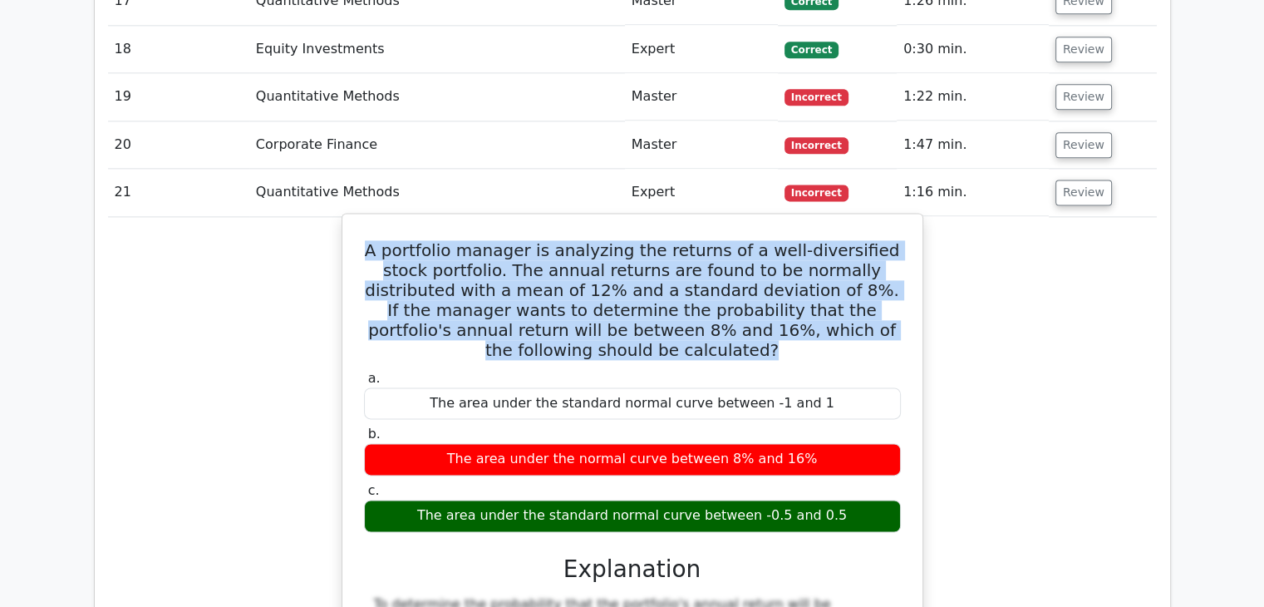
drag, startPoint x: 359, startPoint y: 176, endPoint x: 898, endPoint y: 270, distance: 547.4
click at [898, 270] on div "A portfolio manager is analyzing the returns of a well-diversified stock portfo…" at bounding box center [632, 602] width 567 height 765
copy h5 "A portfolio manager is analyzing the returns of a well-diversified stock portfo…"
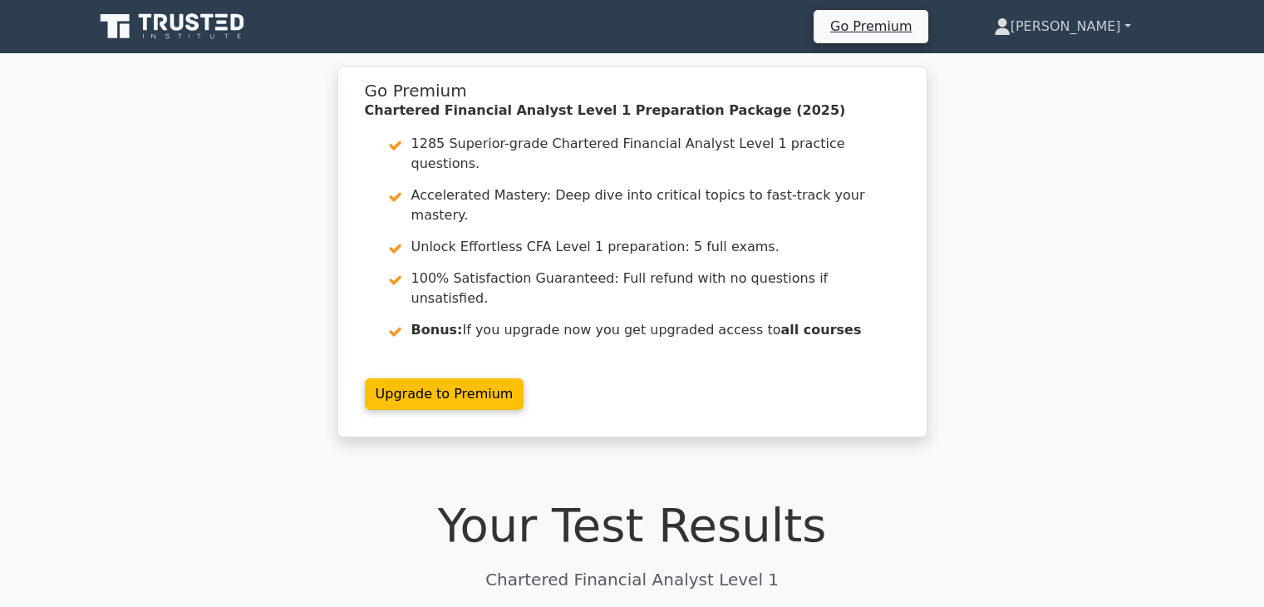
click at [1109, 17] on link "[PERSON_NAME]" at bounding box center [1062, 26] width 217 height 33
click at [1082, 57] on link "Profile" at bounding box center [1020, 65] width 131 height 27
click at [1116, 26] on link "[PERSON_NAME]" at bounding box center [1062, 26] width 217 height 33
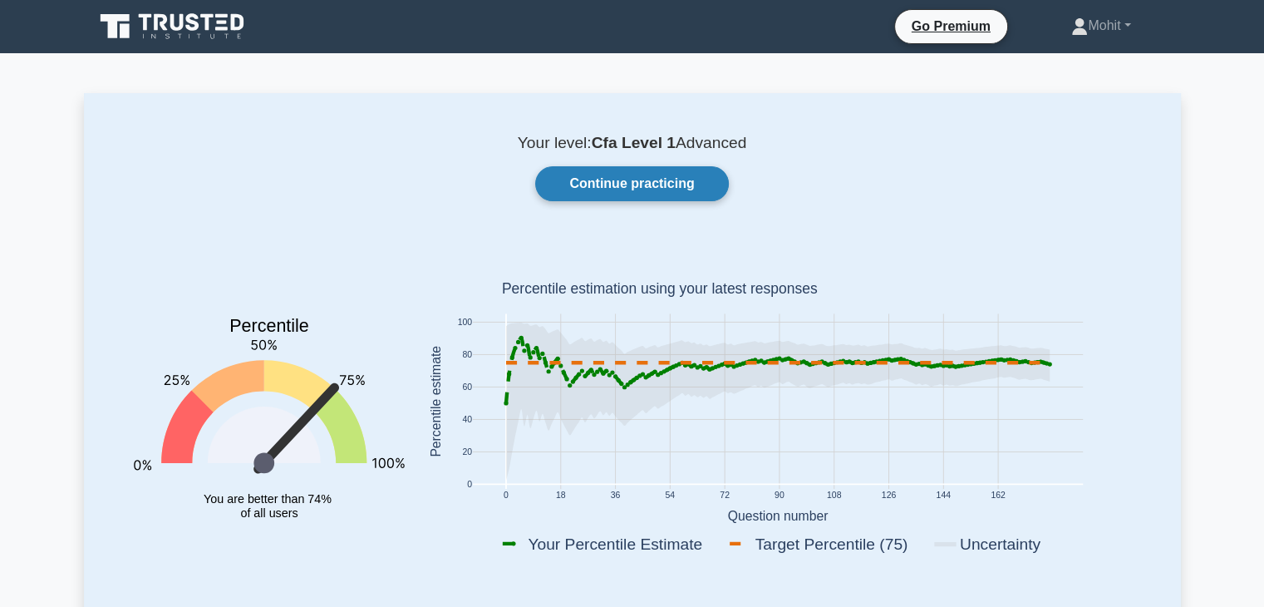
click at [711, 186] on link "Continue practicing" at bounding box center [631, 183] width 193 height 35
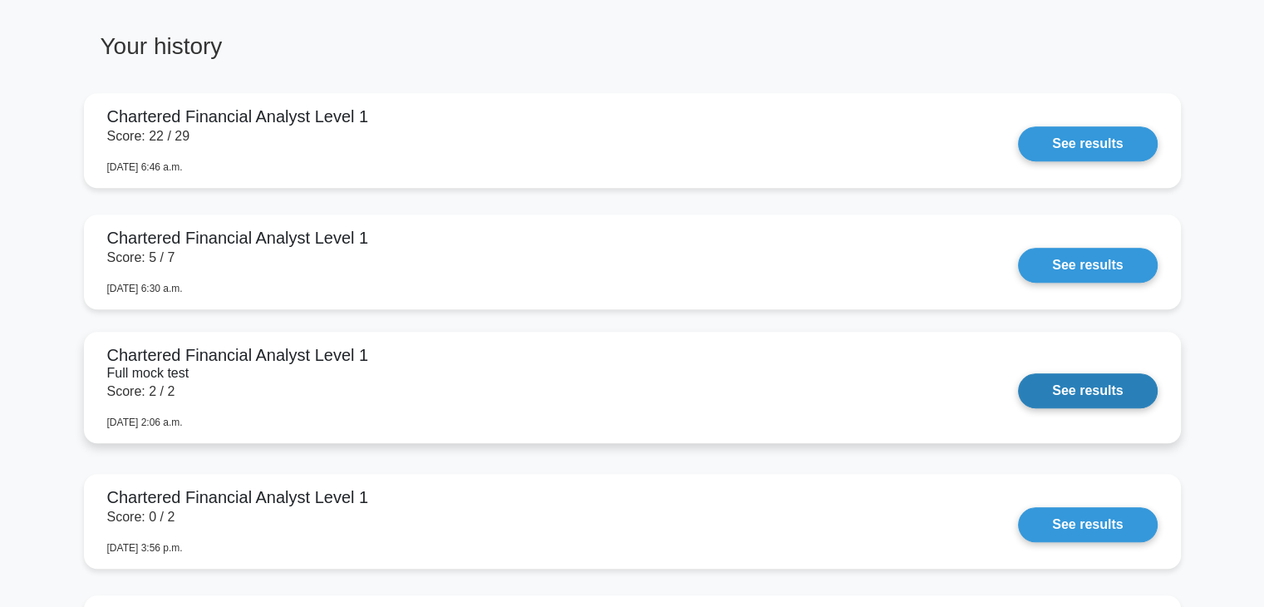
scroll to position [1223, 0]
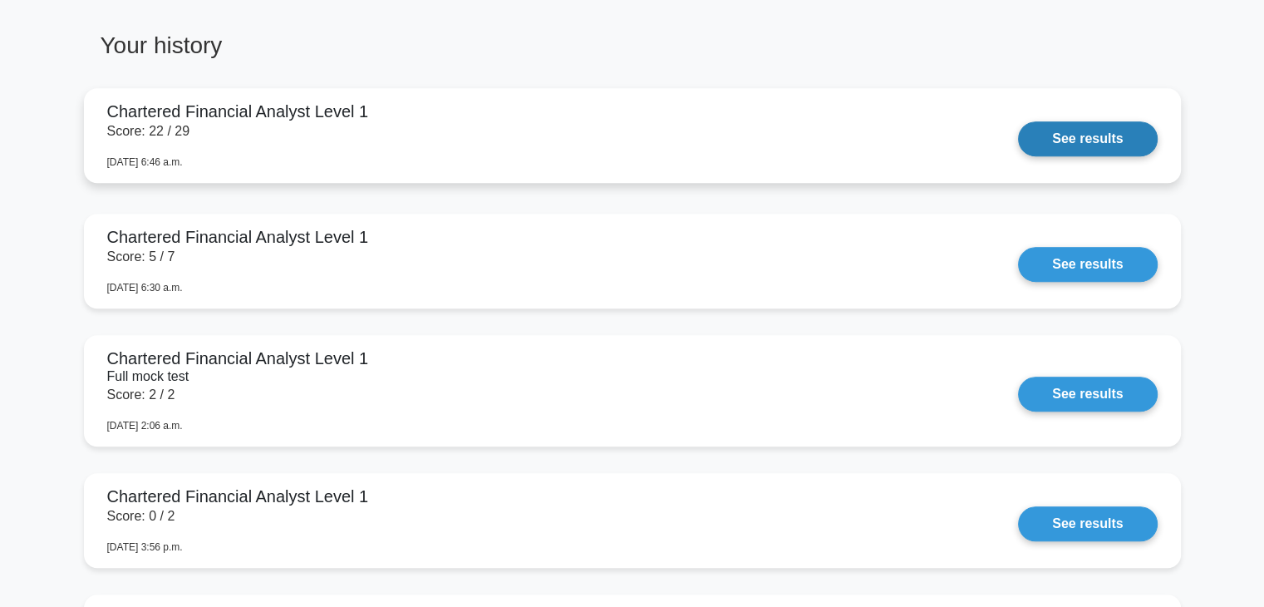
click at [1044, 140] on link "See results" at bounding box center [1087, 138] width 139 height 35
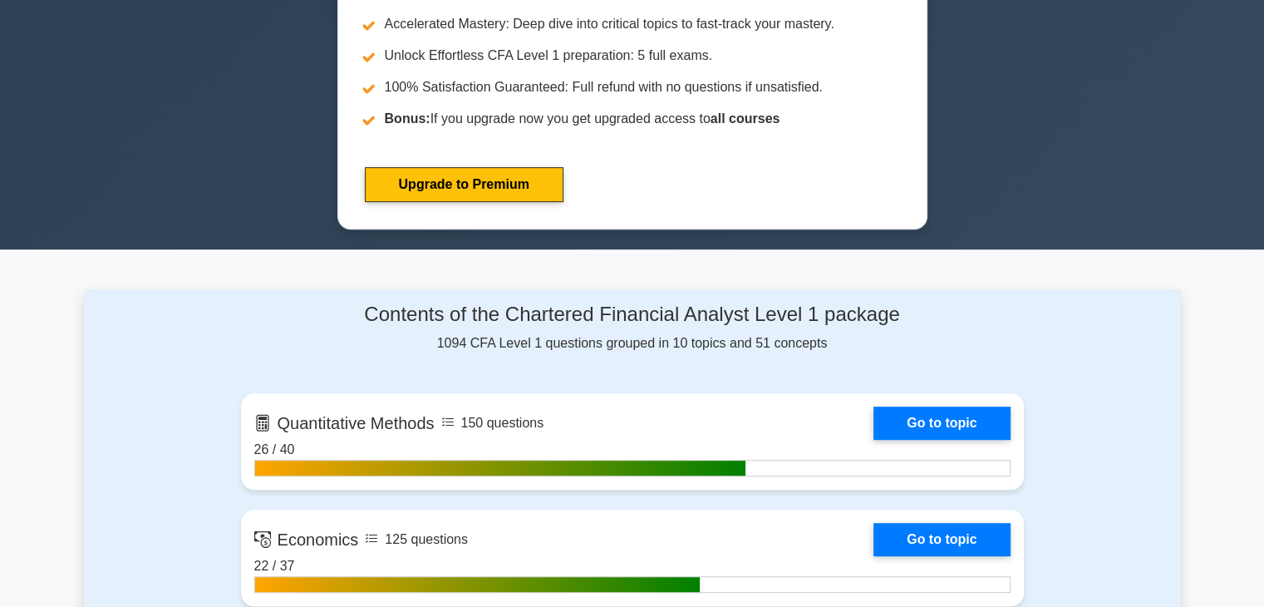
scroll to position [783, 0]
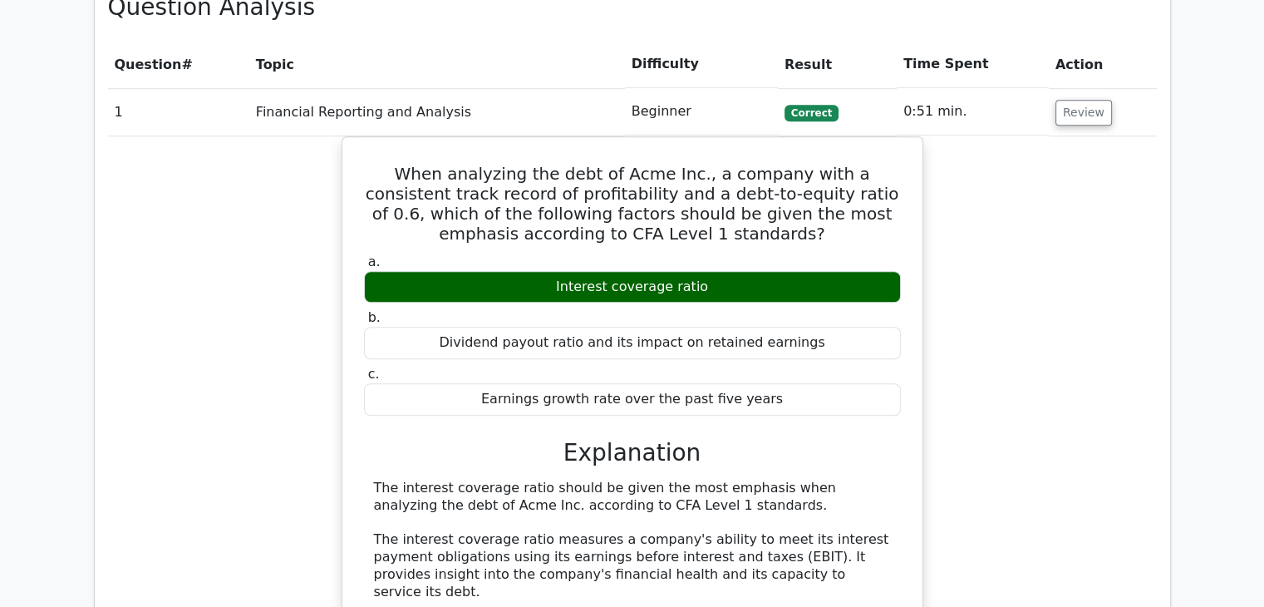
scroll to position [1330, 0]
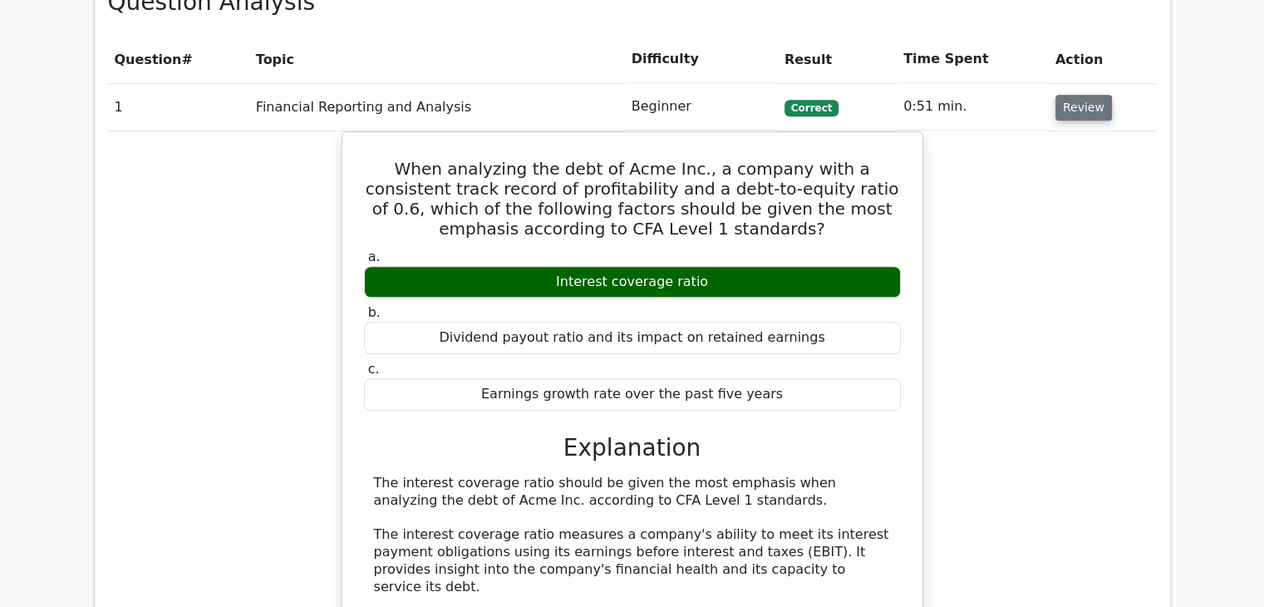
click at [1093, 95] on button "Review" at bounding box center [1083, 108] width 57 height 26
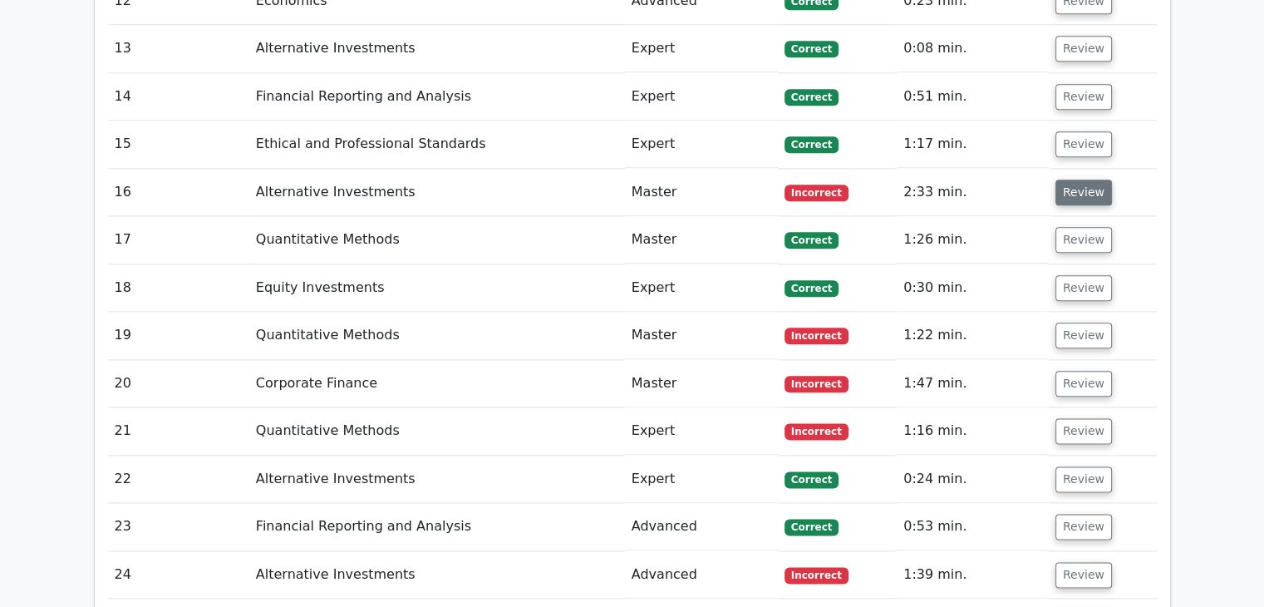
scroll to position [1963, 0]
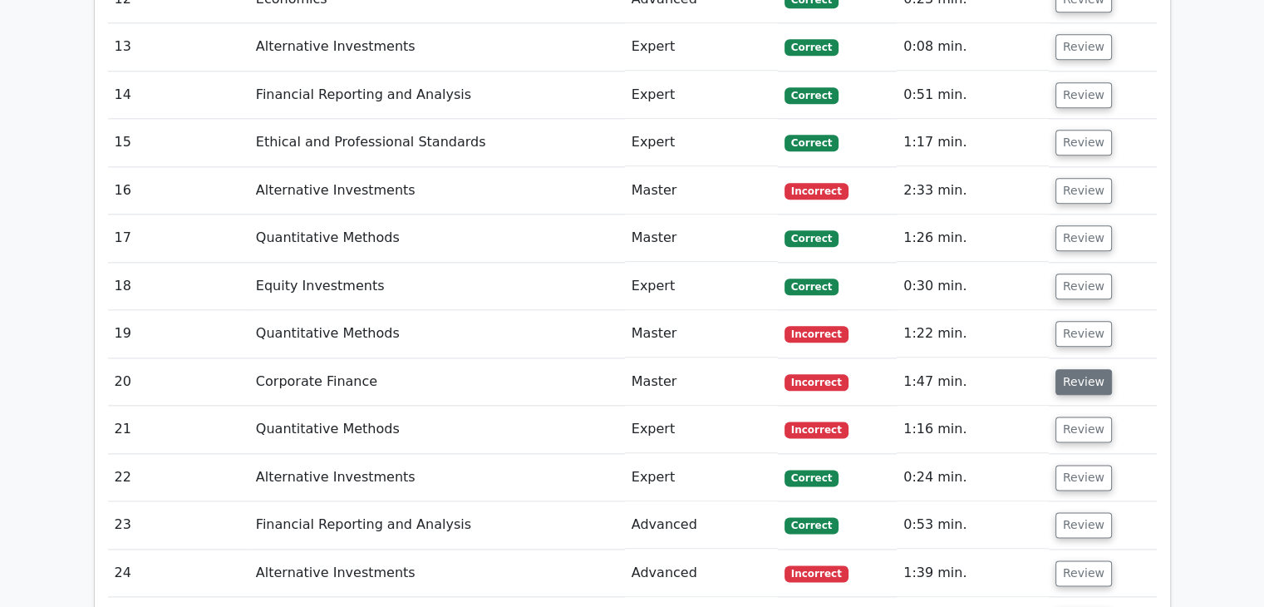
click at [1074, 369] on button "Review" at bounding box center [1083, 382] width 57 height 26
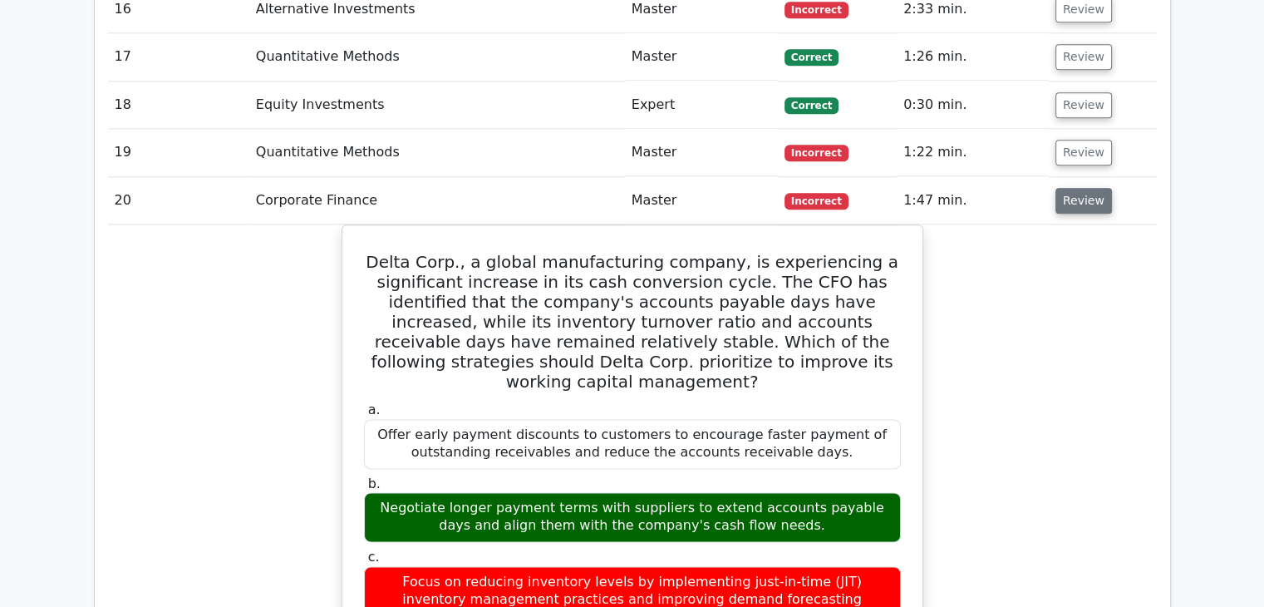
scroll to position [2147, 0]
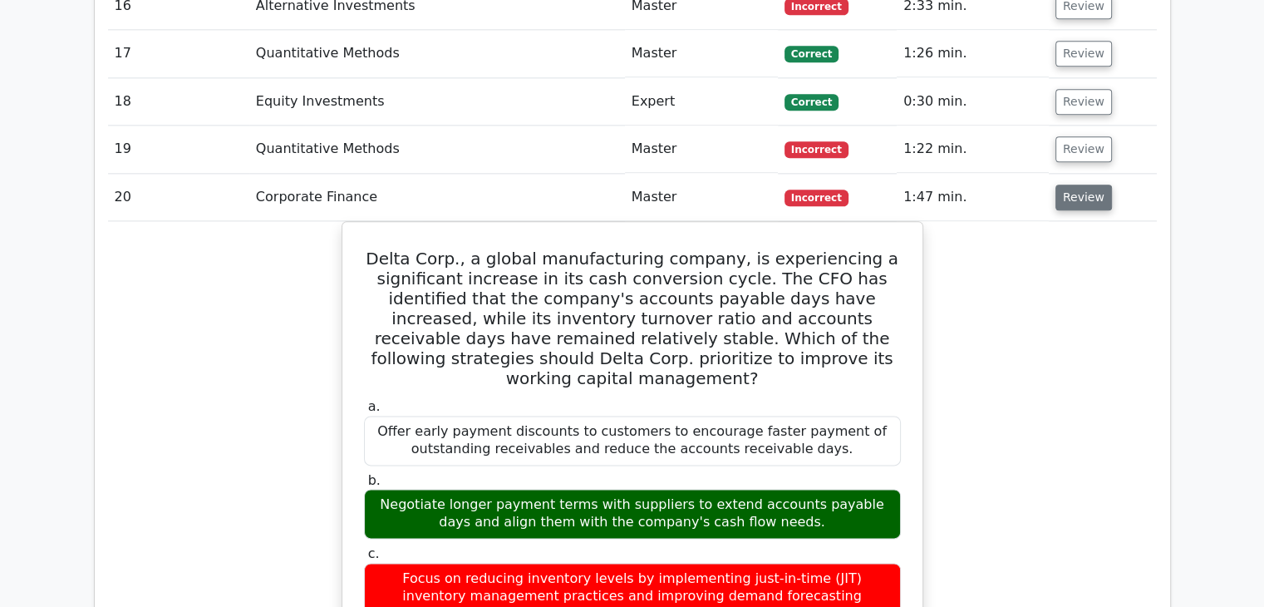
click at [1069, 184] on button "Review" at bounding box center [1083, 197] width 57 height 26
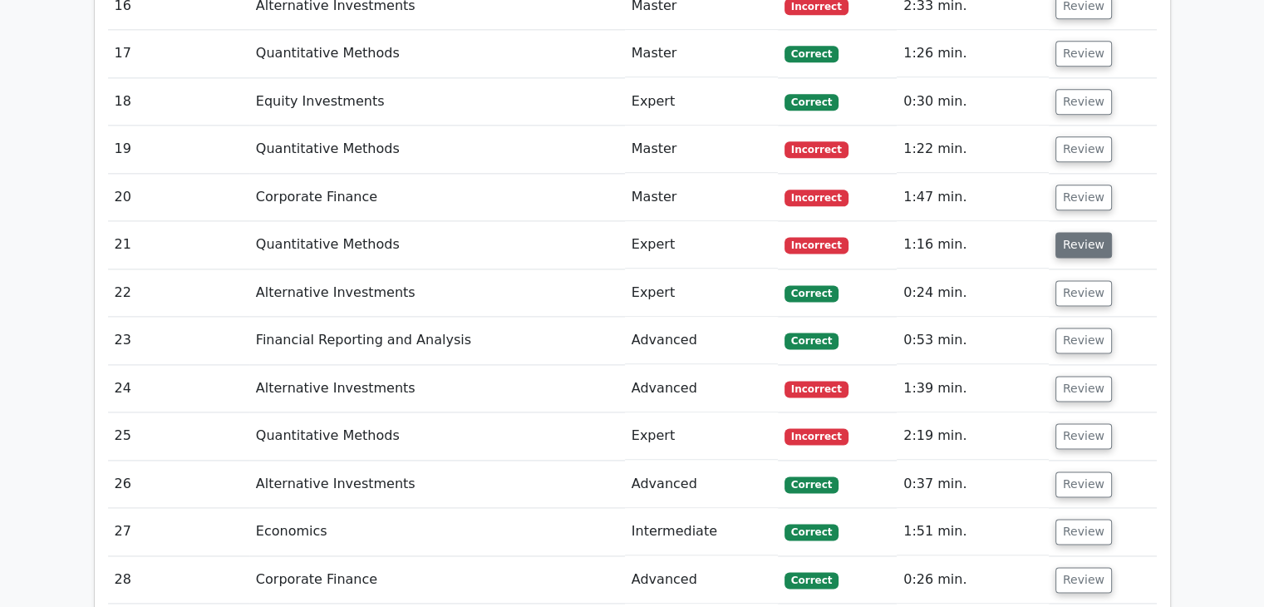
click at [1077, 232] on button "Review" at bounding box center [1083, 245] width 57 height 26
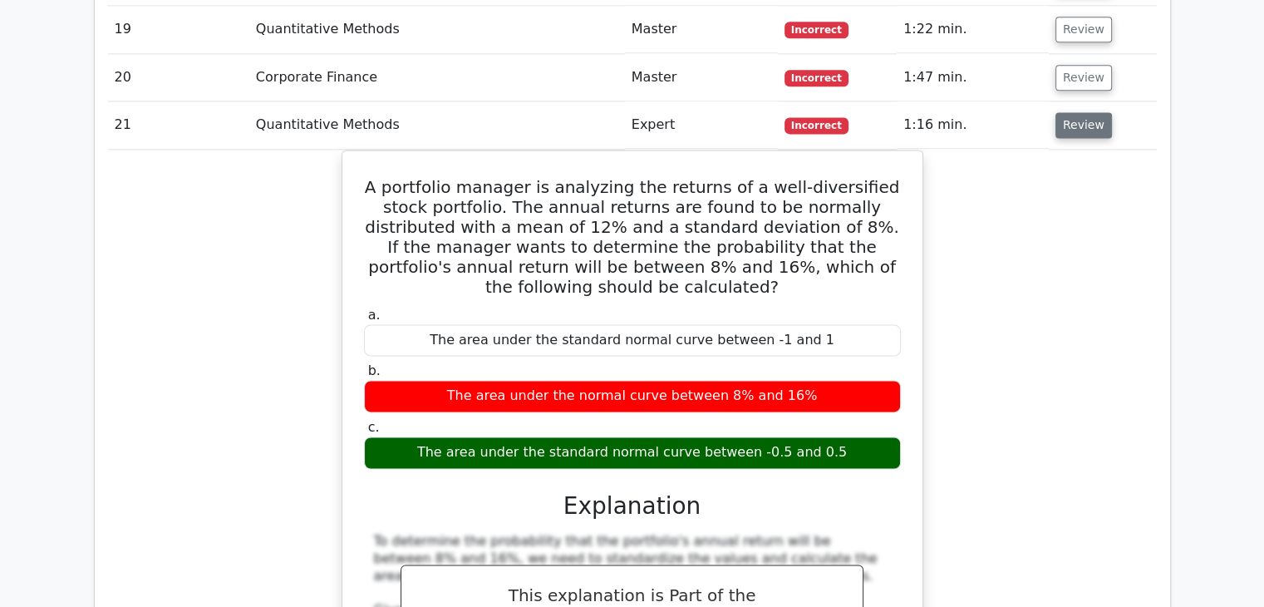
scroll to position [2267, 0]
click at [1076, 112] on button "Review" at bounding box center [1083, 125] width 57 height 26
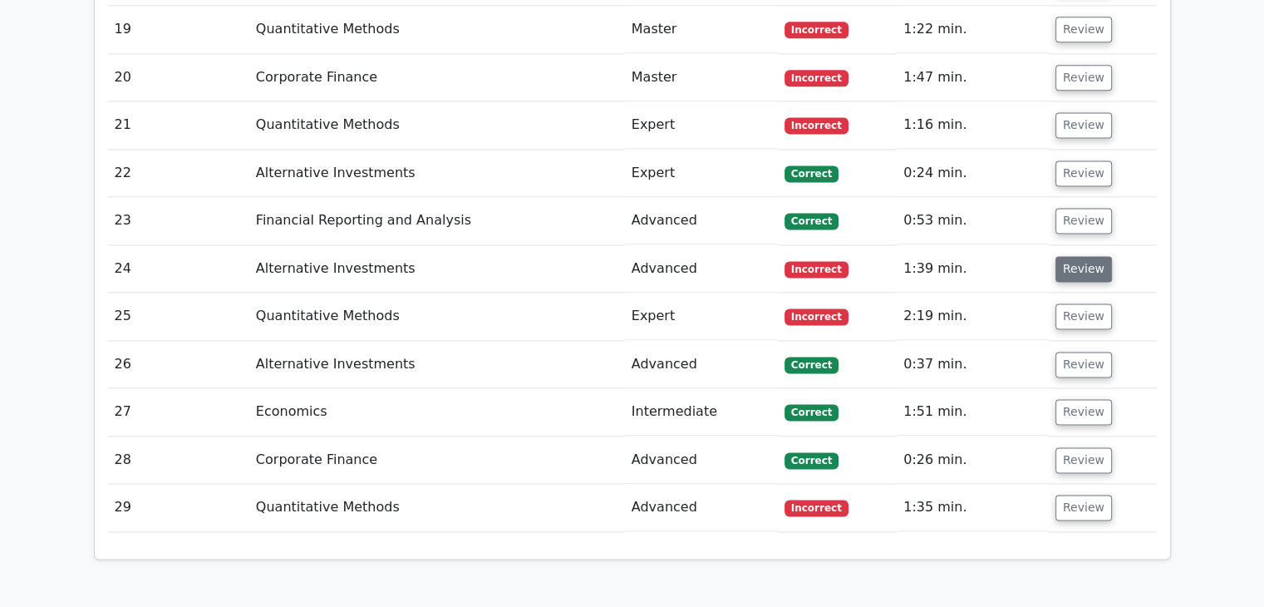
click at [1085, 256] on button "Review" at bounding box center [1083, 269] width 57 height 26
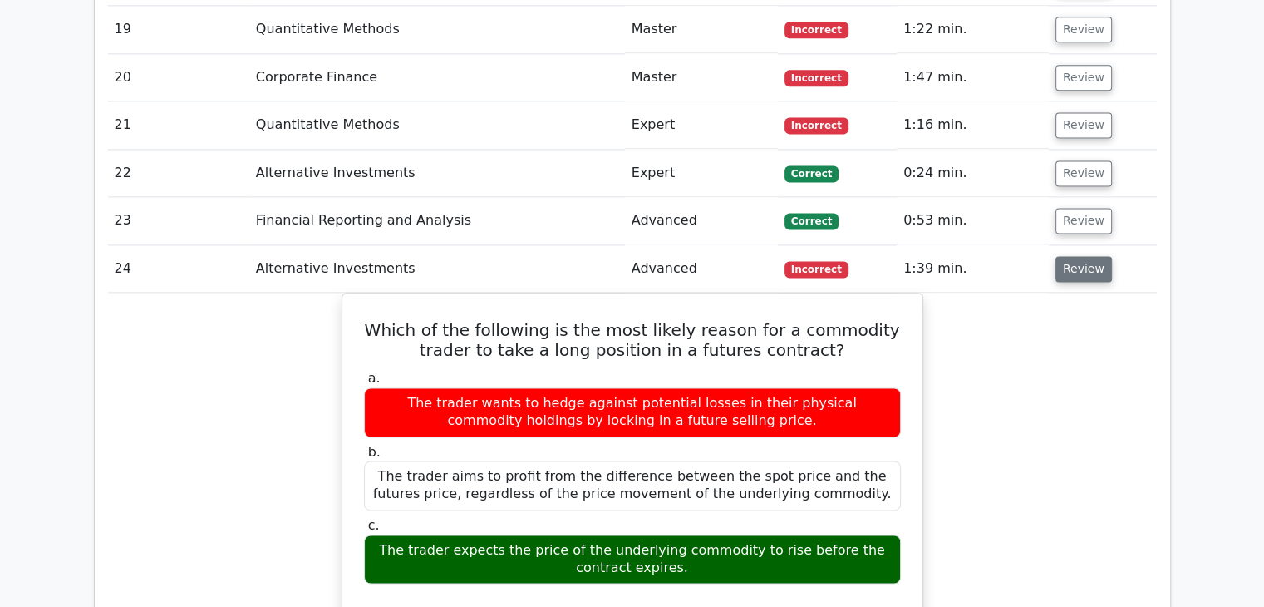
click at [1085, 256] on button "Review" at bounding box center [1083, 269] width 57 height 26
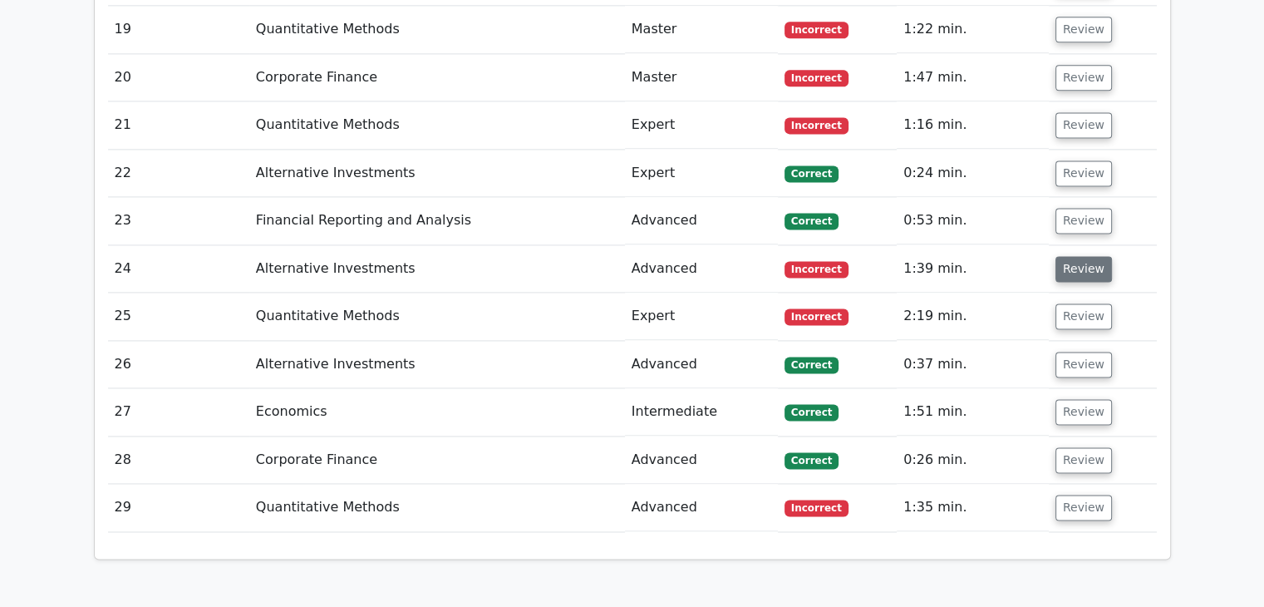
click at [1085, 256] on button "Review" at bounding box center [1083, 269] width 57 height 26
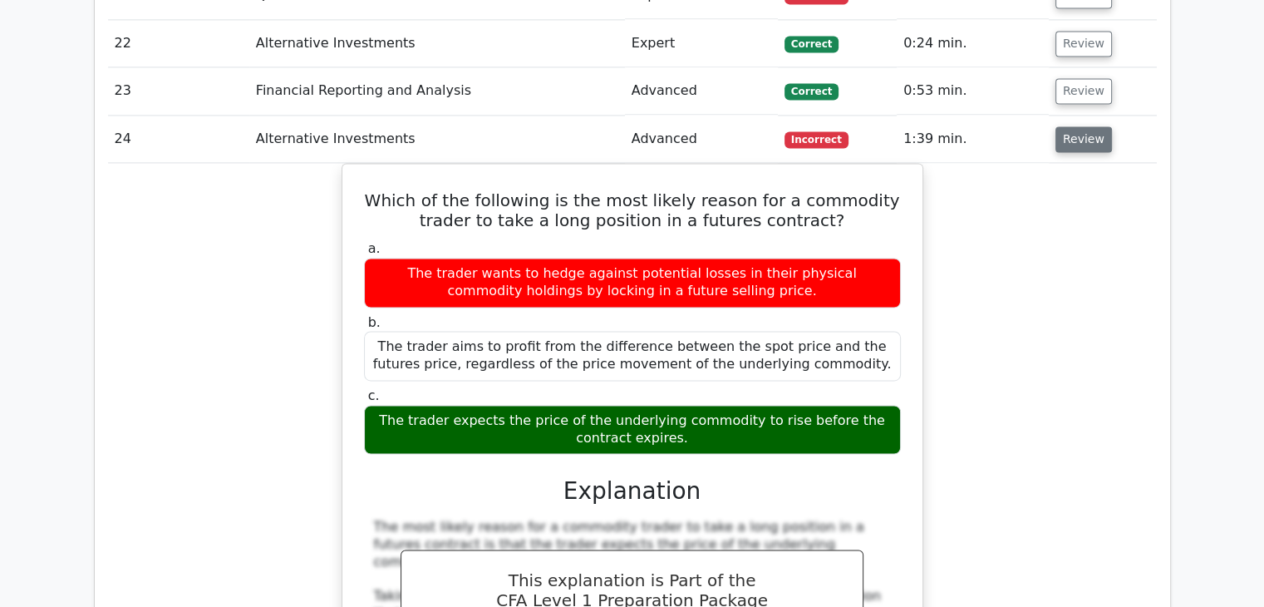
scroll to position [2402, 0]
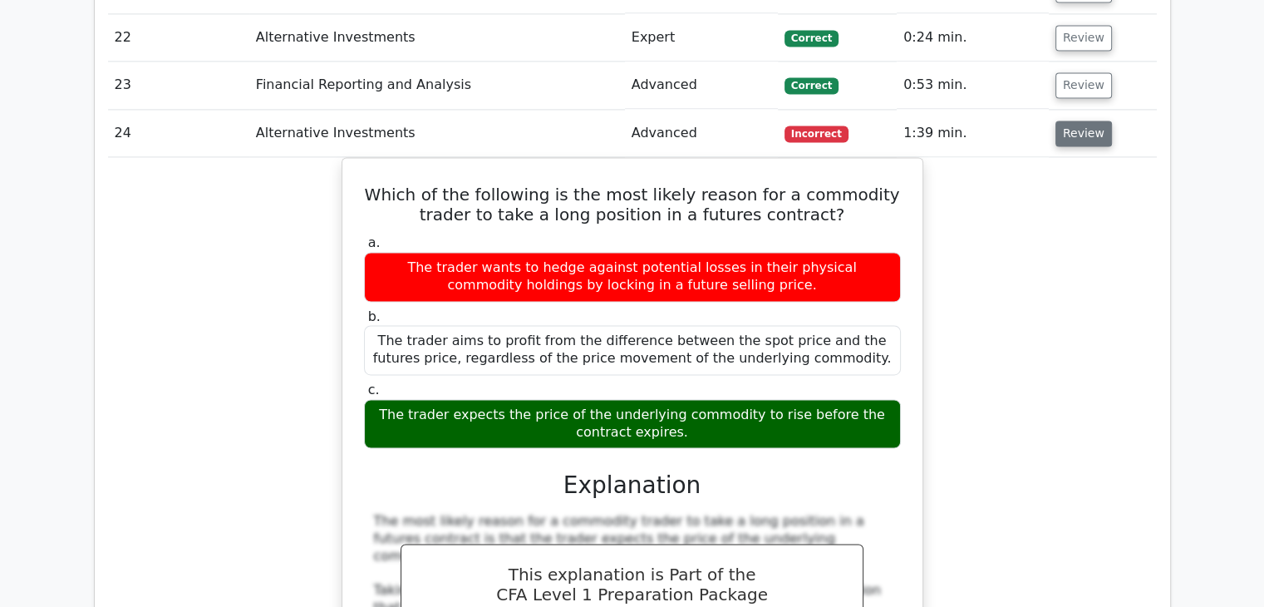
click at [1070, 120] on button "Review" at bounding box center [1083, 133] width 57 height 26
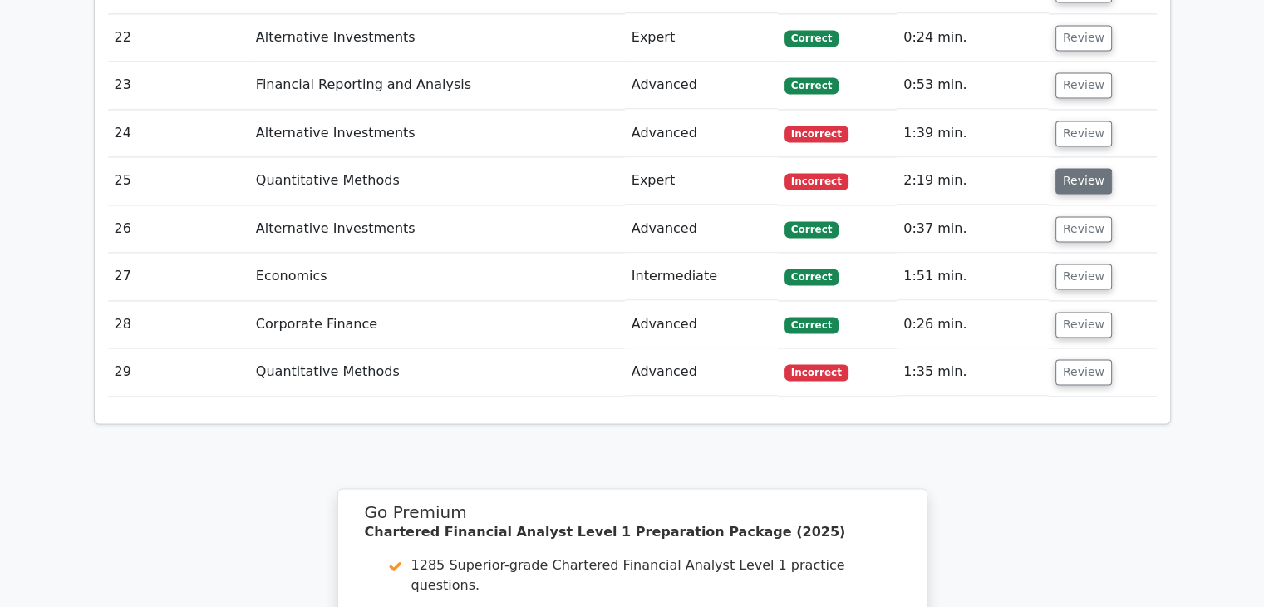
click at [1070, 168] on button "Review" at bounding box center [1083, 181] width 57 height 26
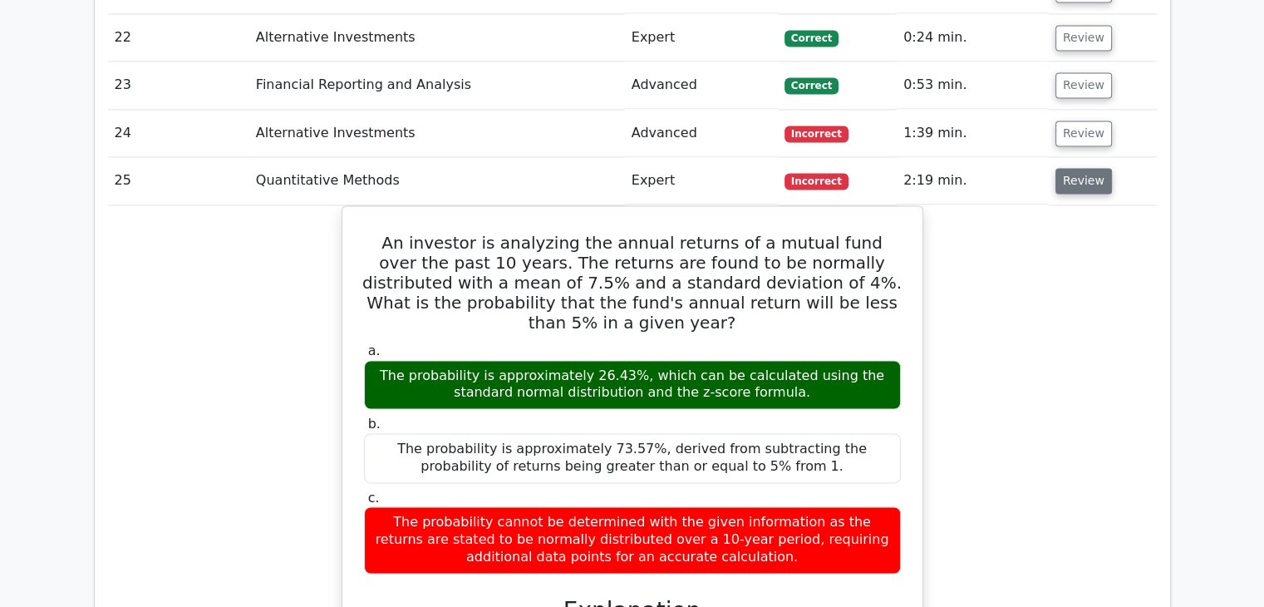
click at [1064, 168] on button "Review" at bounding box center [1083, 181] width 57 height 26
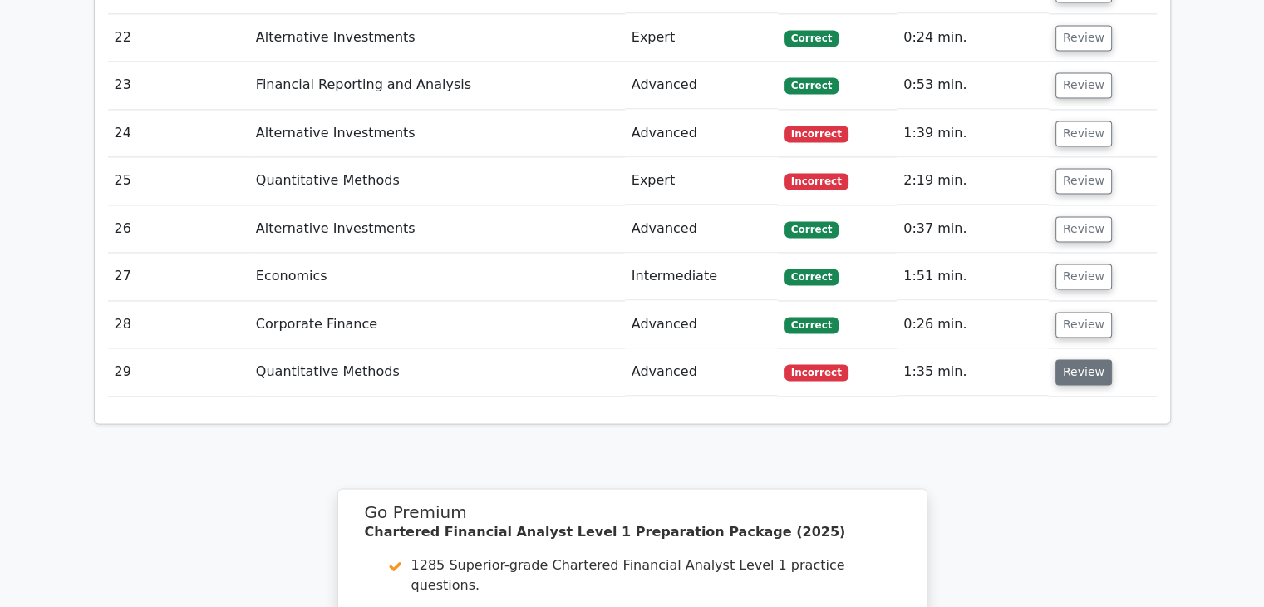
click at [1084, 359] on button "Review" at bounding box center [1083, 372] width 57 height 26
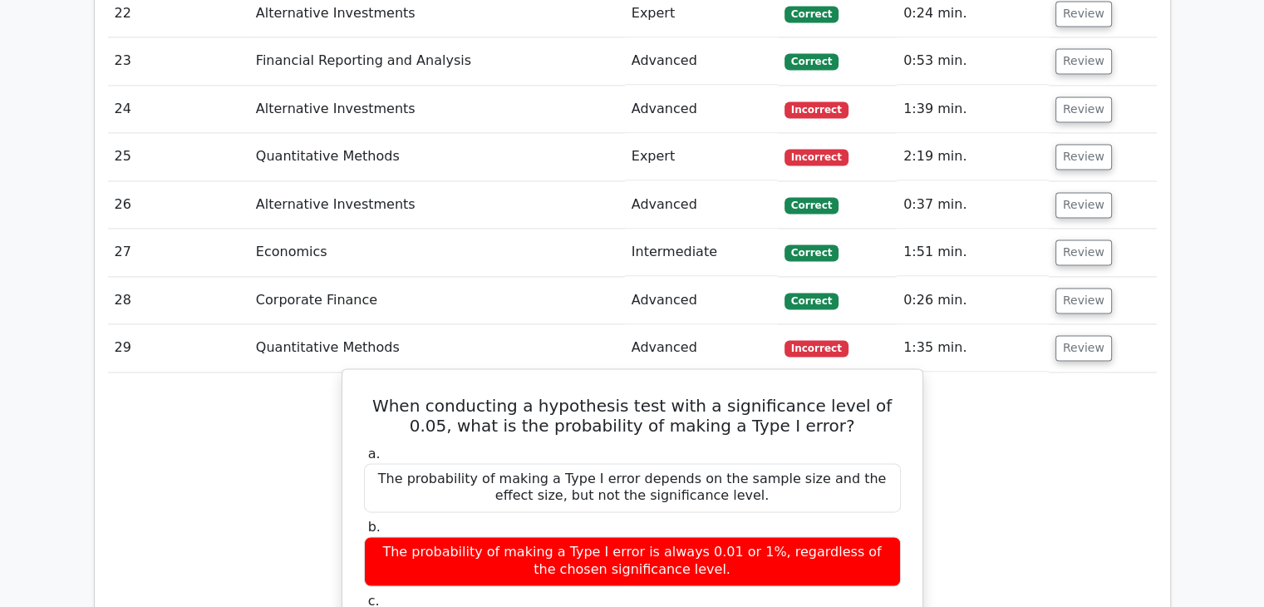
scroll to position [2426, 0]
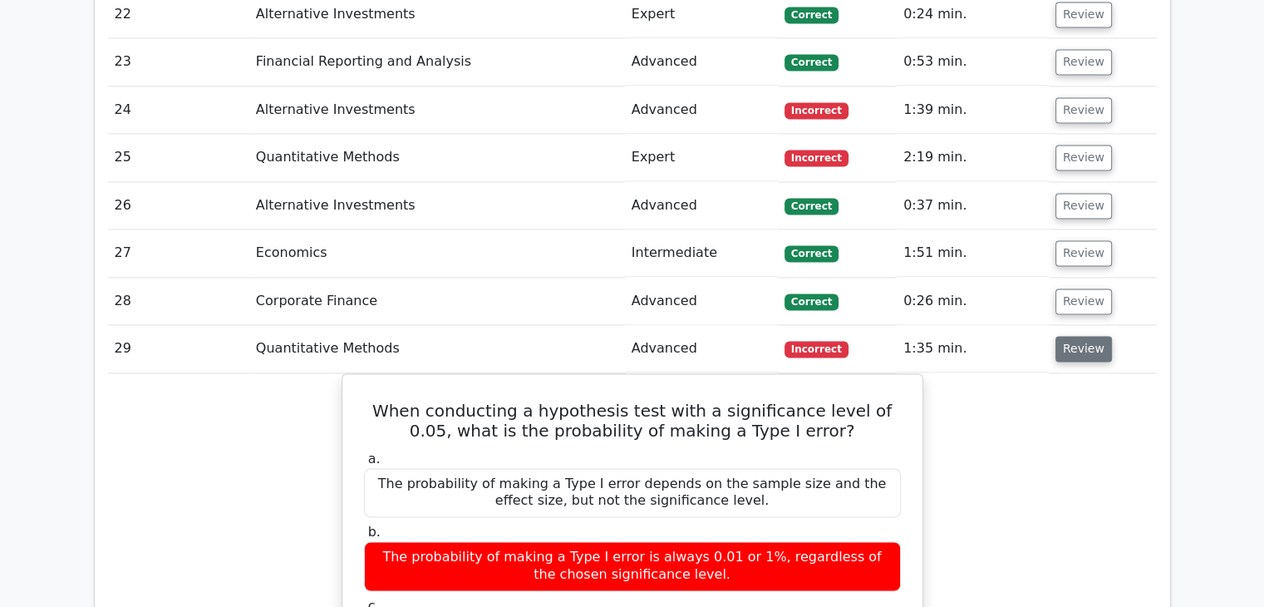
click at [1074, 336] on button "Review" at bounding box center [1083, 349] width 57 height 26
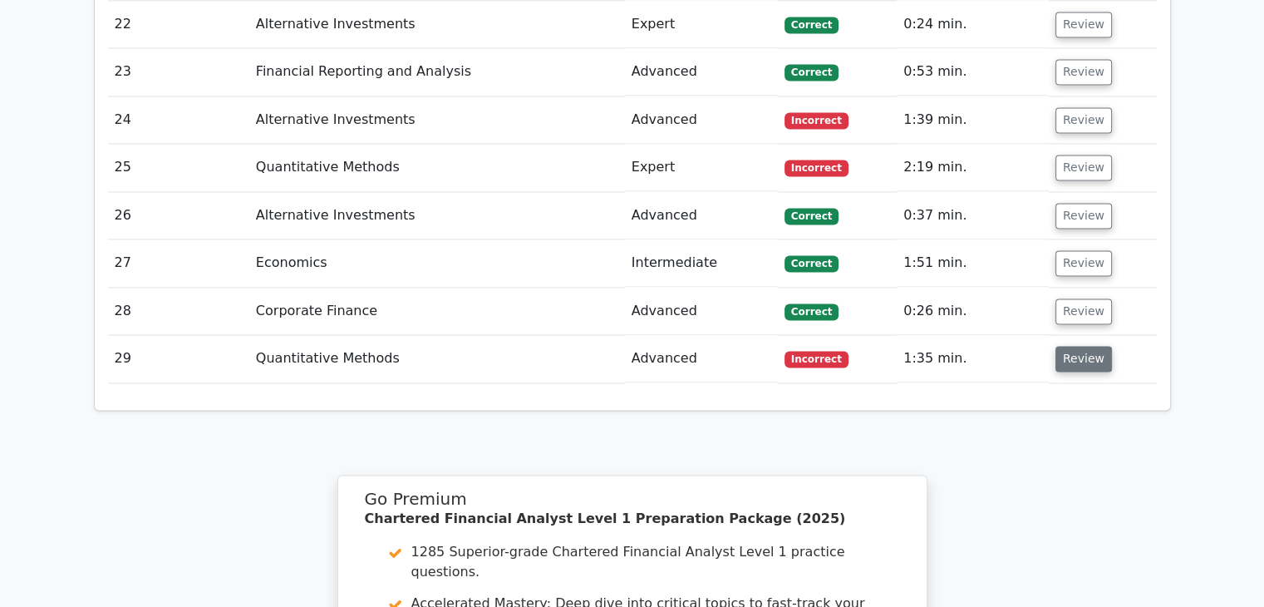
scroll to position [2852, 0]
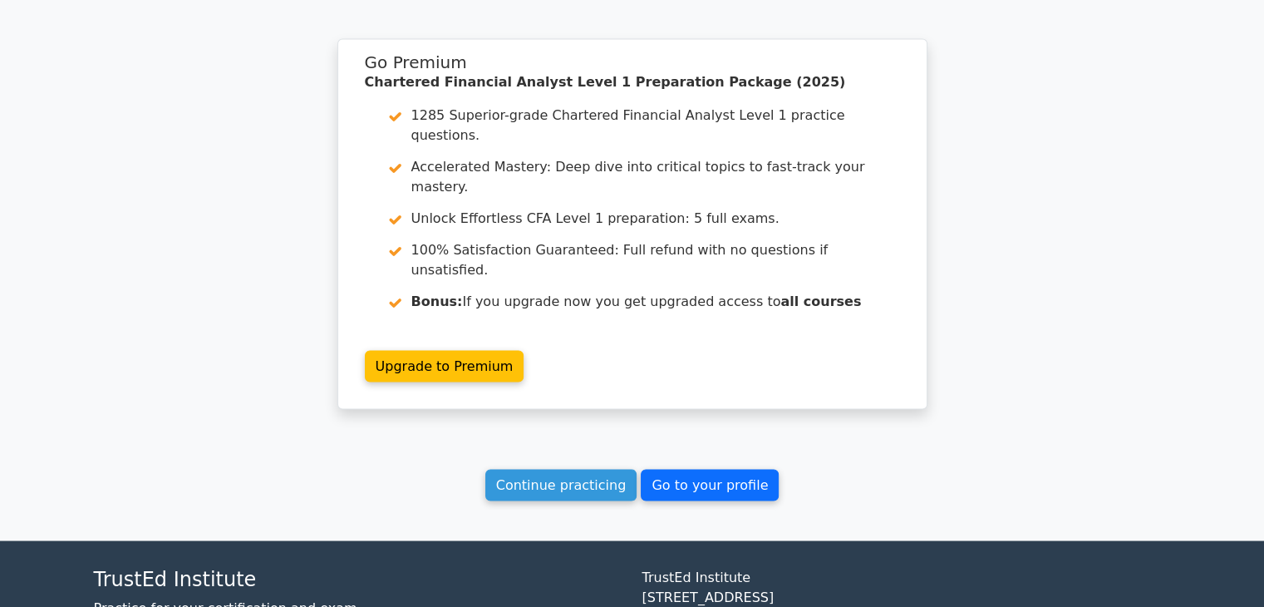
click at [700, 469] on link "Go to your profile" at bounding box center [710, 485] width 138 height 32
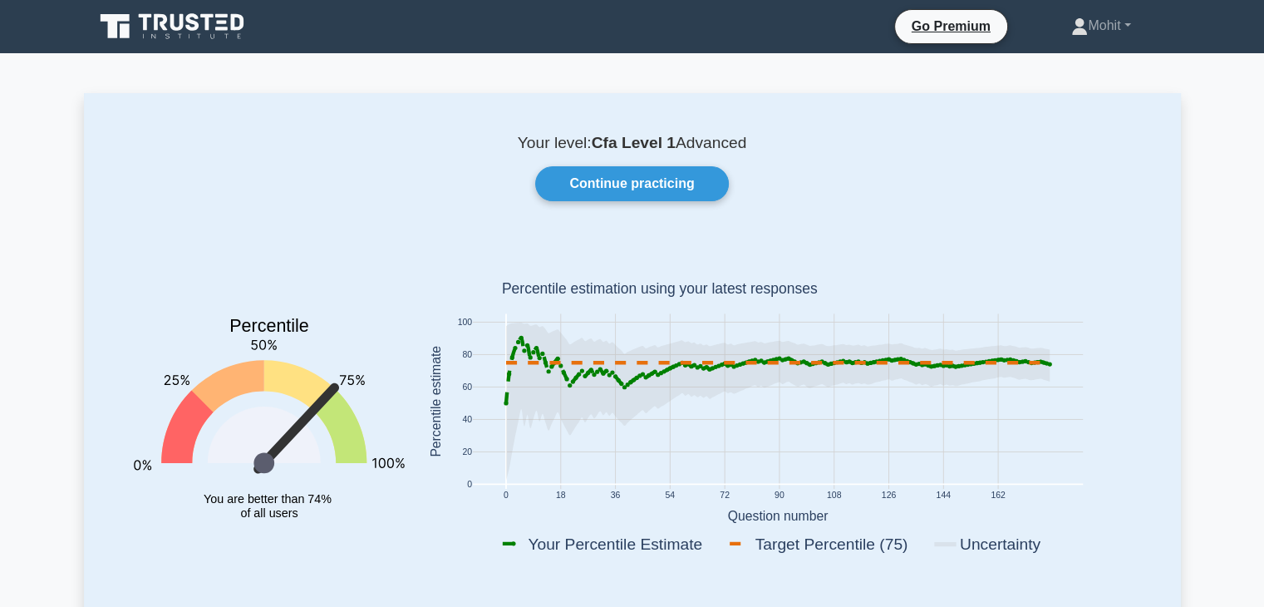
click at [263, 450] on icon at bounding box center [263, 434] width 113 height 57
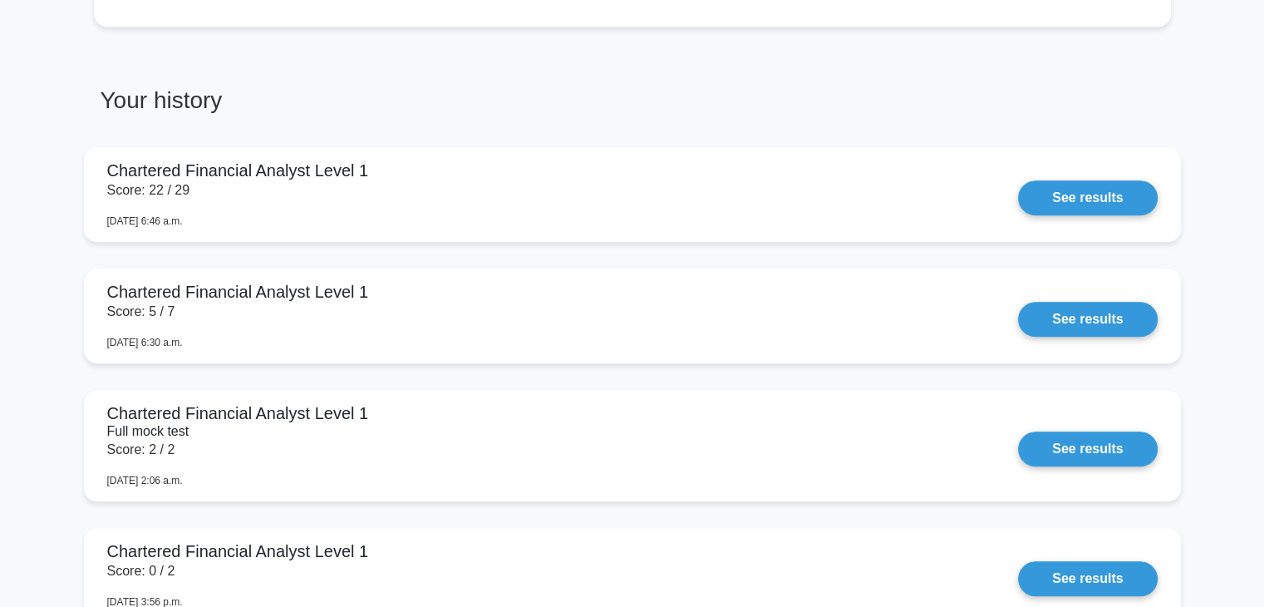
scroll to position [1169, 0]
